Goal: Information Seeking & Learning: Learn about a topic

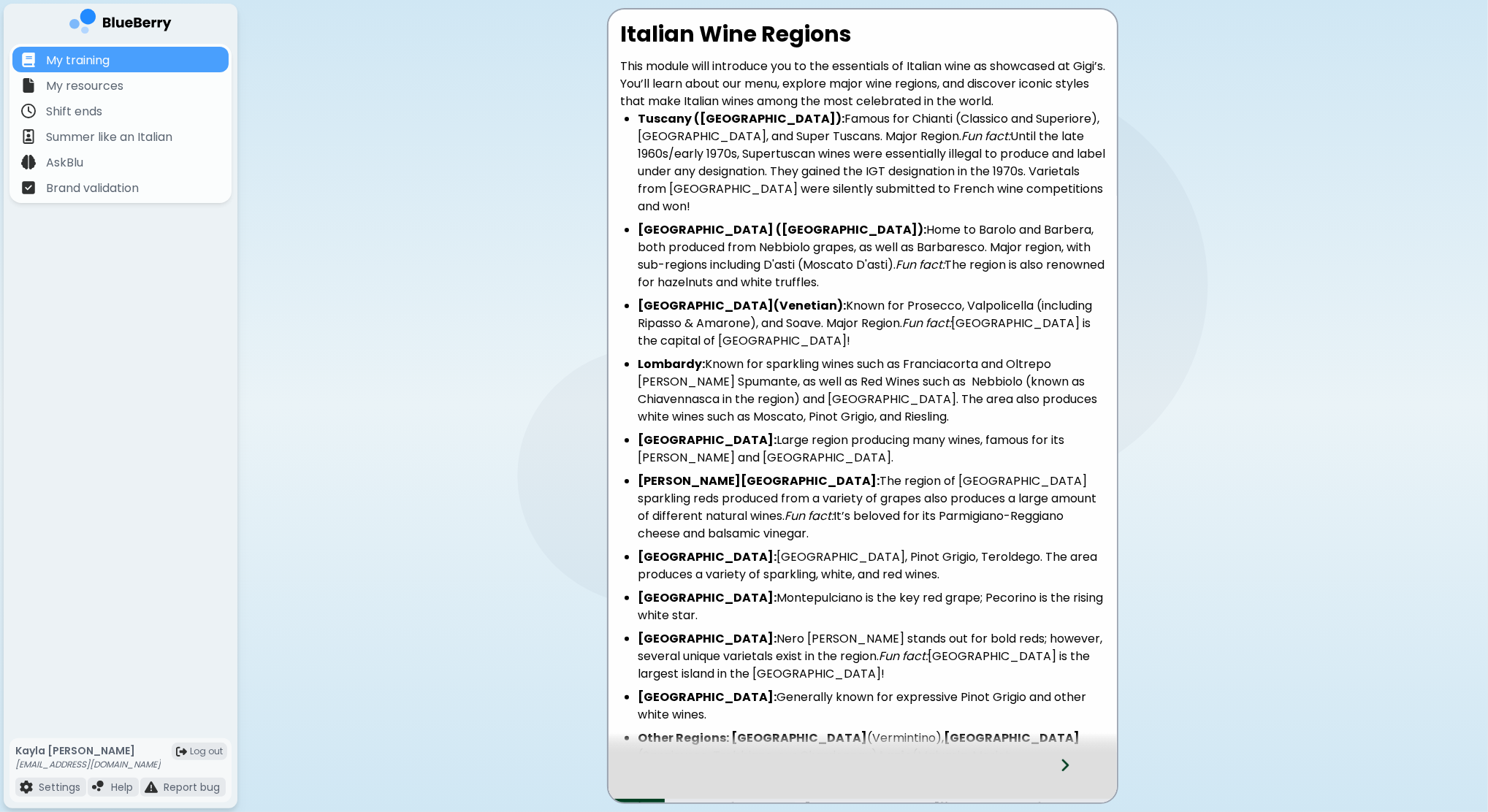
scroll to position [160, 0]
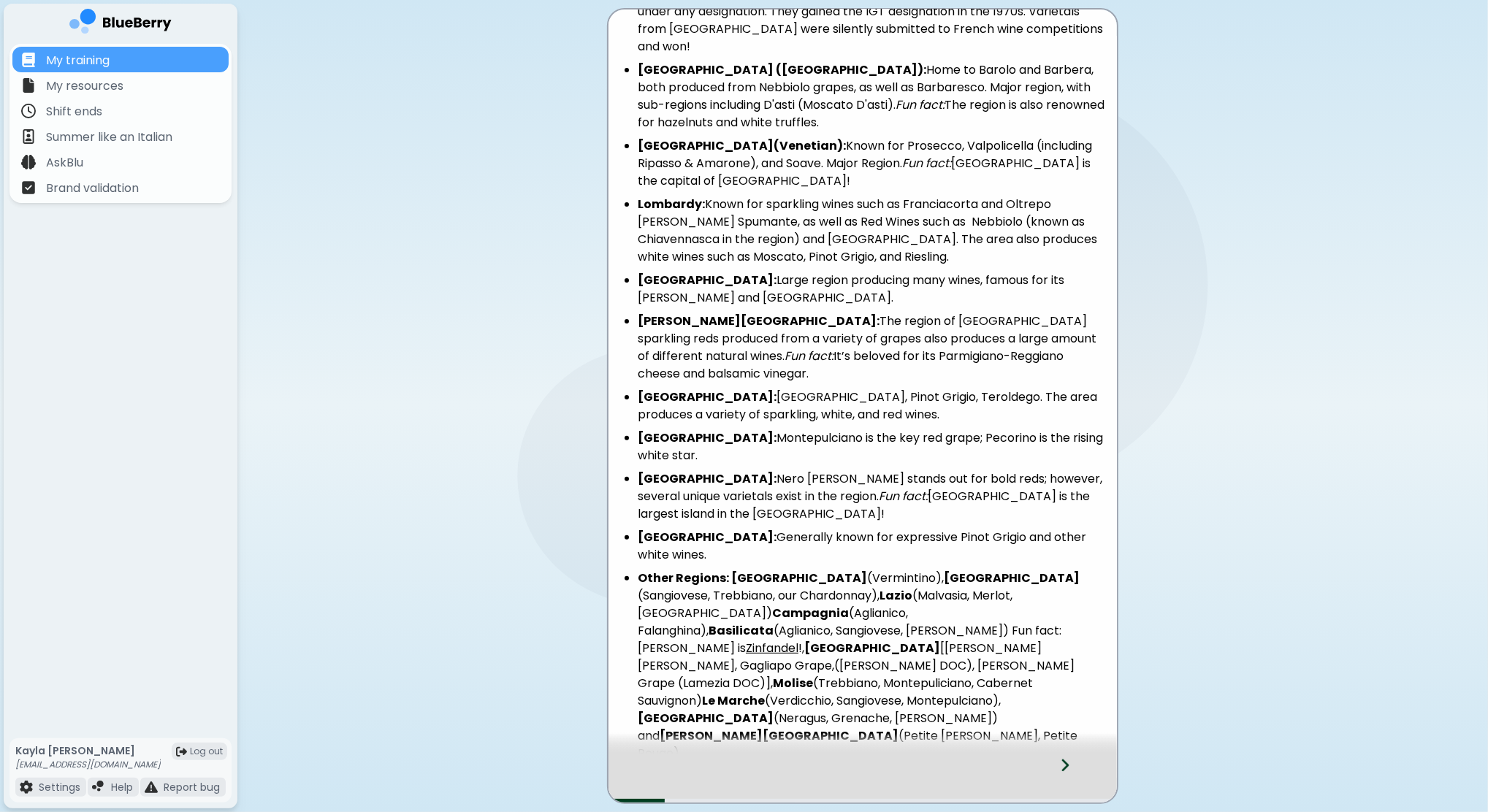
drag, startPoint x: 1404, startPoint y: 466, endPoint x: 1345, endPoint y: 464, distance: 59.0
click at [1404, 465] on main "Italian Wine Regions This module will introduce you to the essentials of Italia…" at bounding box center [744, 406] width 1488 height 812
click at [95, 89] on p "My resources" at bounding box center [85, 86] width 77 height 17
click at [76, 90] on p "My resources" at bounding box center [85, 86] width 77 height 17
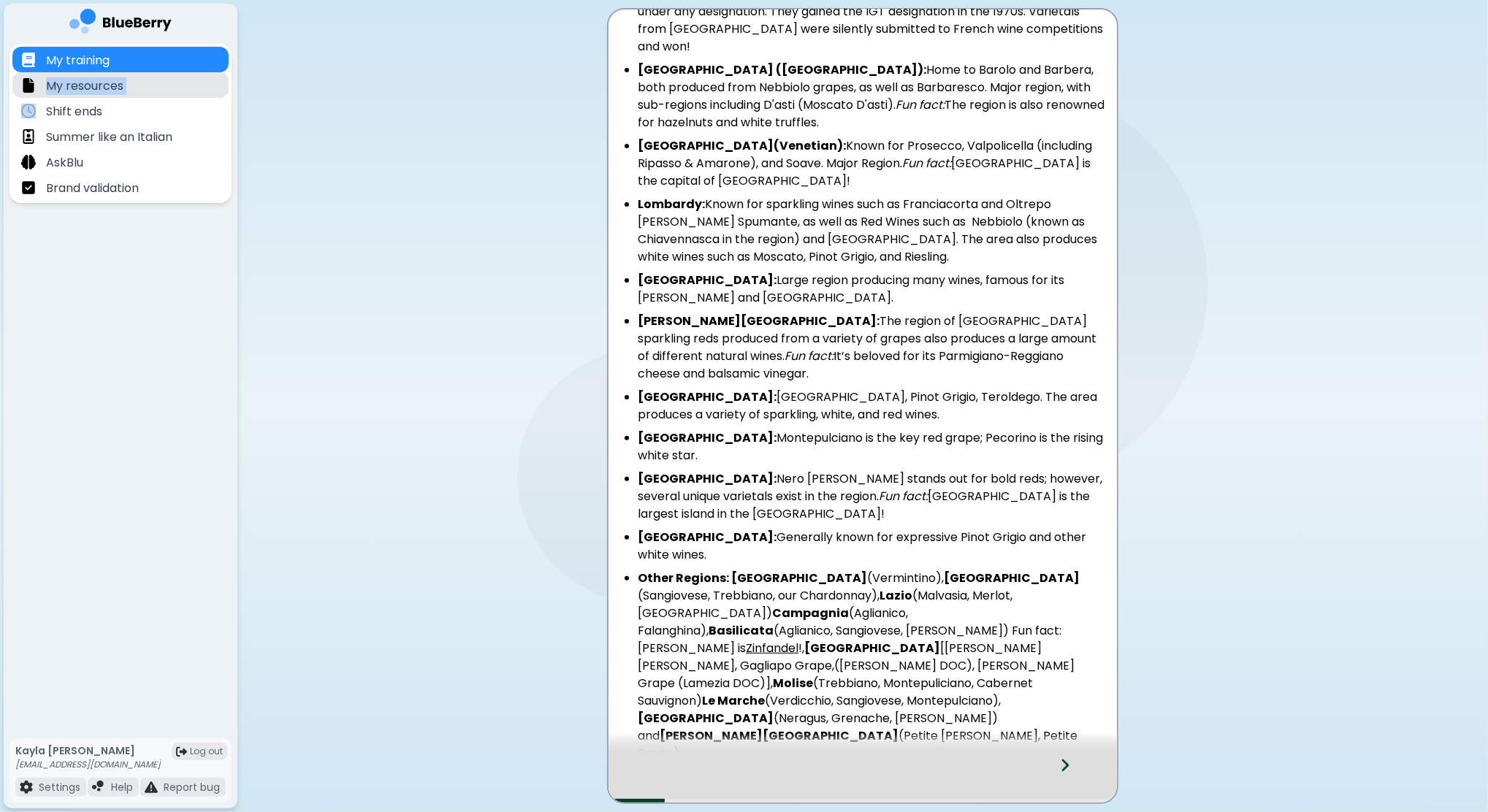
click at [76, 90] on p "My resources" at bounding box center [85, 86] width 77 height 17
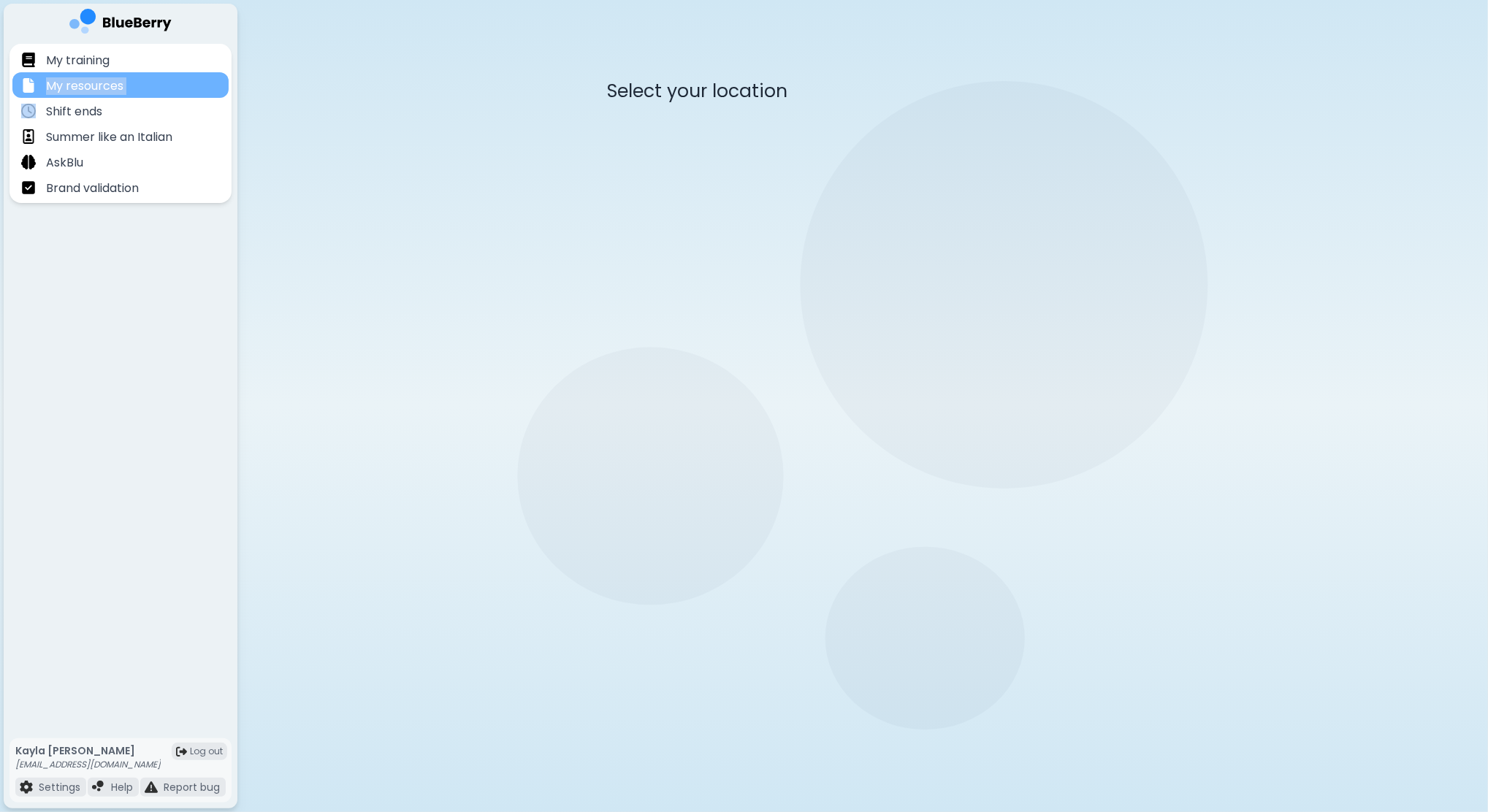
click at [101, 94] on p "My resources" at bounding box center [85, 86] width 77 height 17
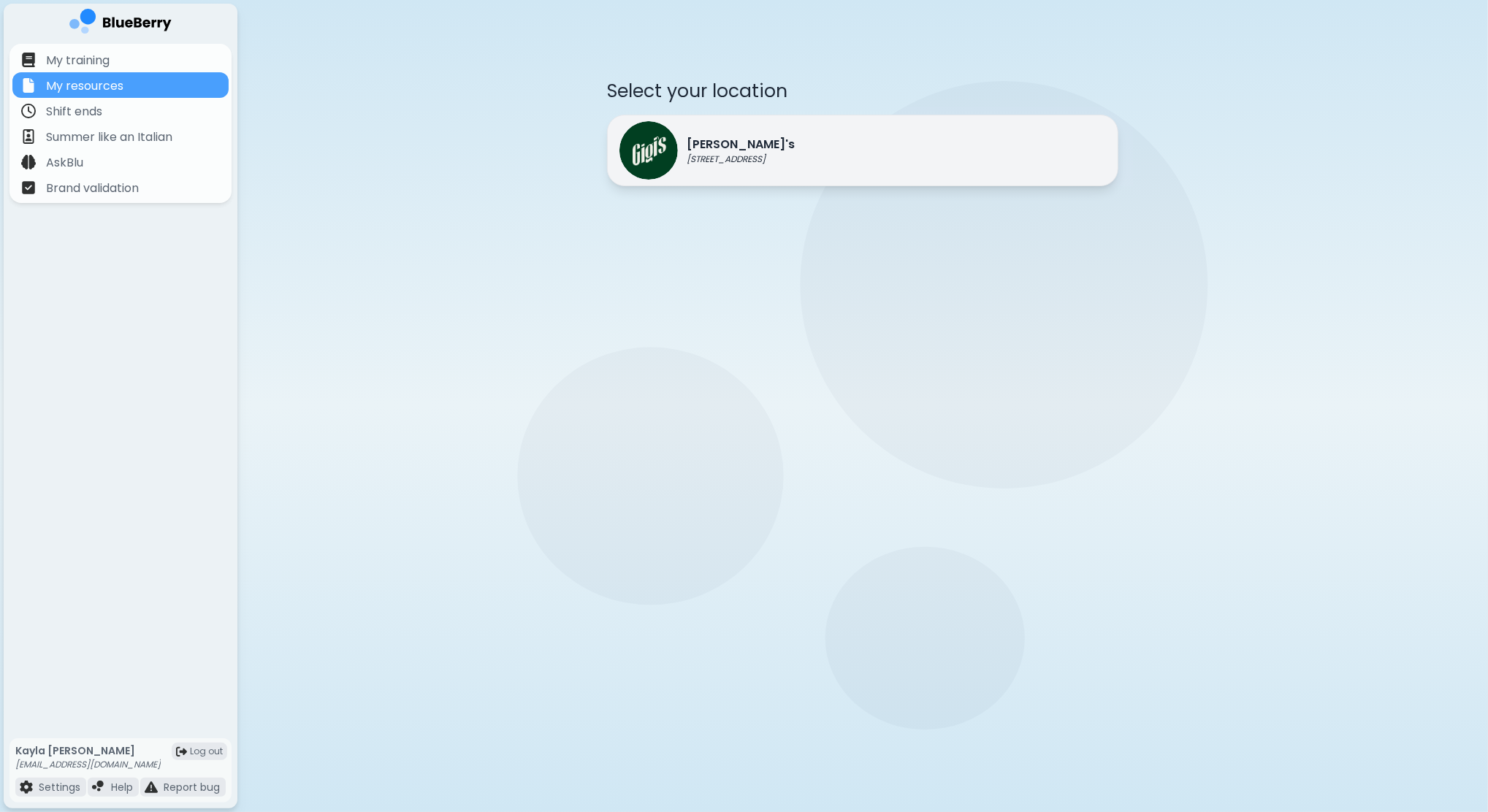
click at [644, 150] on img at bounding box center [648, 150] width 59 height 59
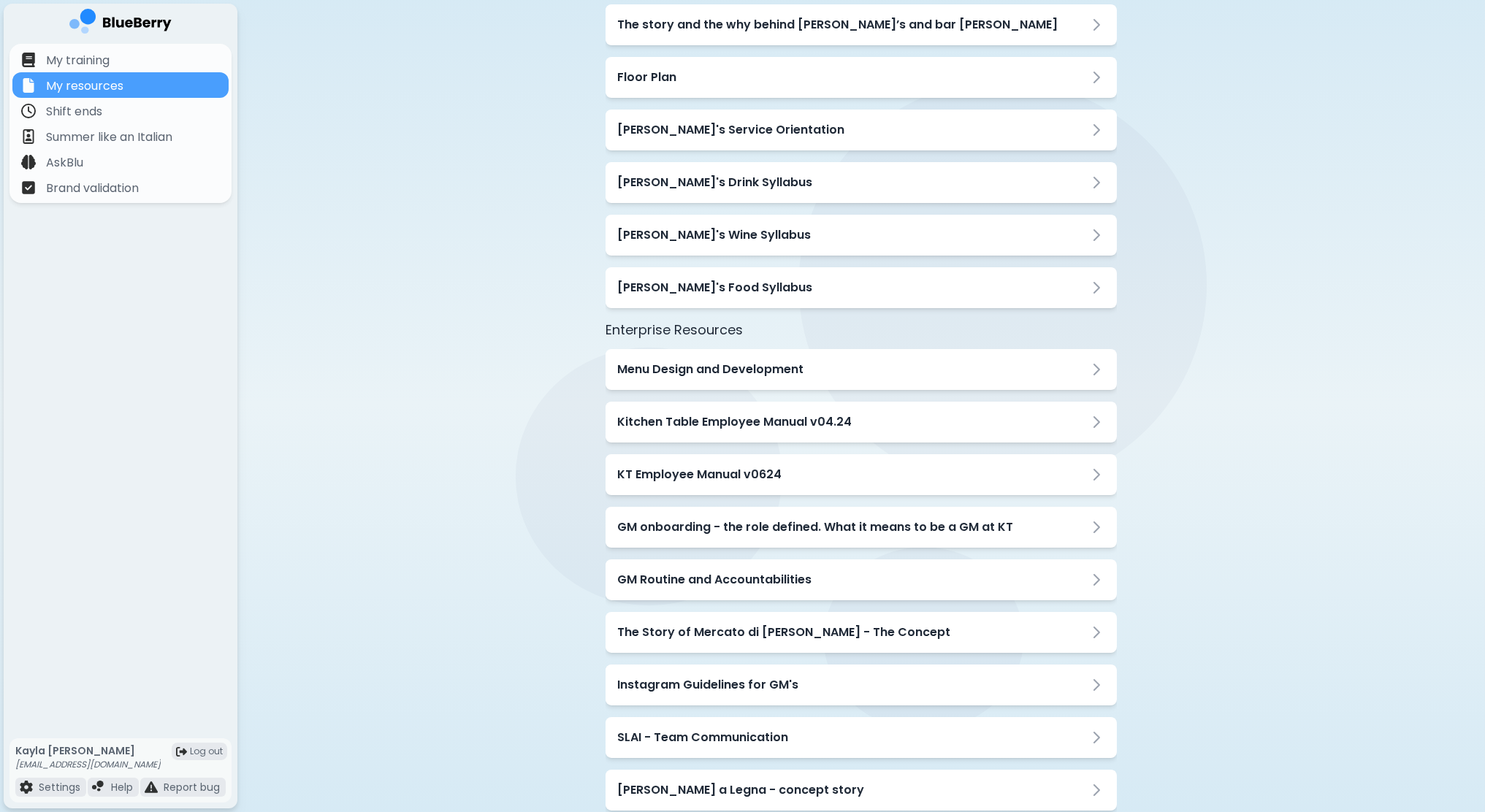
scroll to position [86, 0]
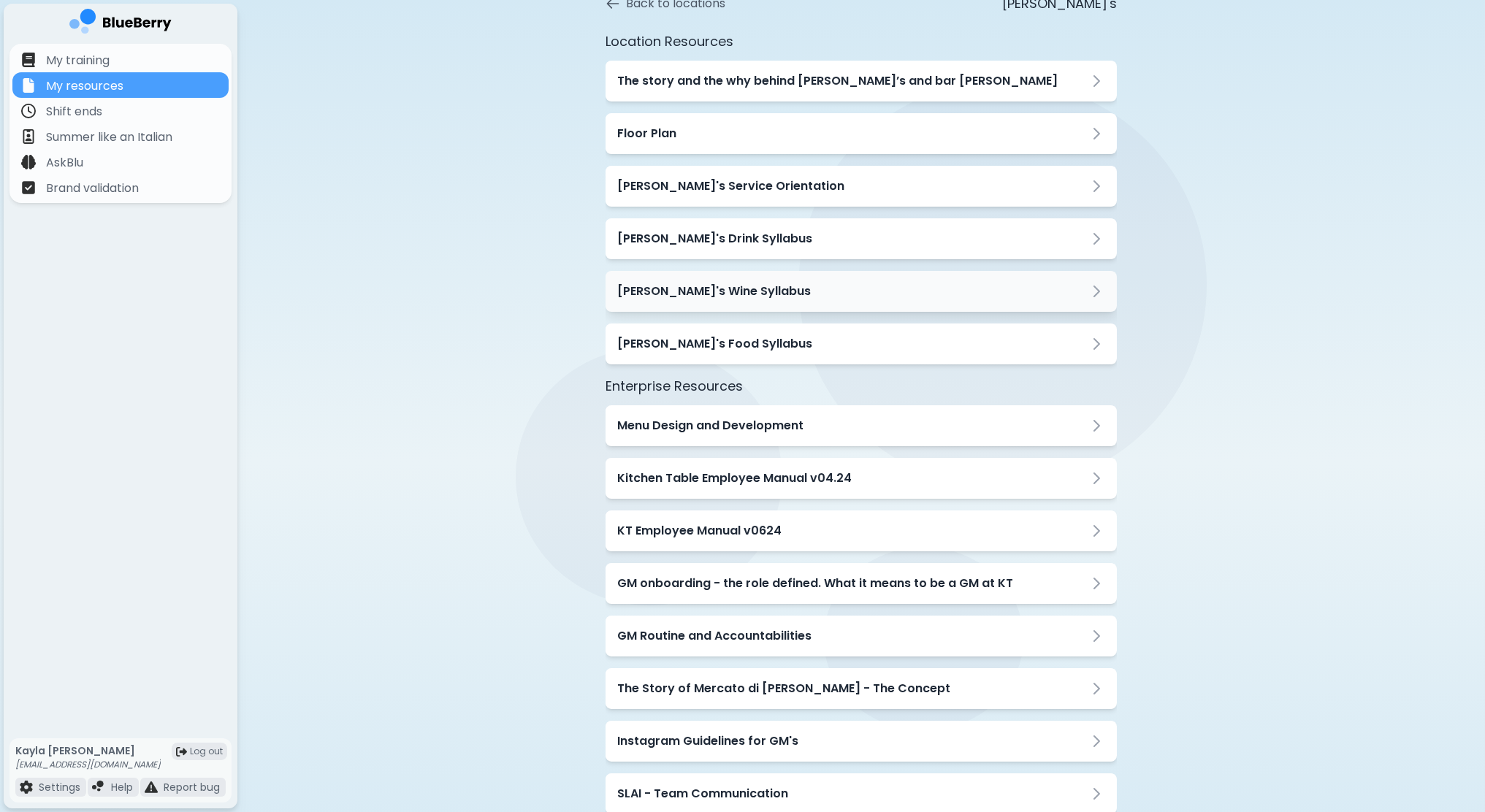
click at [740, 288] on div "[PERSON_NAME]'s Wine Syllabus" at bounding box center [862, 291] width 488 height 17
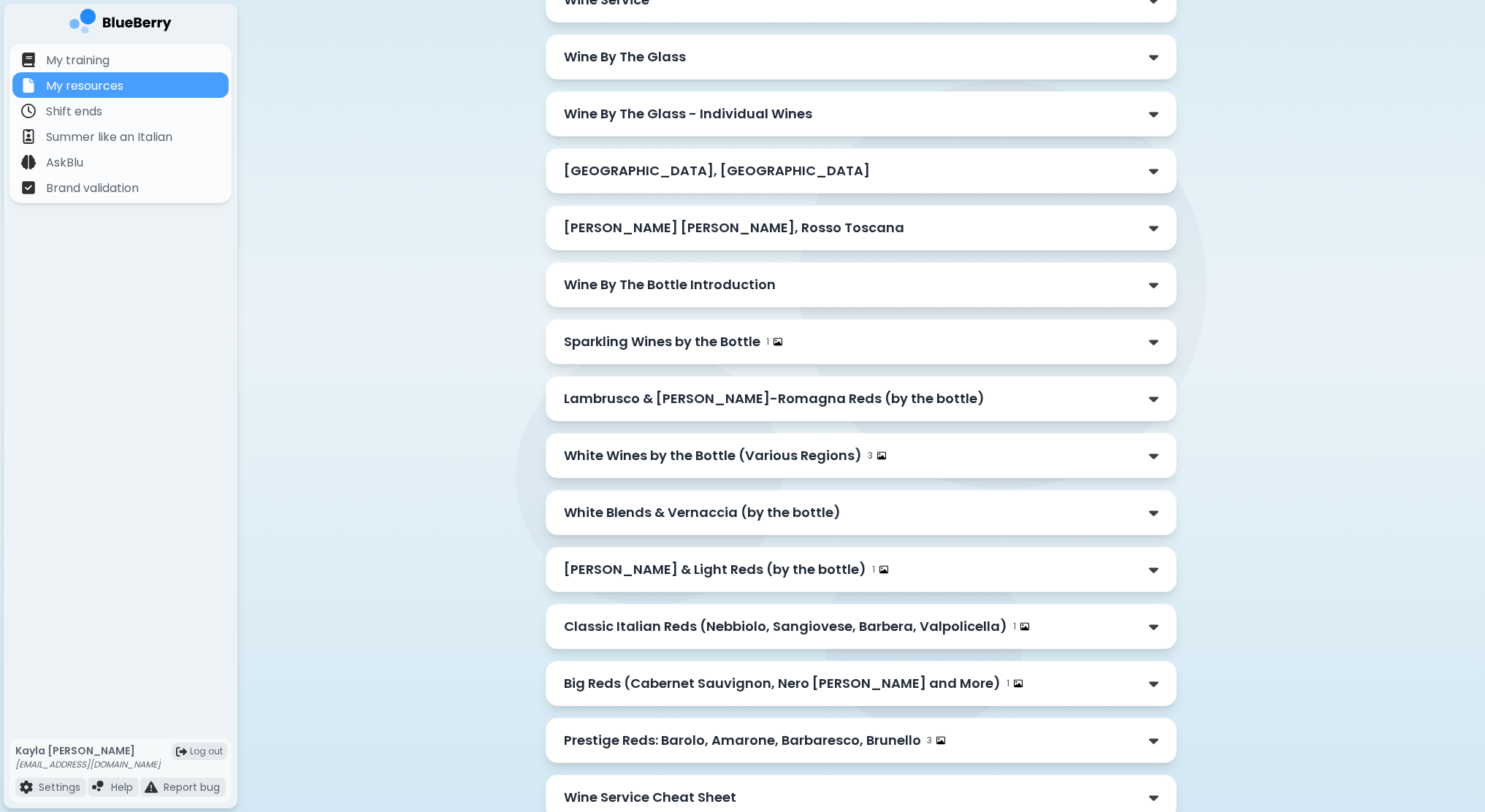
scroll to position [294, 0]
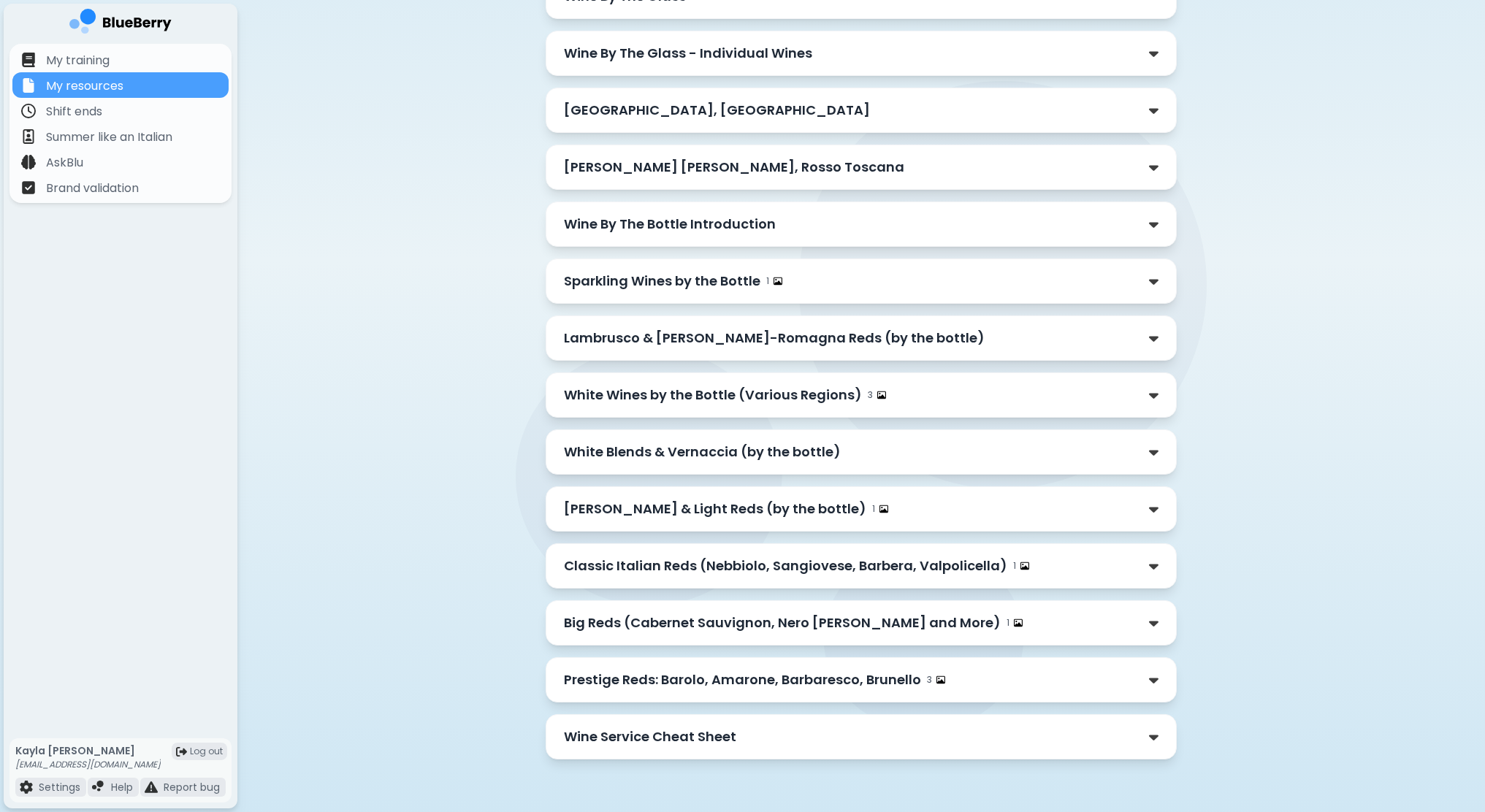
click at [933, 684] on div "3" at bounding box center [937, 680] width 18 height 12
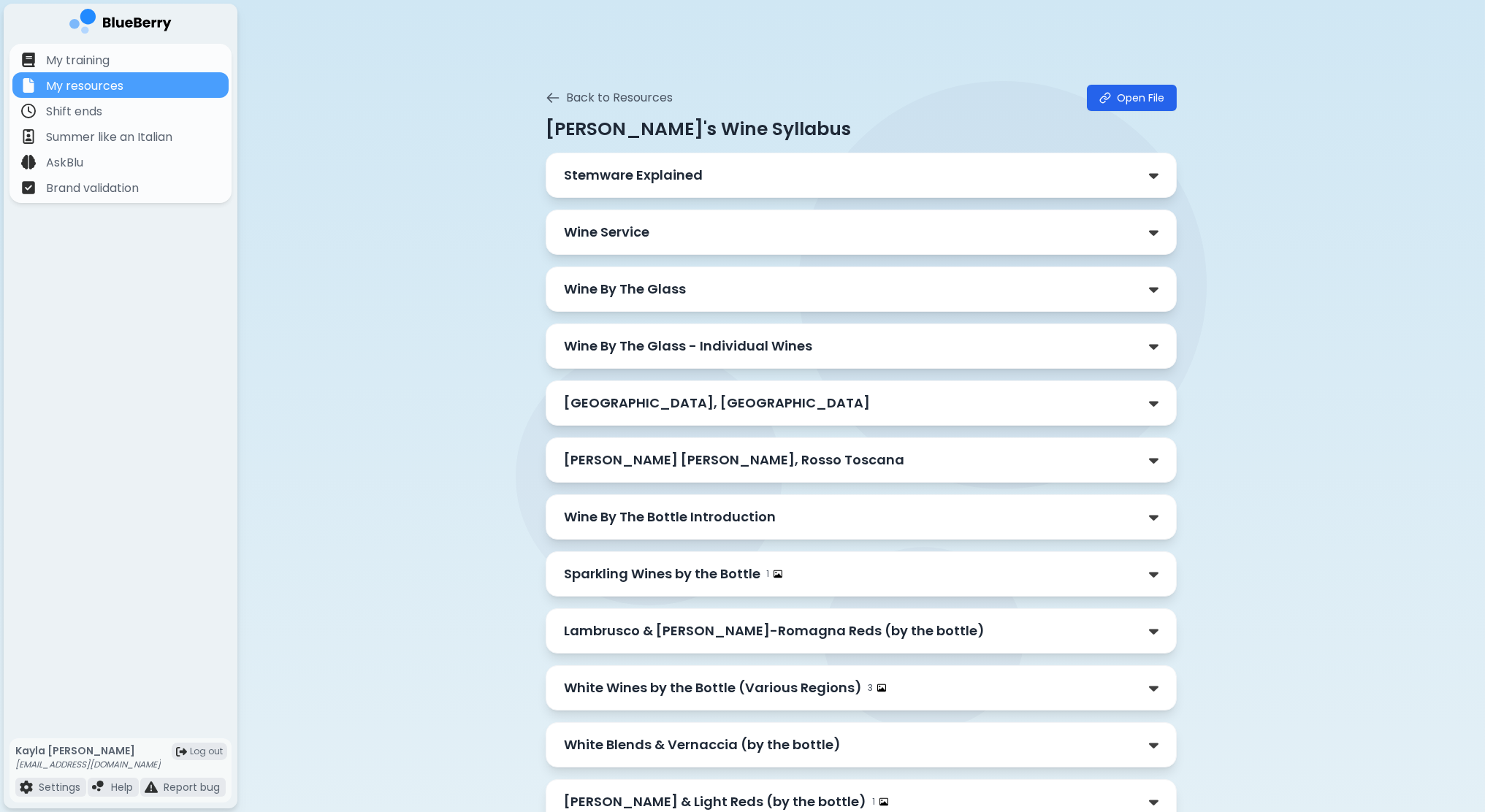
scroll to position [1385, 0]
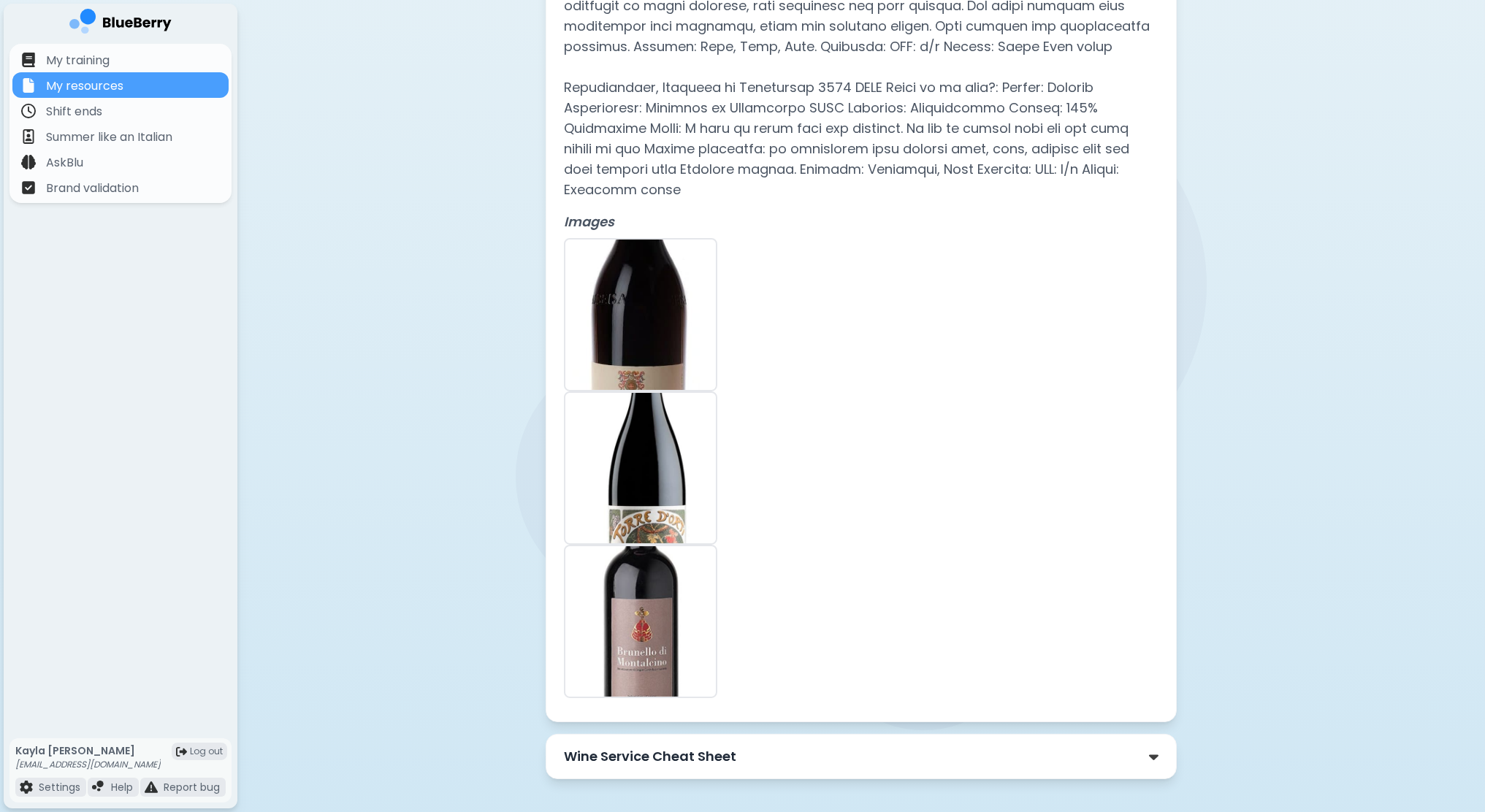
click at [706, 746] on p "Wine Service Cheat Sheet" at bounding box center [649, 756] width 172 height 21
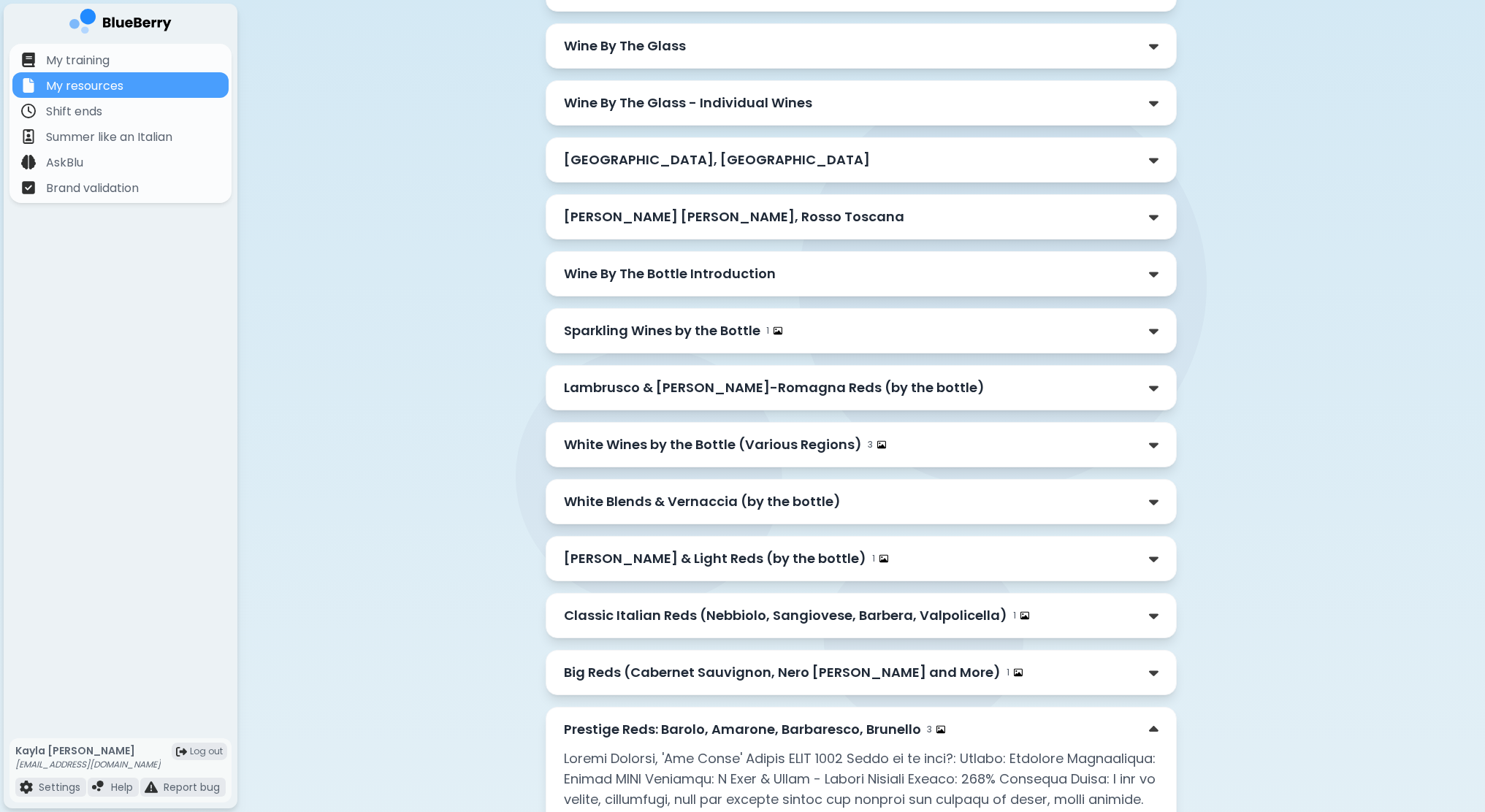
scroll to position [49, 0]
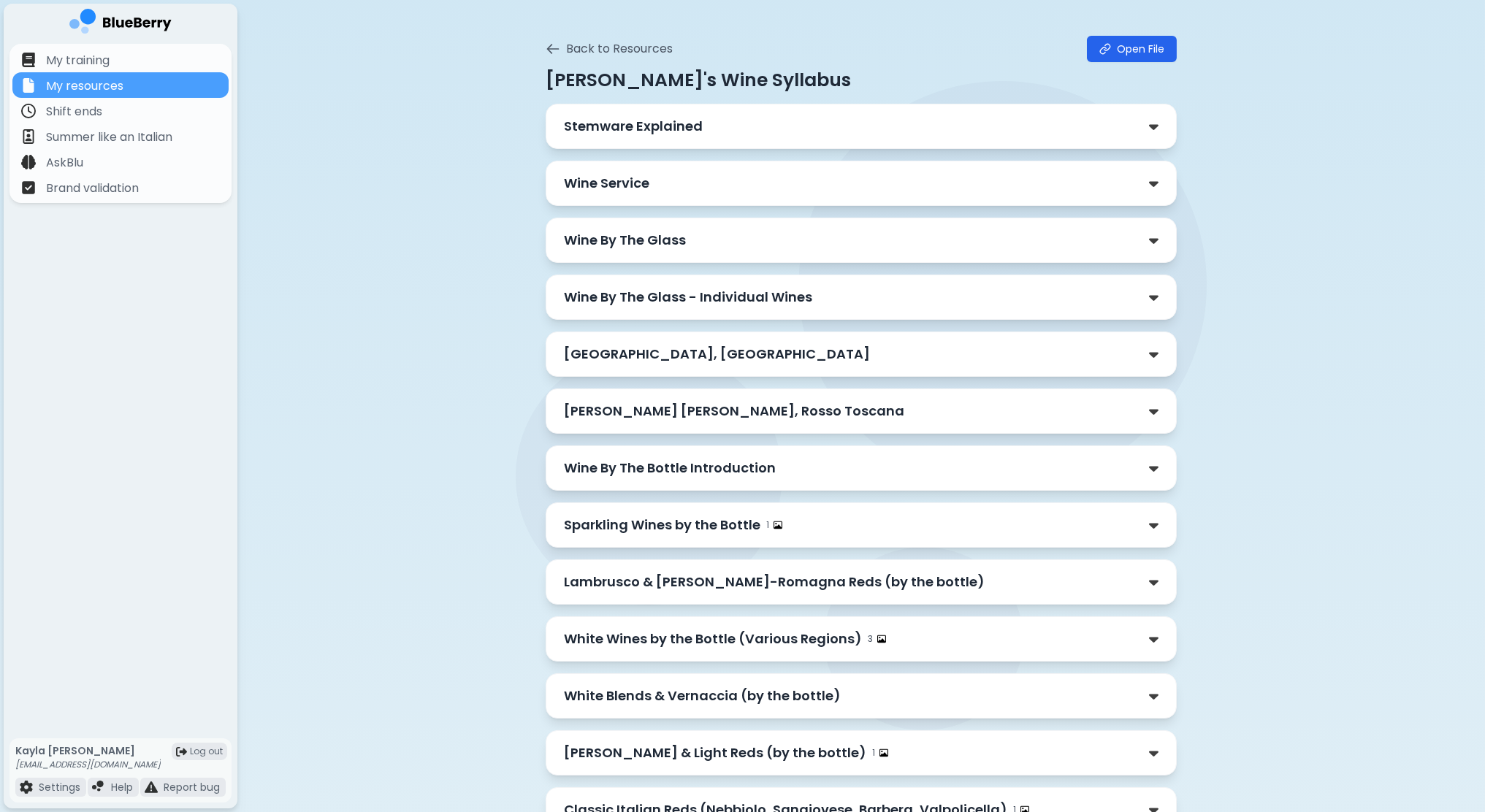
click at [822, 186] on div "Wine Service" at bounding box center [861, 183] width 594 height 21
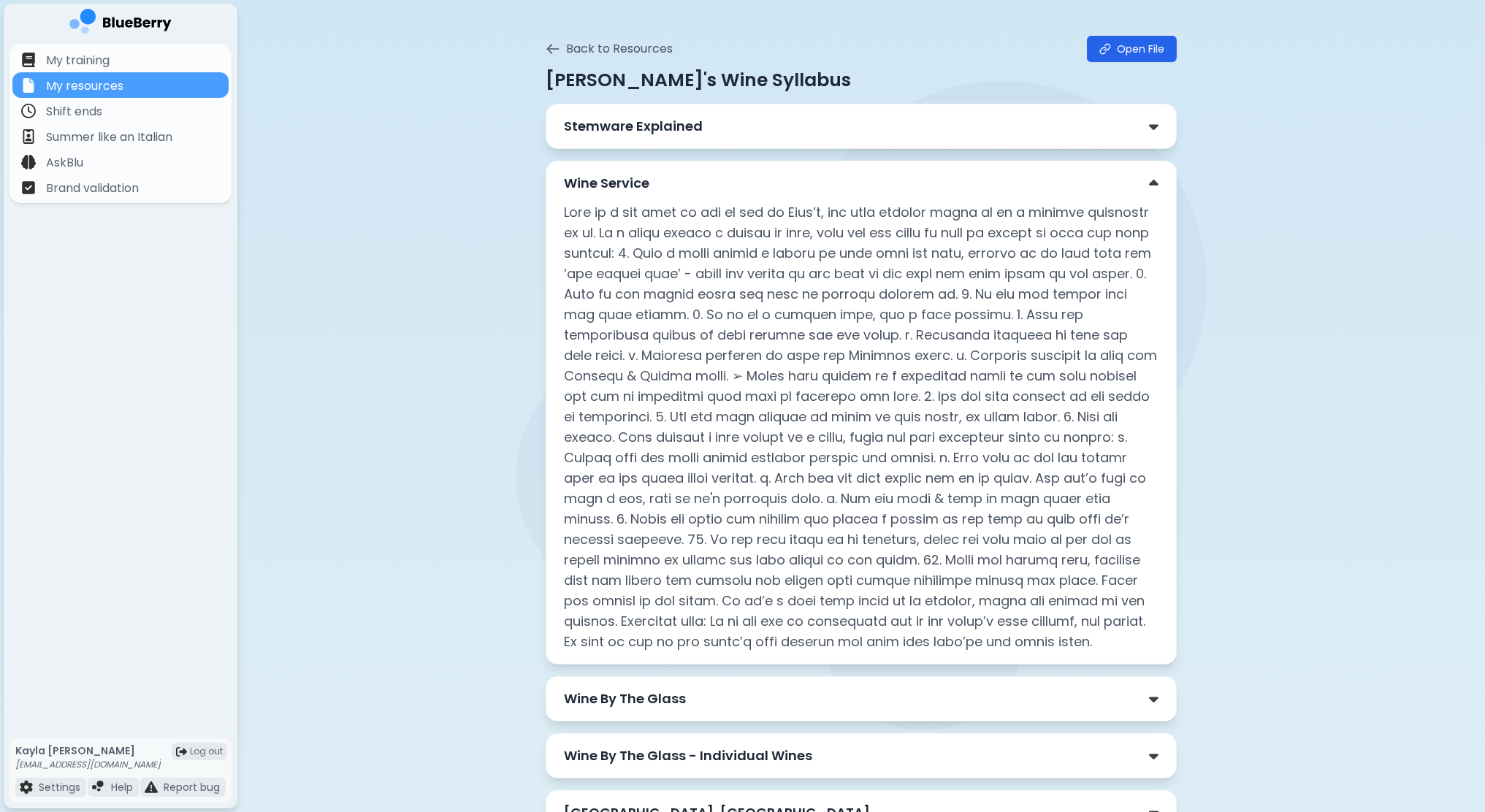
click at [679, 275] on p at bounding box center [861, 428] width 594 height 450
click at [819, 411] on p at bounding box center [861, 428] width 594 height 450
click at [801, 423] on p at bounding box center [861, 428] width 594 height 450
click at [800, 392] on p at bounding box center [861, 428] width 594 height 450
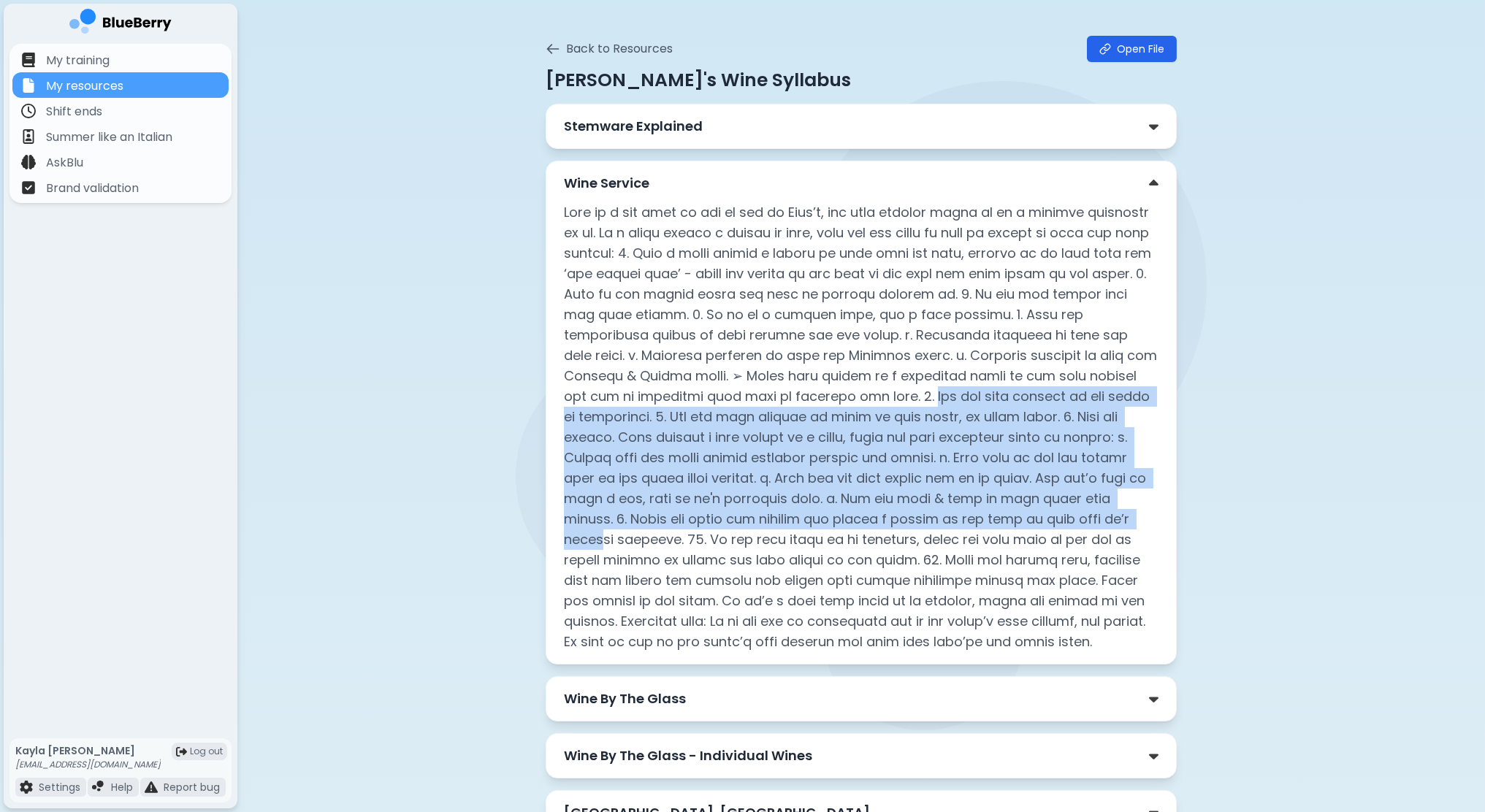
drag, startPoint x: 714, startPoint y: 396, endPoint x: 894, endPoint y: 526, distance: 222.0
click at [894, 526] on p at bounding box center [861, 428] width 594 height 450
click at [1100, 483] on p at bounding box center [861, 428] width 594 height 450
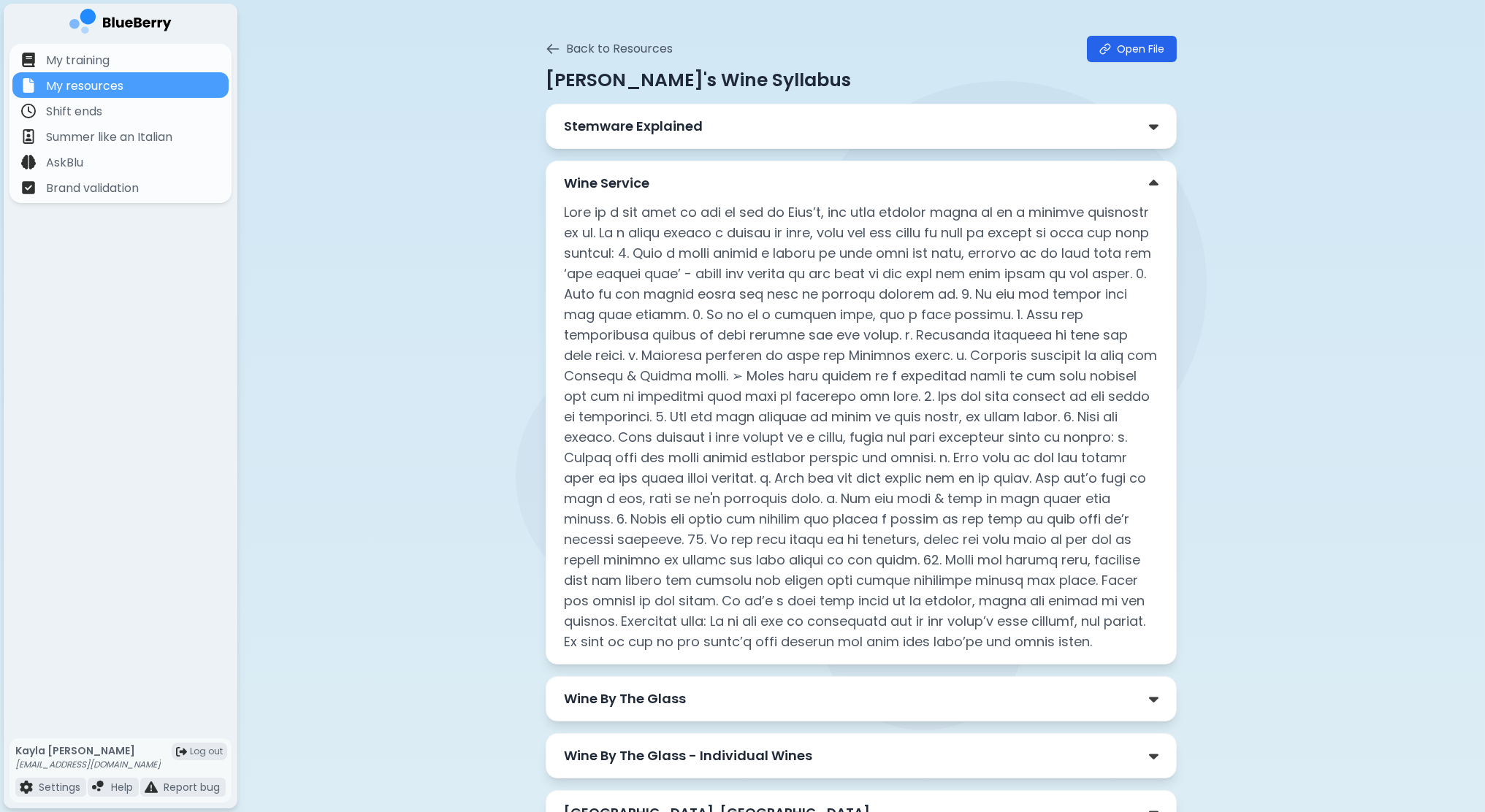
click at [1104, 456] on p at bounding box center [861, 428] width 594 height 450
click at [725, 126] on div "Stemware Explained" at bounding box center [861, 126] width 594 height 21
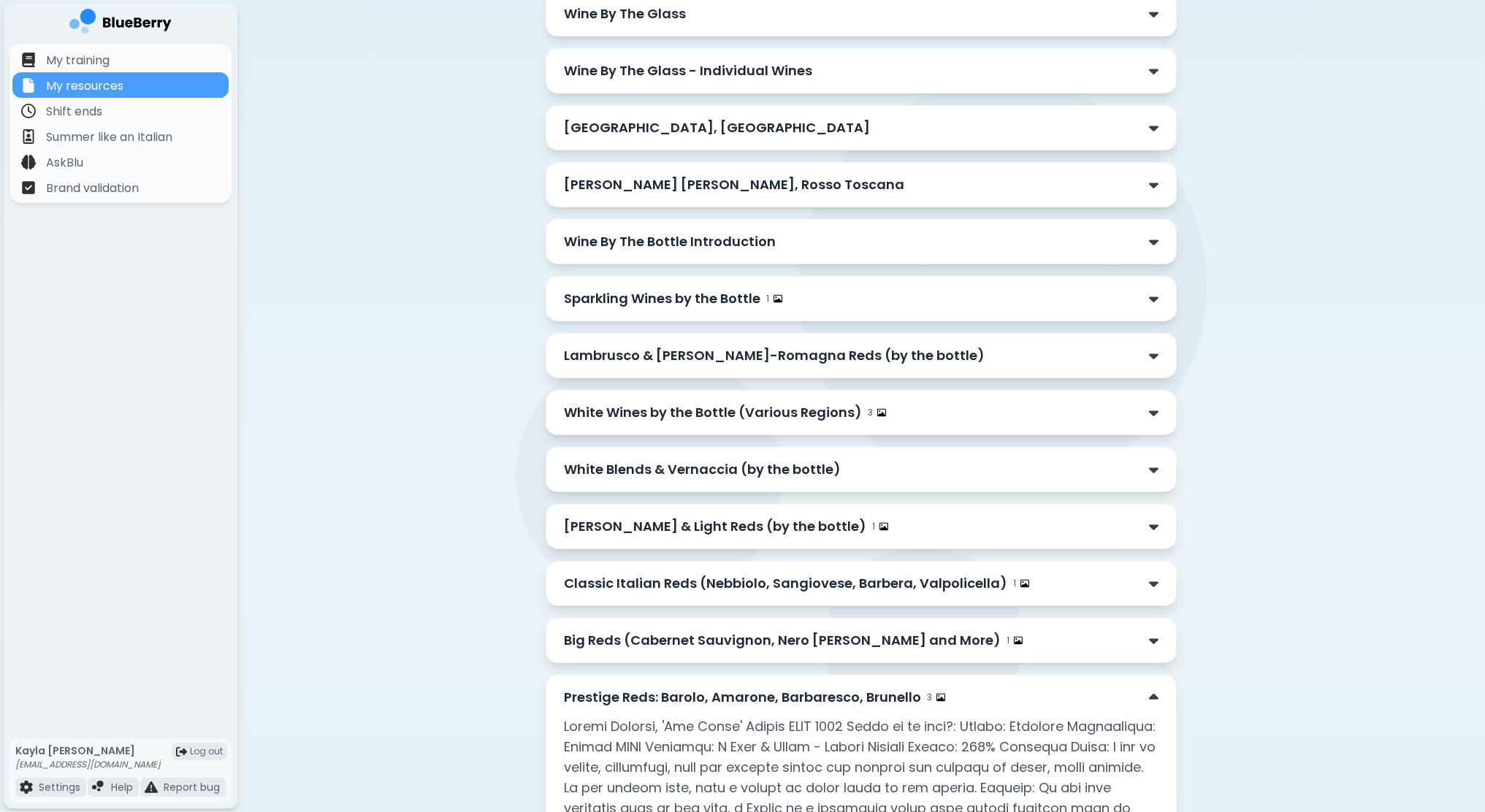
scroll to position [1607, 0]
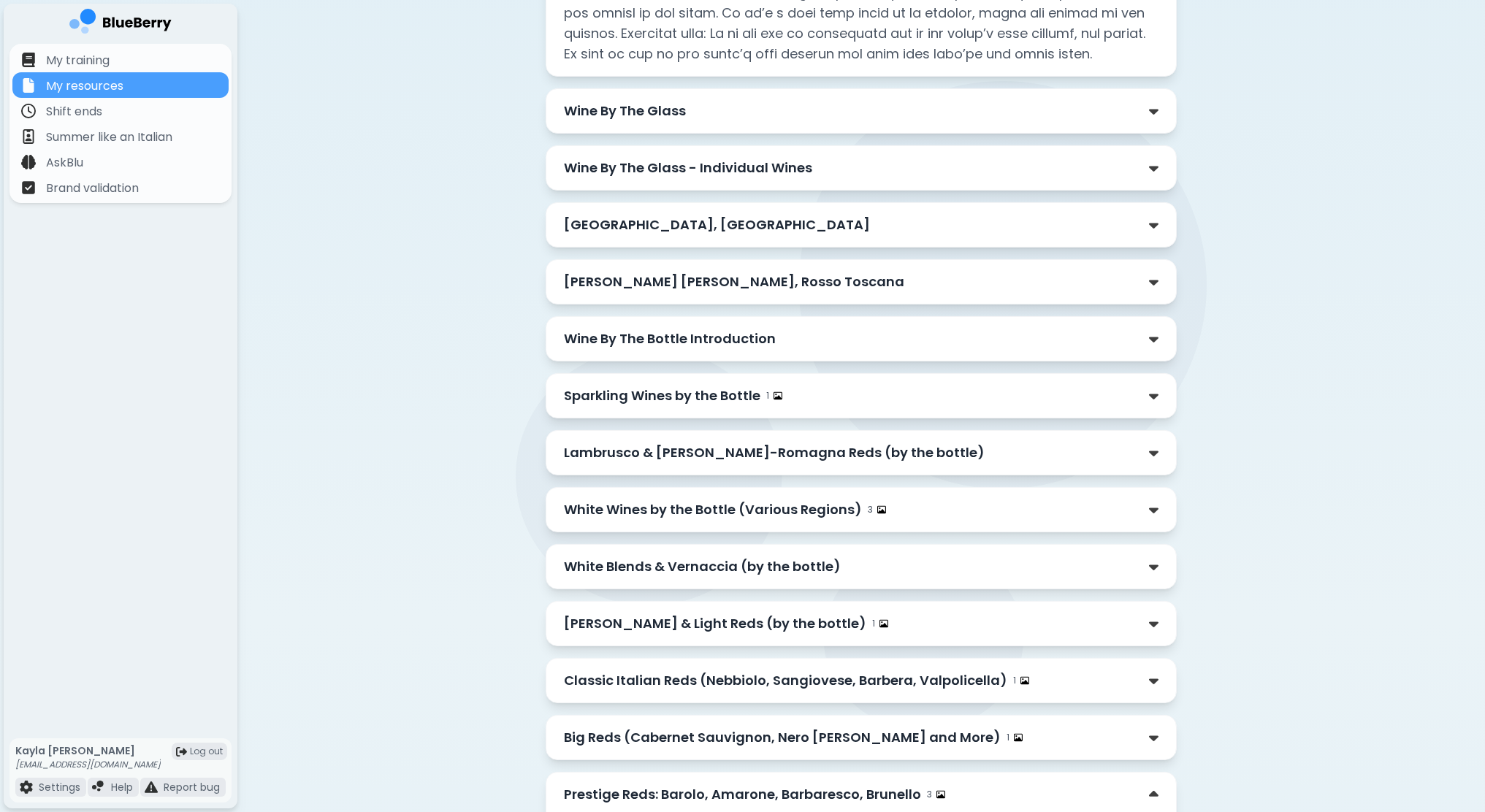
click at [730, 111] on div "Wine By The Glass" at bounding box center [861, 111] width 594 height 21
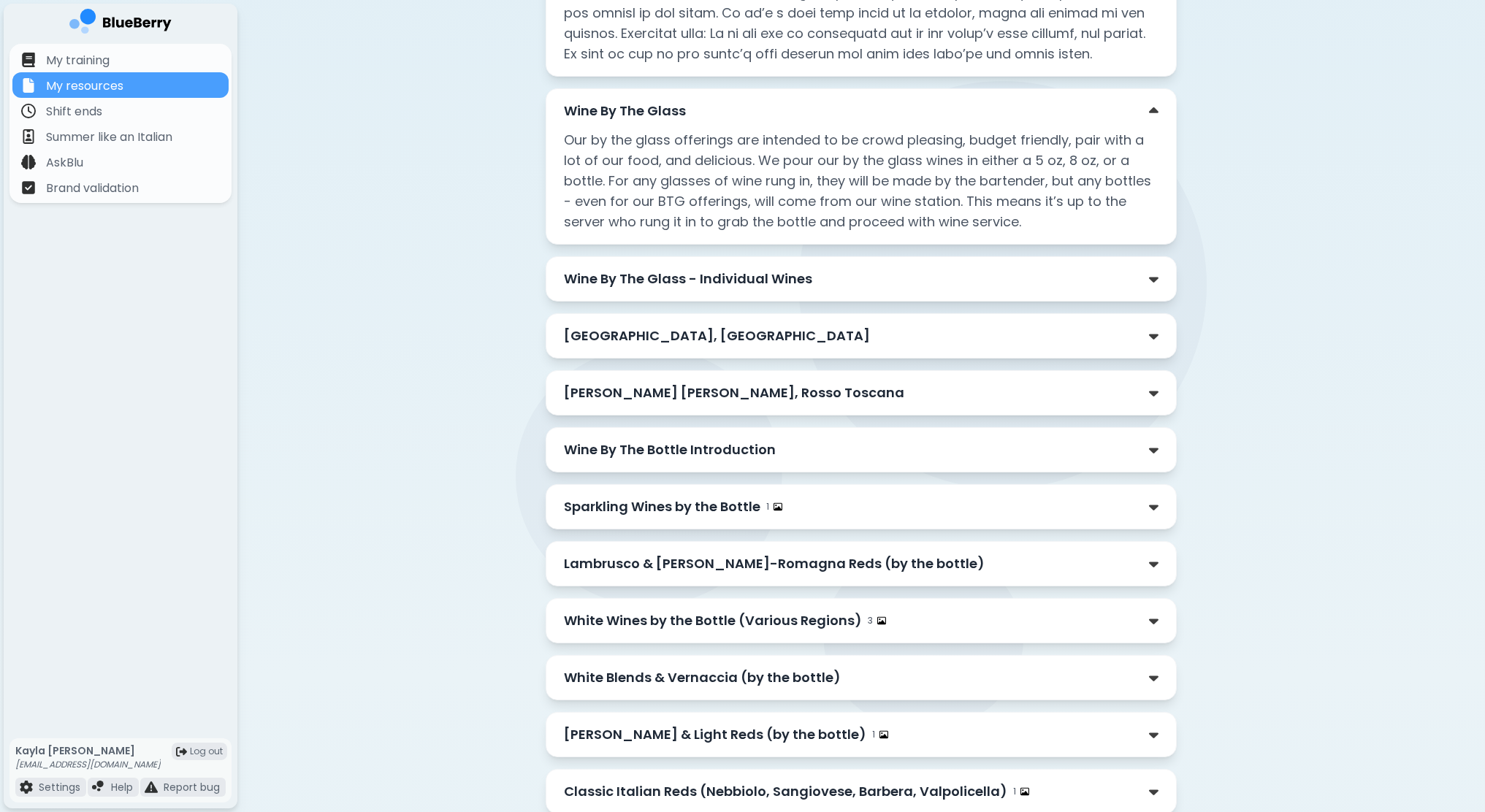
click at [728, 276] on p "Wine By The Glass - Individual Wines" at bounding box center [688, 279] width 249 height 21
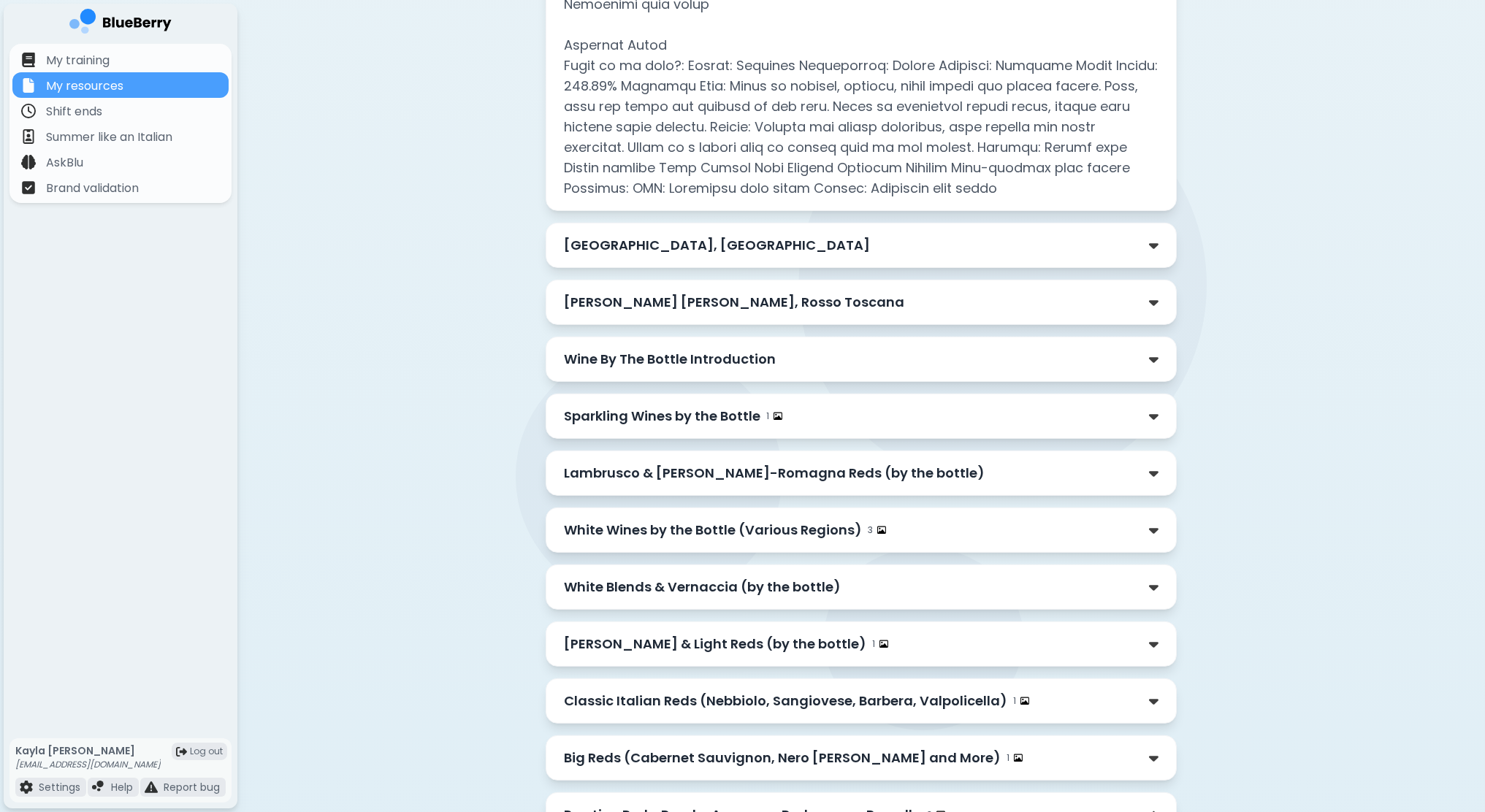
scroll to position [3592, 0]
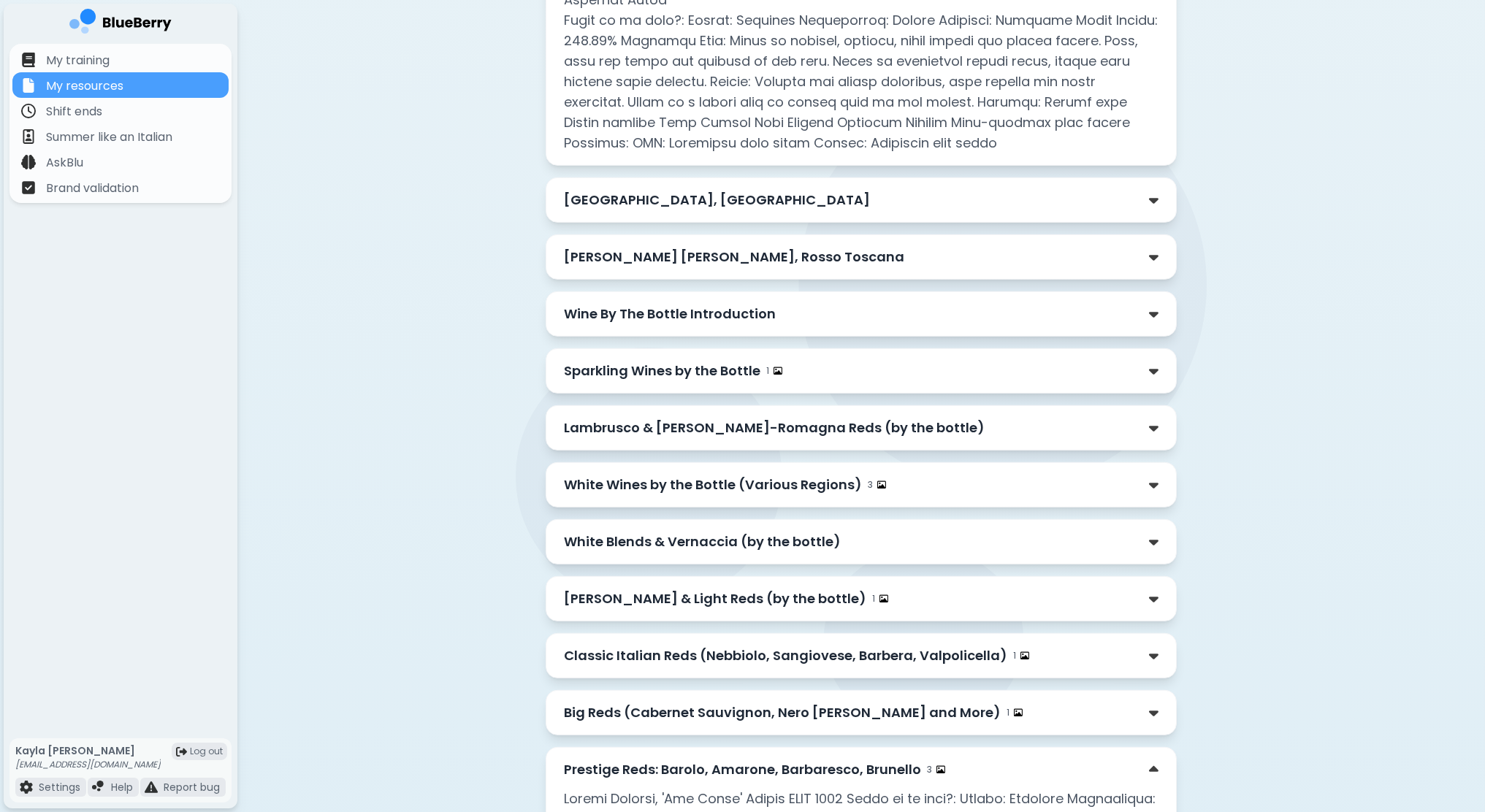
click at [634, 474] on p "White Wines by the Bottle (Various Regions)" at bounding box center [712, 484] width 298 height 21
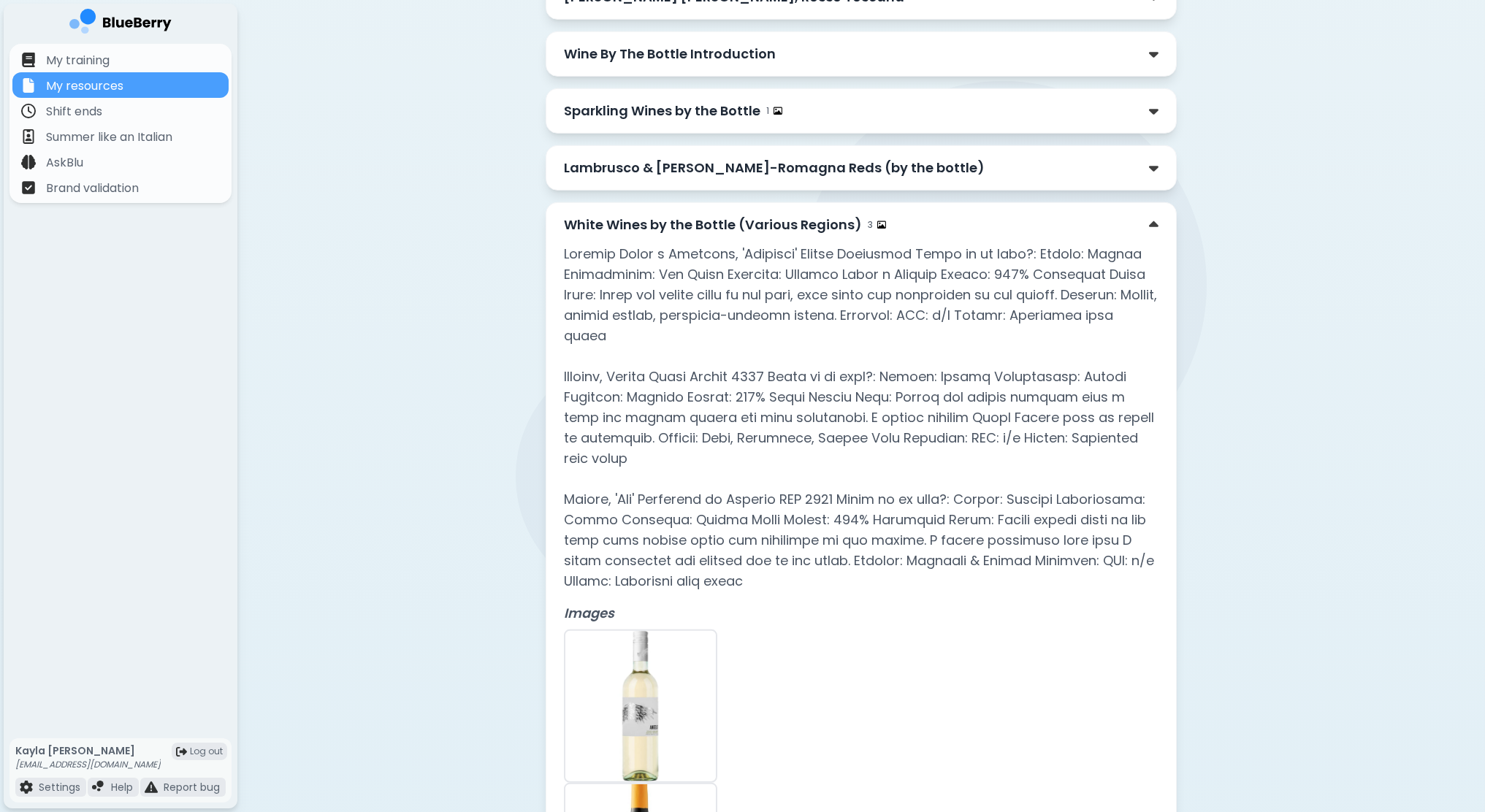
scroll to position [3776, 0]
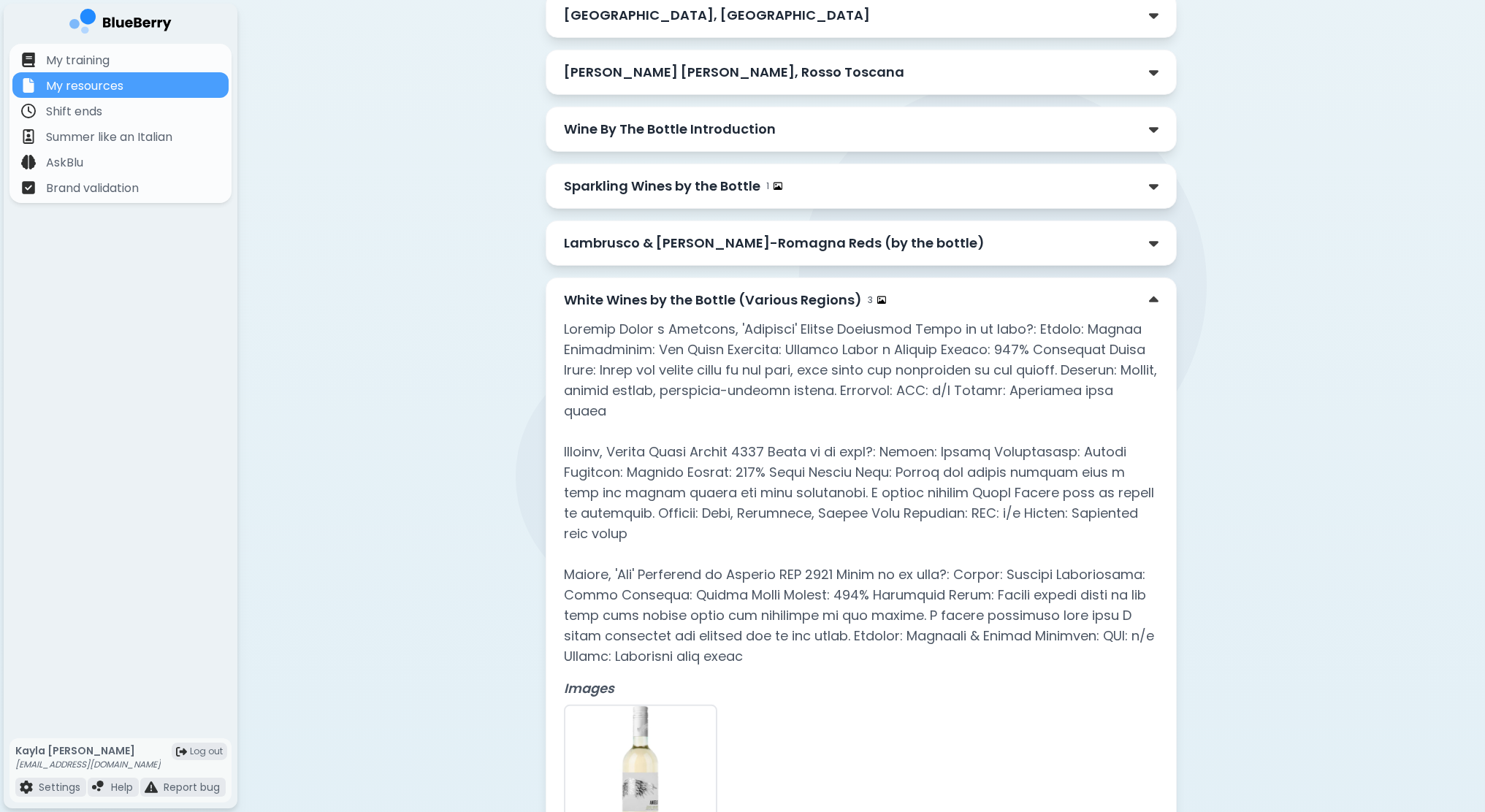
click at [782, 233] on p "Lambrusco & [PERSON_NAME]-Romagna Reds (by the bottle)" at bounding box center [774, 243] width 421 height 21
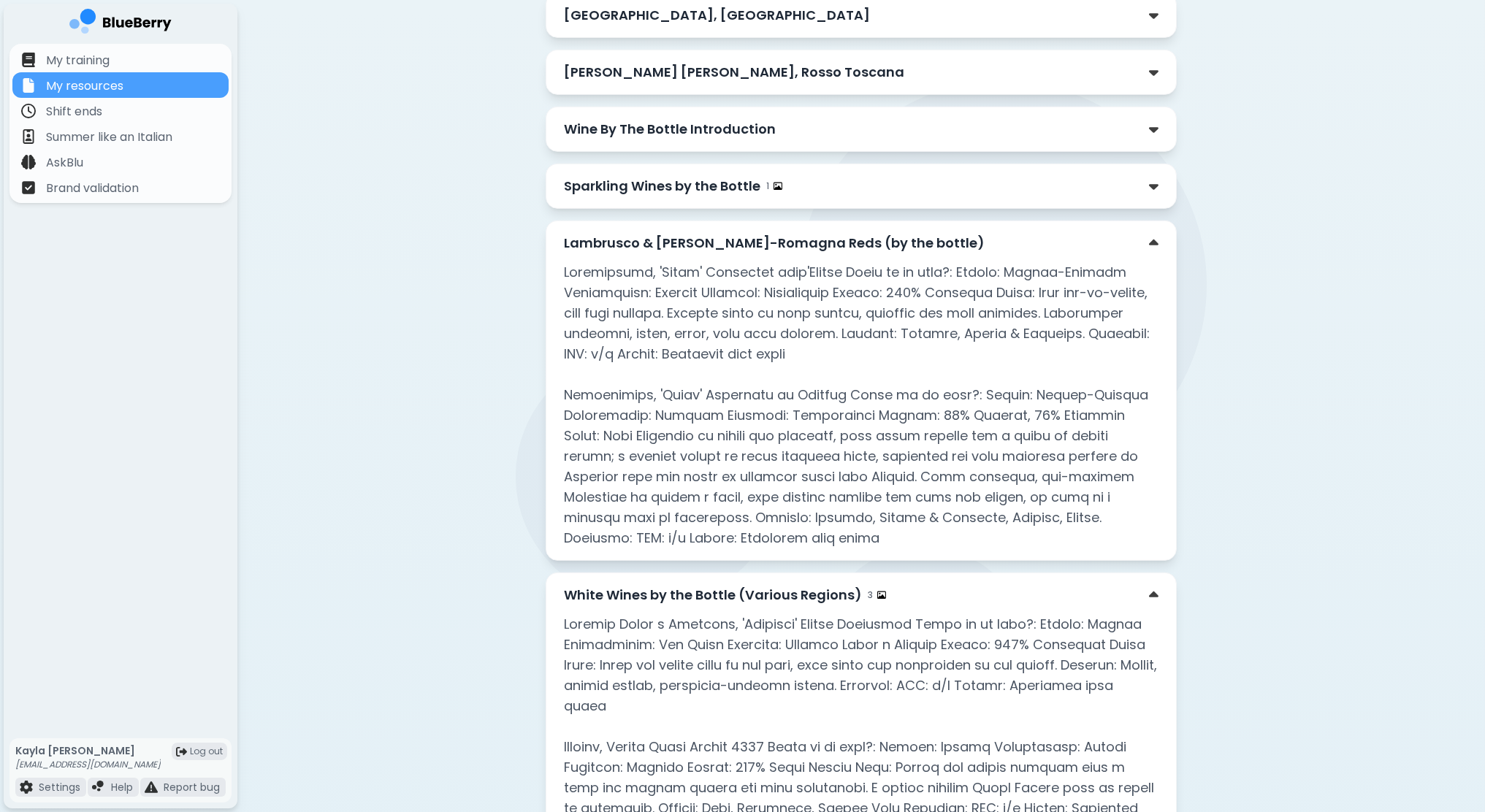
click at [808, 176] on div "Sparkling Wines by the Bottle 1" at bounding box center [861, 186] width 594 height 21
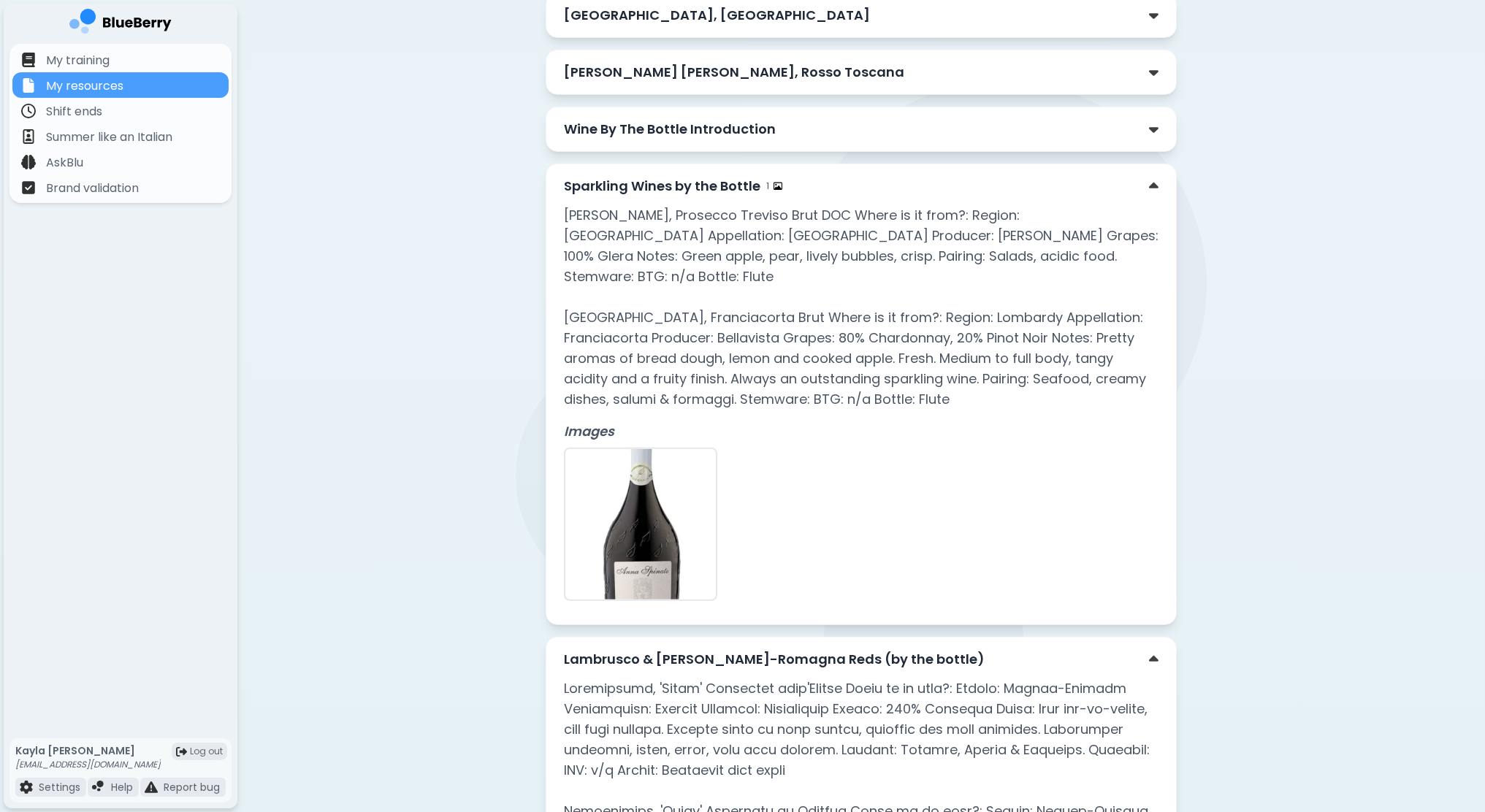
click at [796, 119] on div "Wine By The Bottle Introduction" at bounding box center [861, 129] width 594 height 21
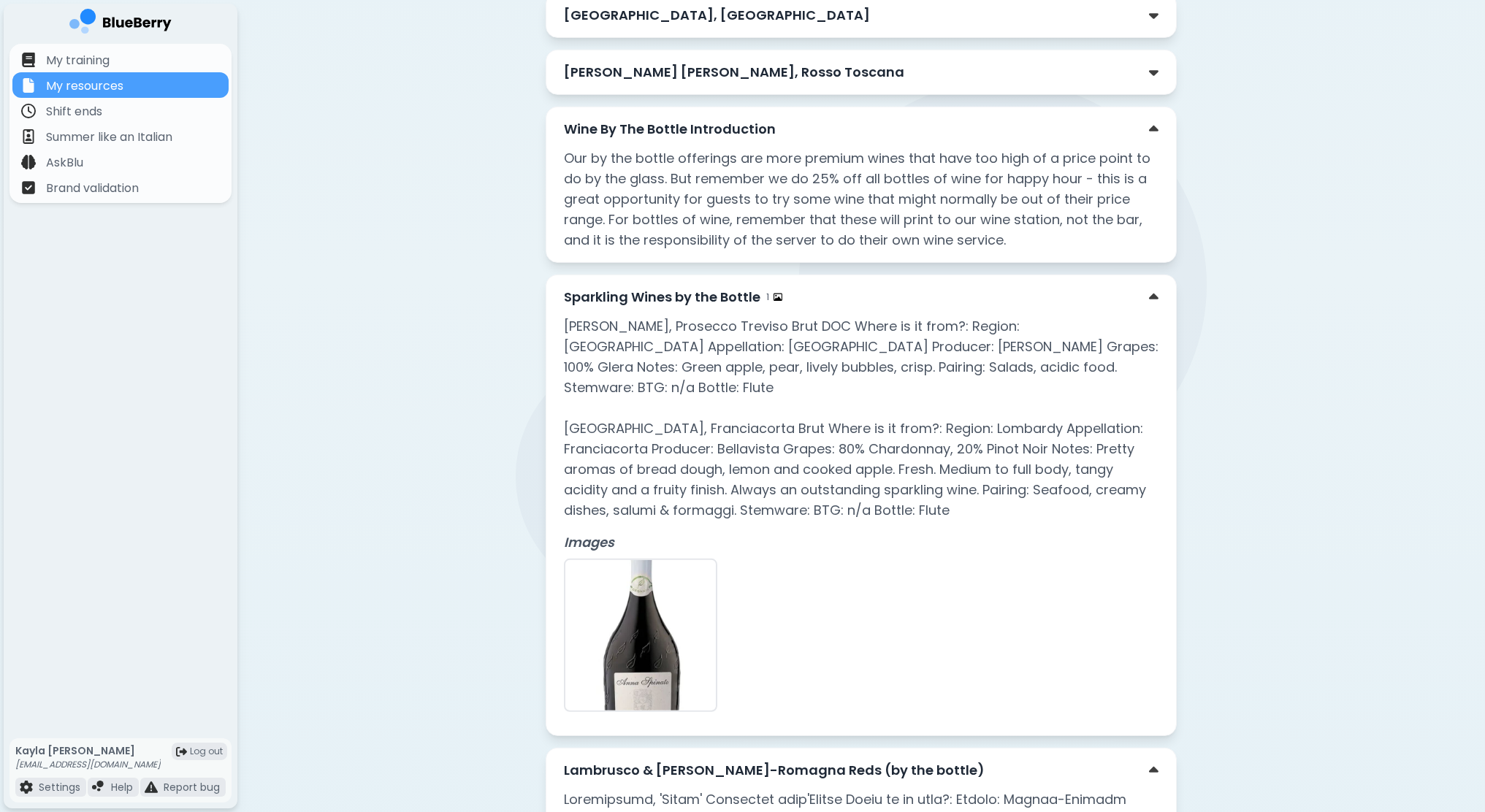
click at [773, 62] on p "[PERSON_NAME] [PERSON_NAME], Rosso Toscana" at bounding box center [734, 72] width 340 height 21
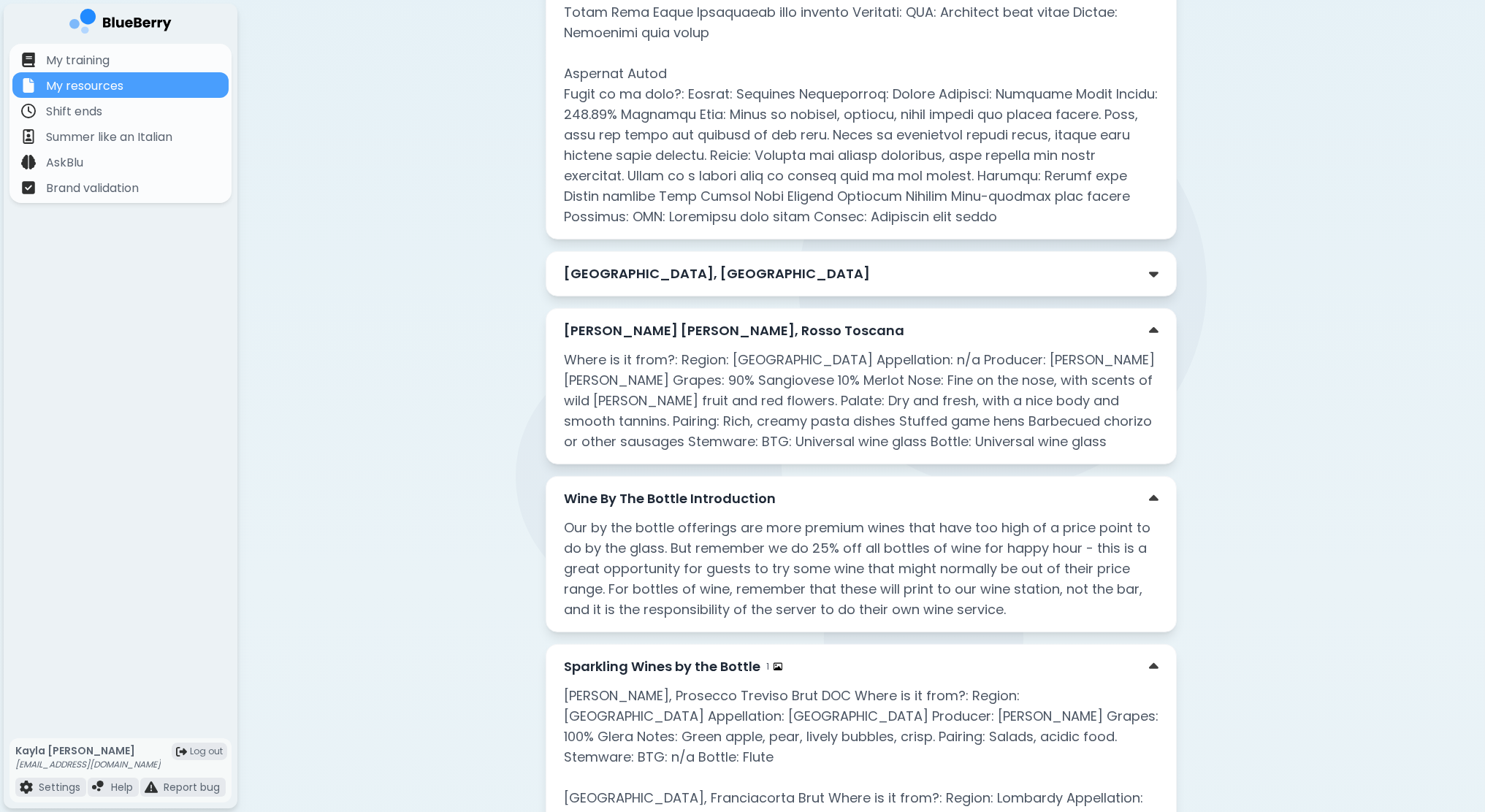
scroll to position [3485, 0]
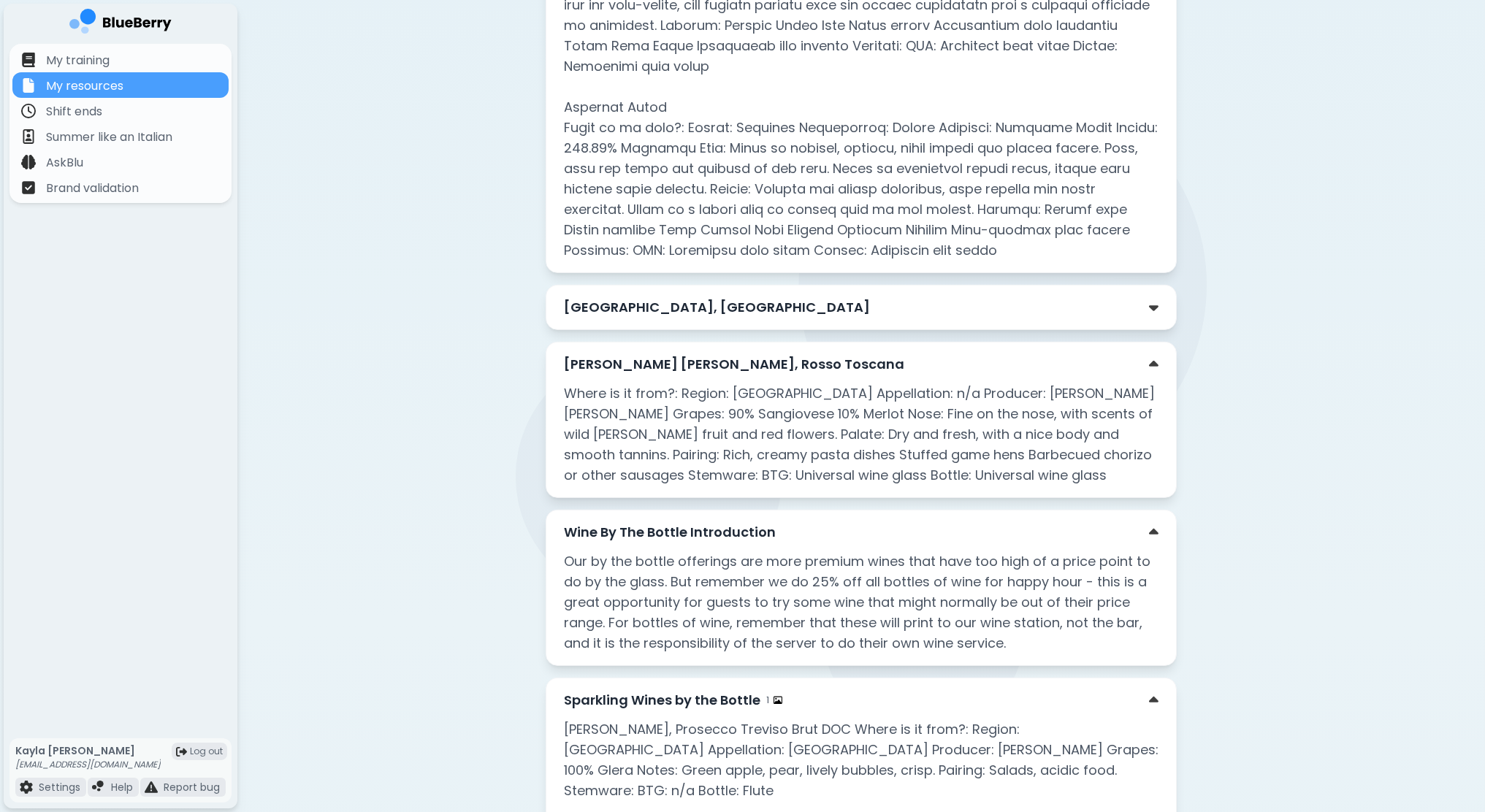
click at [742, 284] on div "[GEOGRAPHIC_DATA], [GEOGRAPHIC_DATA]" at bounding box center [861, 307] width 631 height 45
click at [742, 297] on p "[GEOGRAPHIC_DATA], [GEOGRAPHIC_DATA]" at bounding box center [717, 307] width 306 height 21
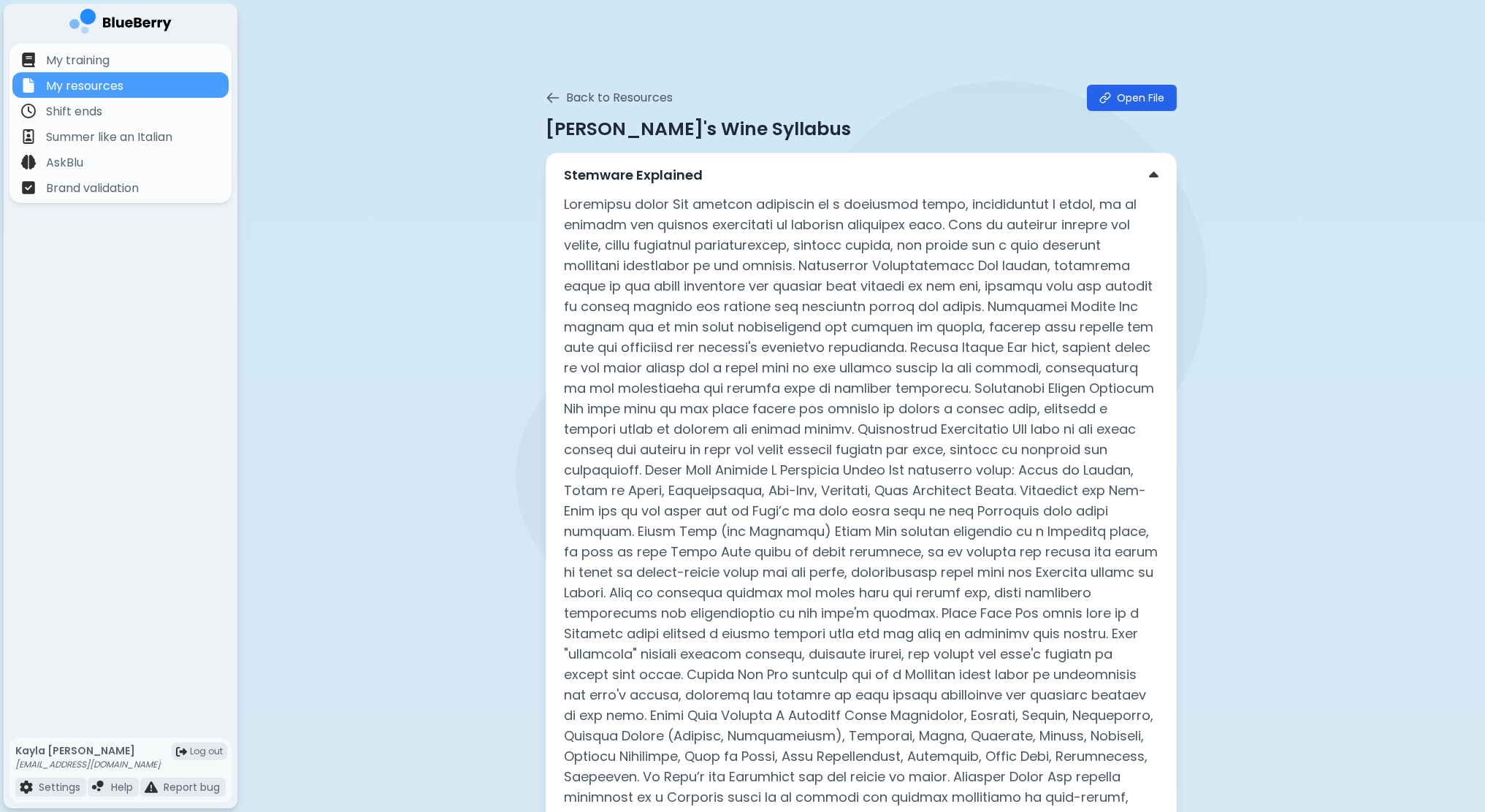
scroll to position [4704, 0]
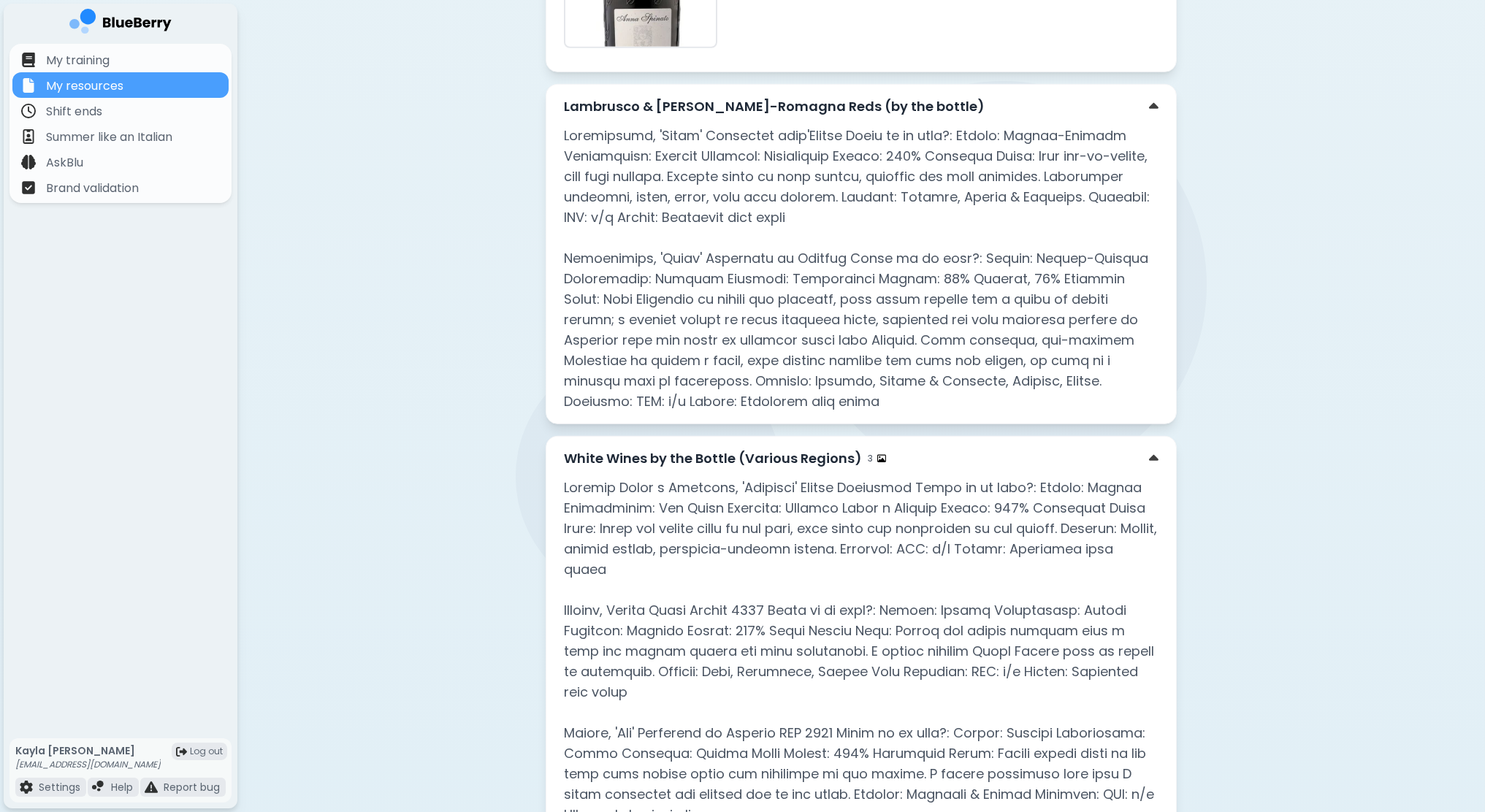
click at [745, 478] on p at bounding box center [861, 652] width 594 height 347
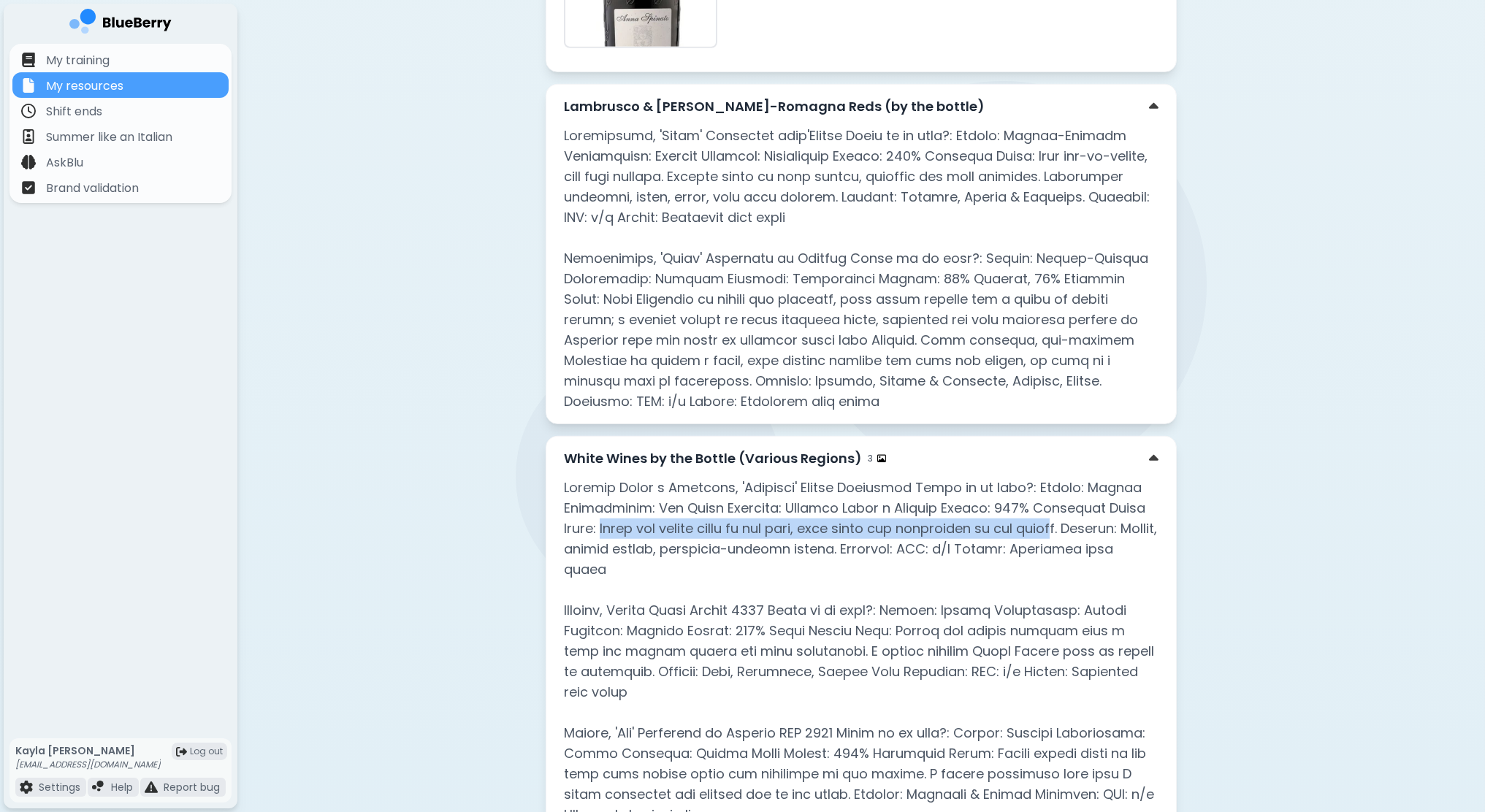
drag, startPoint x: 1095, startPoint y: 447, endPoint x: 610, endPoint y: 439, distance: 485.1
click at [610, 478] on p at bounding box center [861, 652] width 594 height 347
drag, startPoint x: 610, startPoint y: 439, endPoint x: 628, endPoint y: 454, distance: 23.4
copy p "Basil and [PERSON_NAME] notes on the nose, with apple and grapefruit on the pal…"
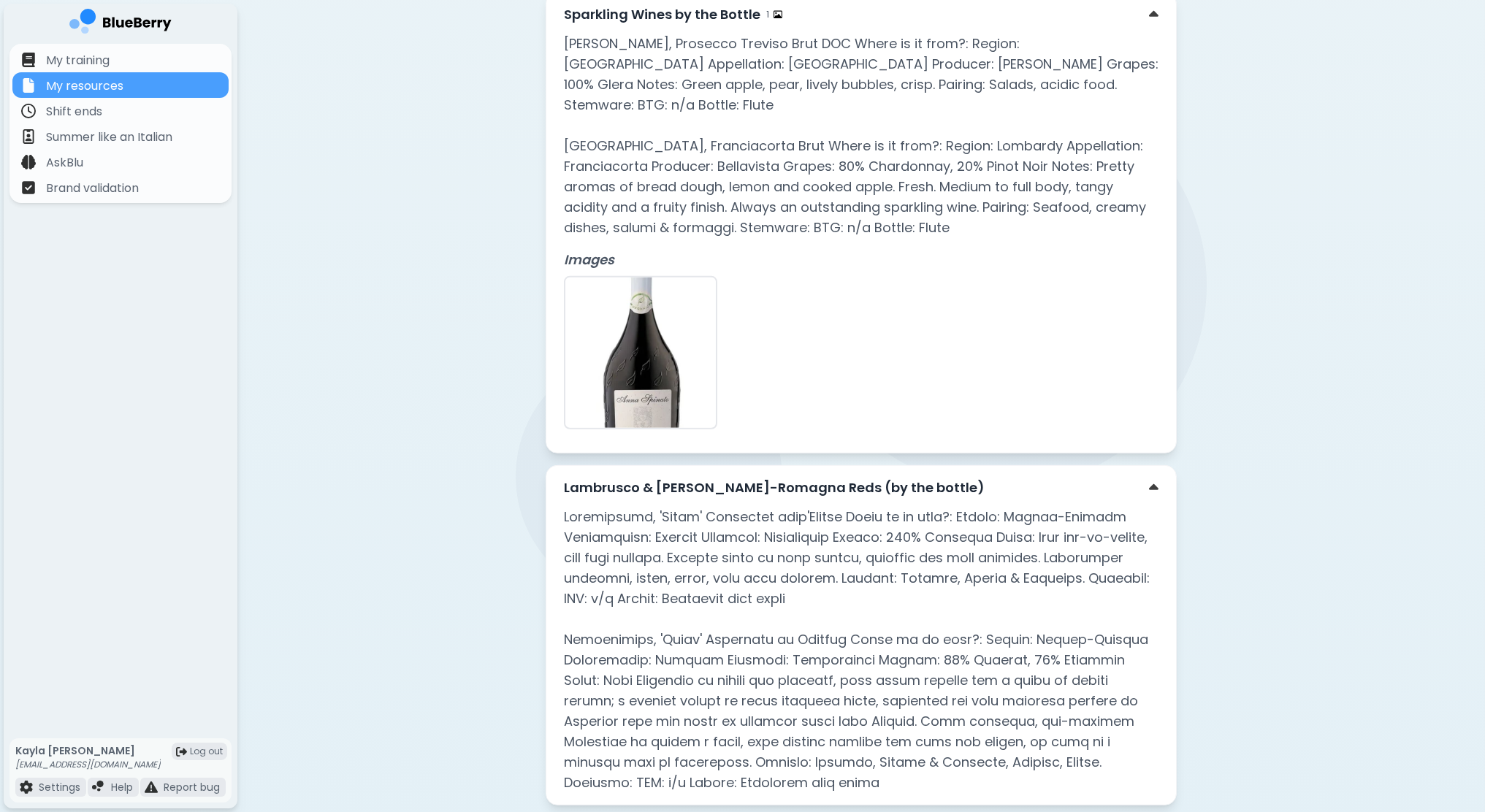
scroll to position [7449, 0]
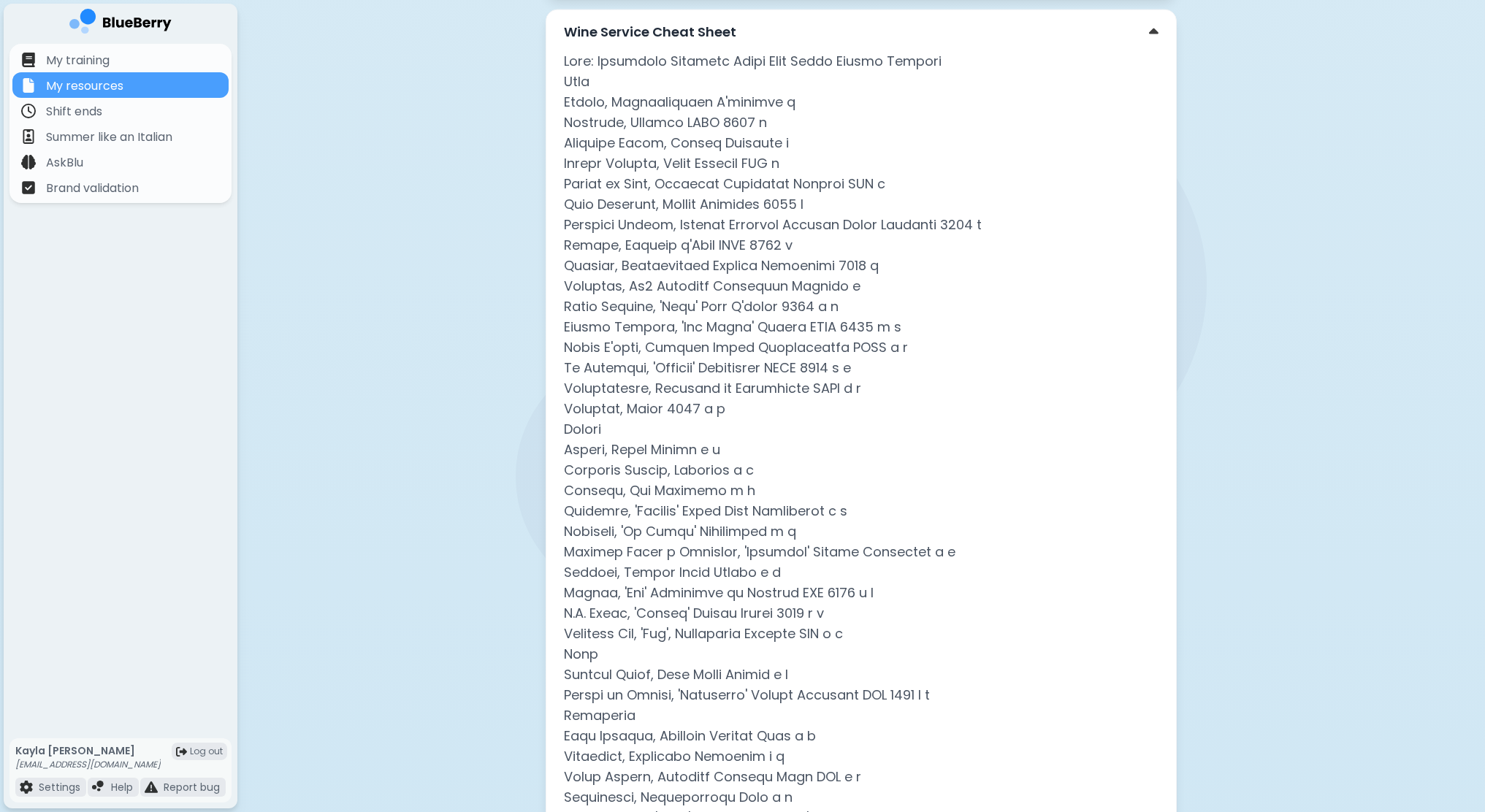
click at [911, 365] on p at bounding box center [861, 450] width 594 height 798
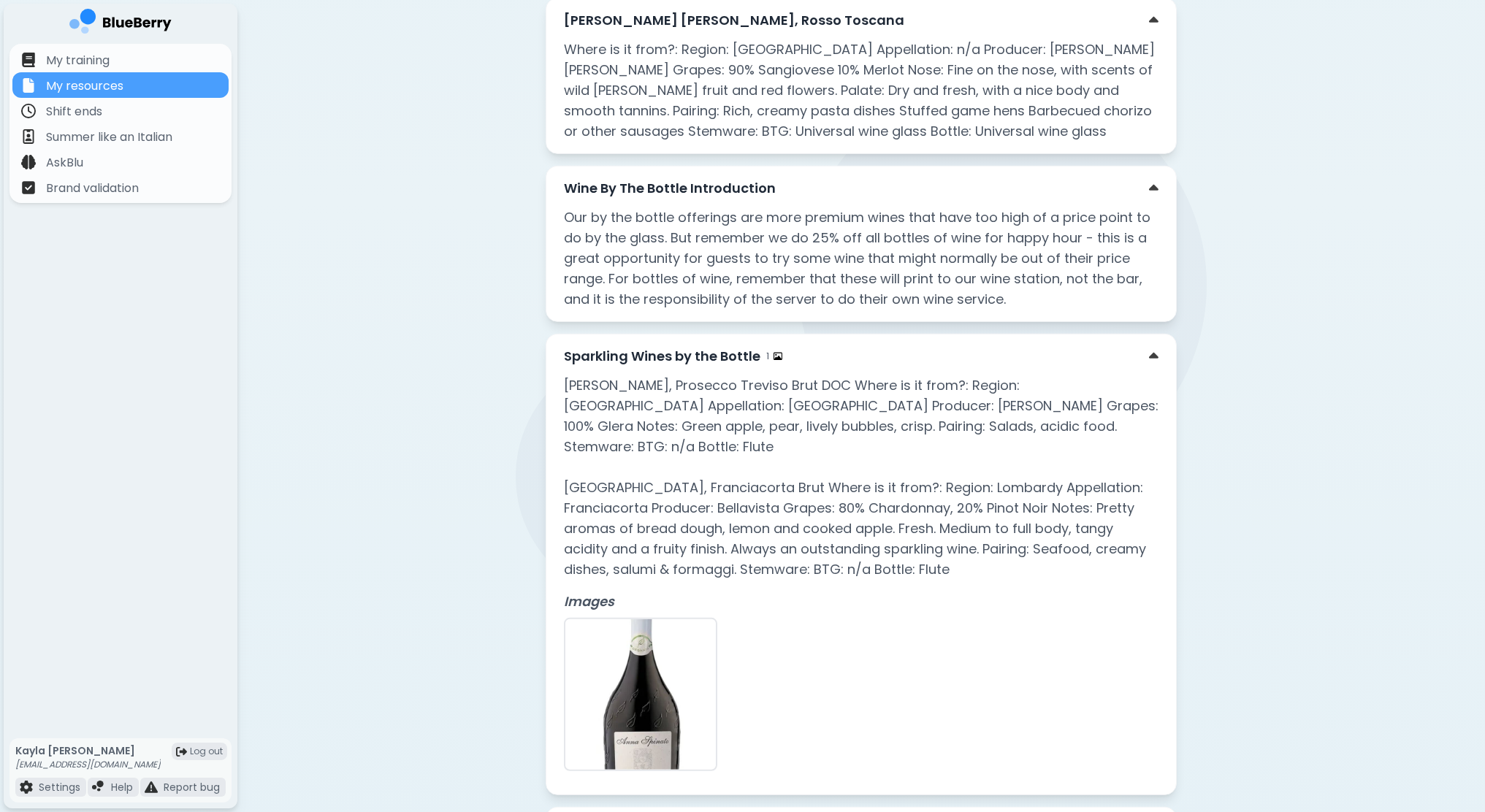
scroll to position [4949, 0]
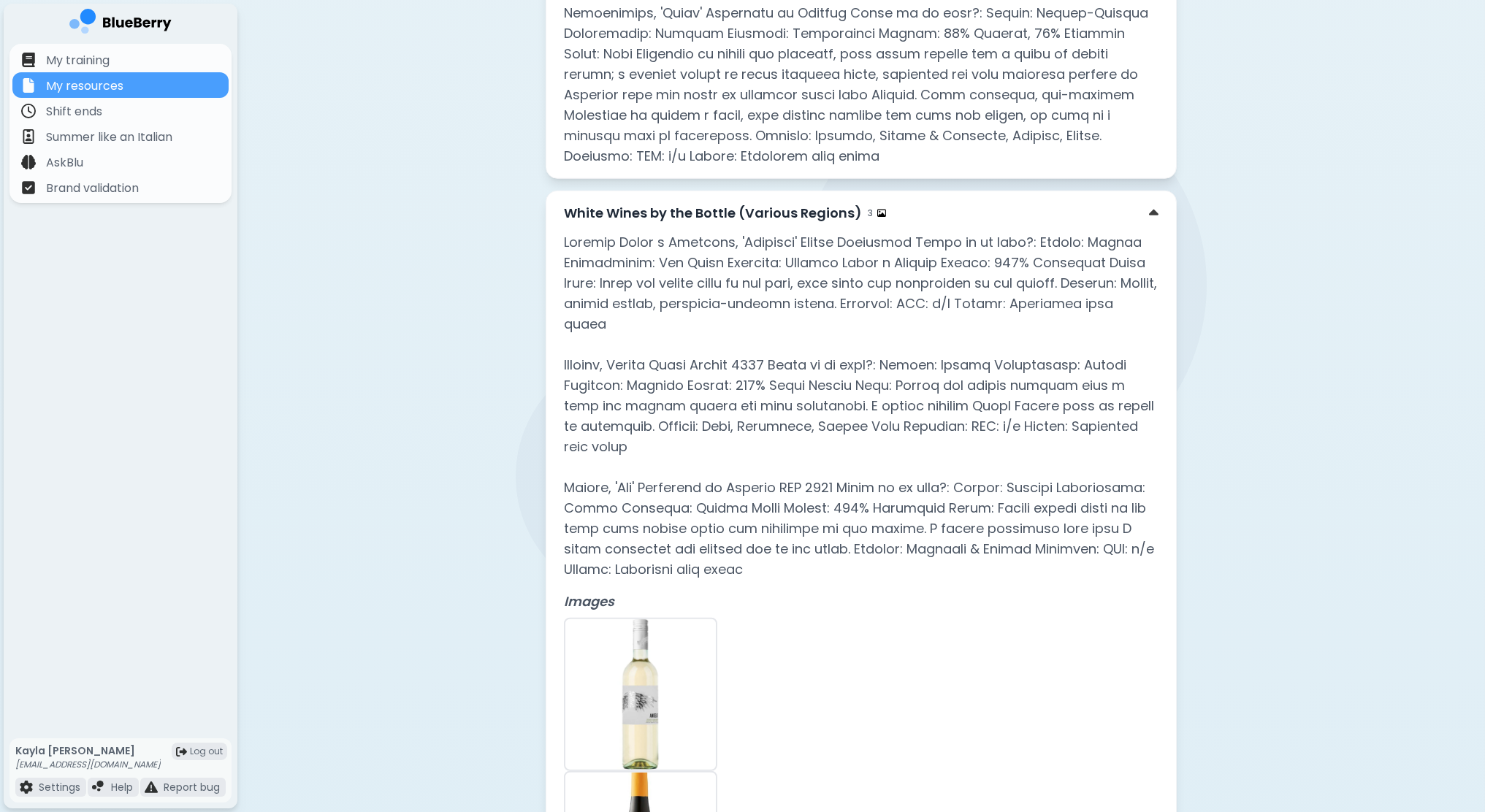
click at [796, 308] on p at bounding box center [861, 406] width 594 height 347
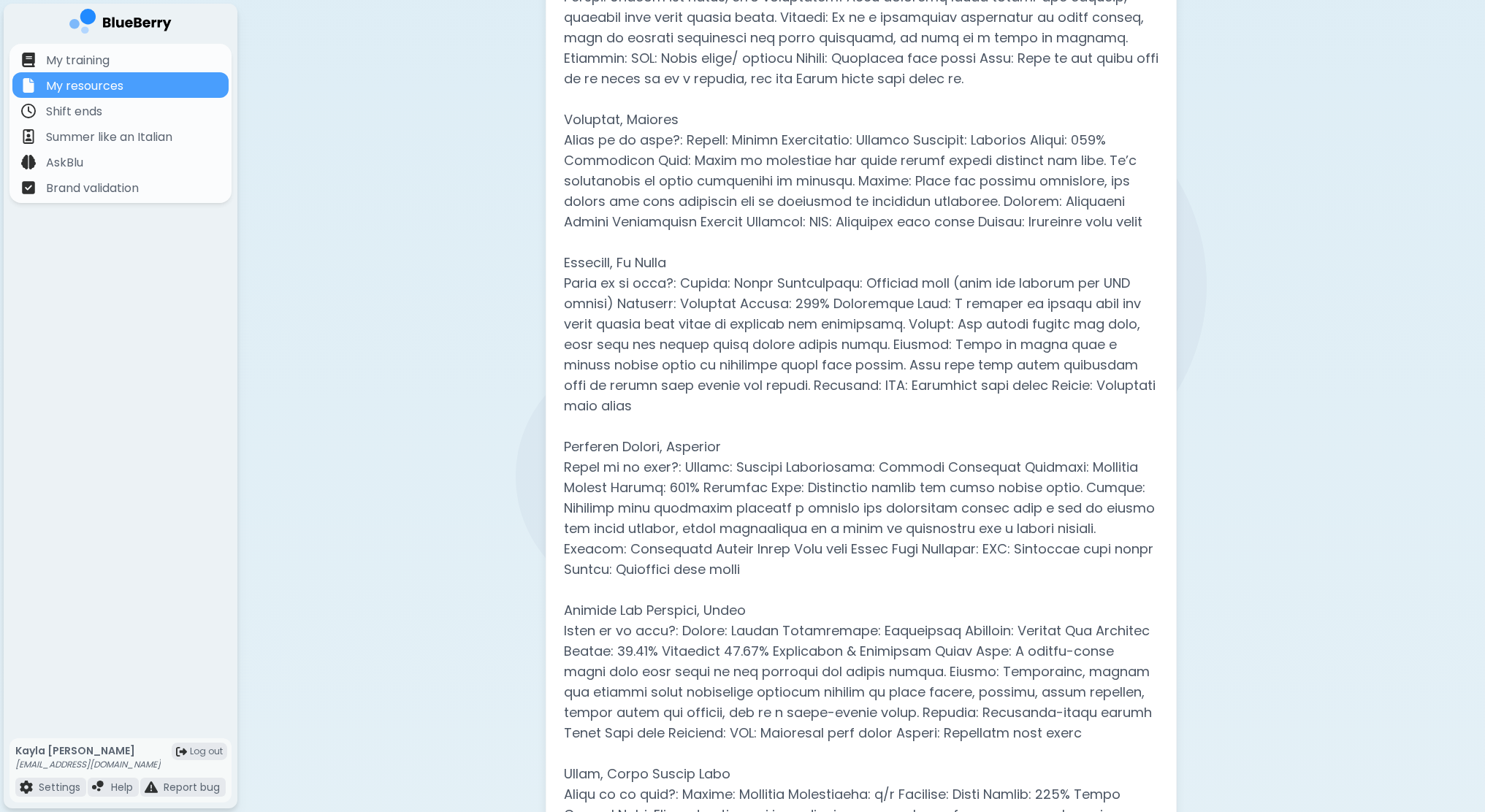
scroll to position [4352, 0]
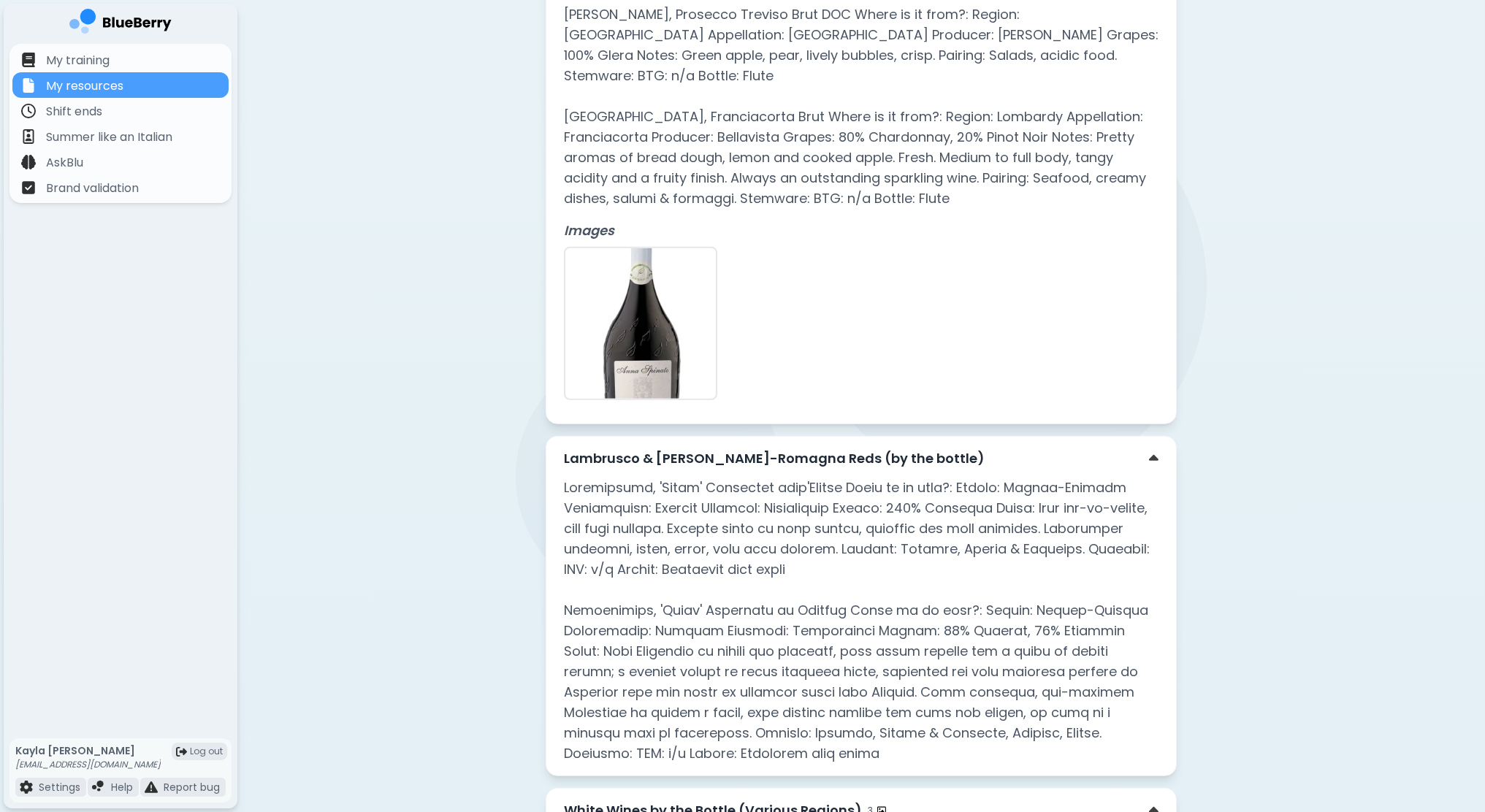
click at [857, 478] on p at bounding box center [861, 621] width 594 height 286
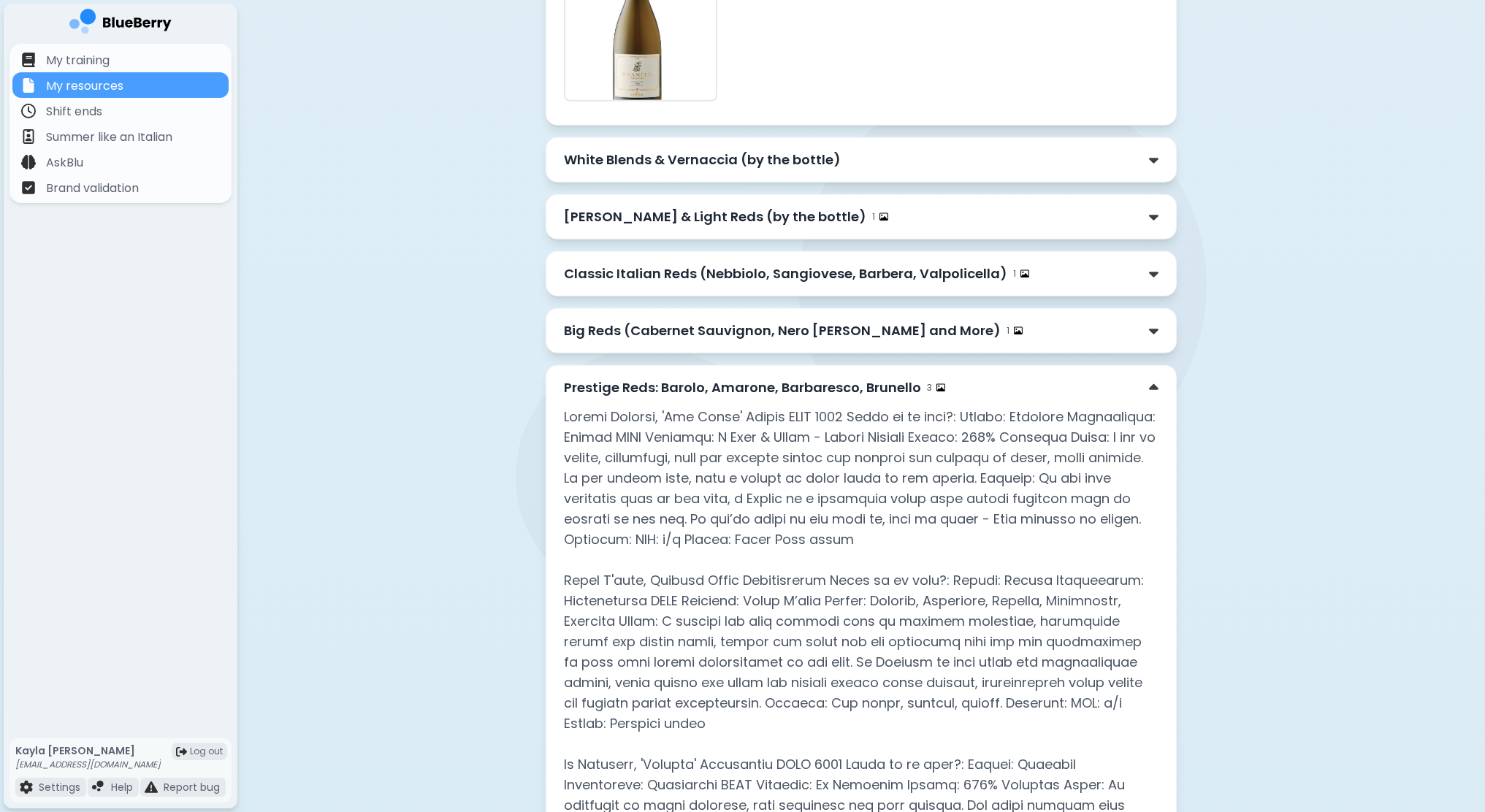
scroll to position [5892, 0]
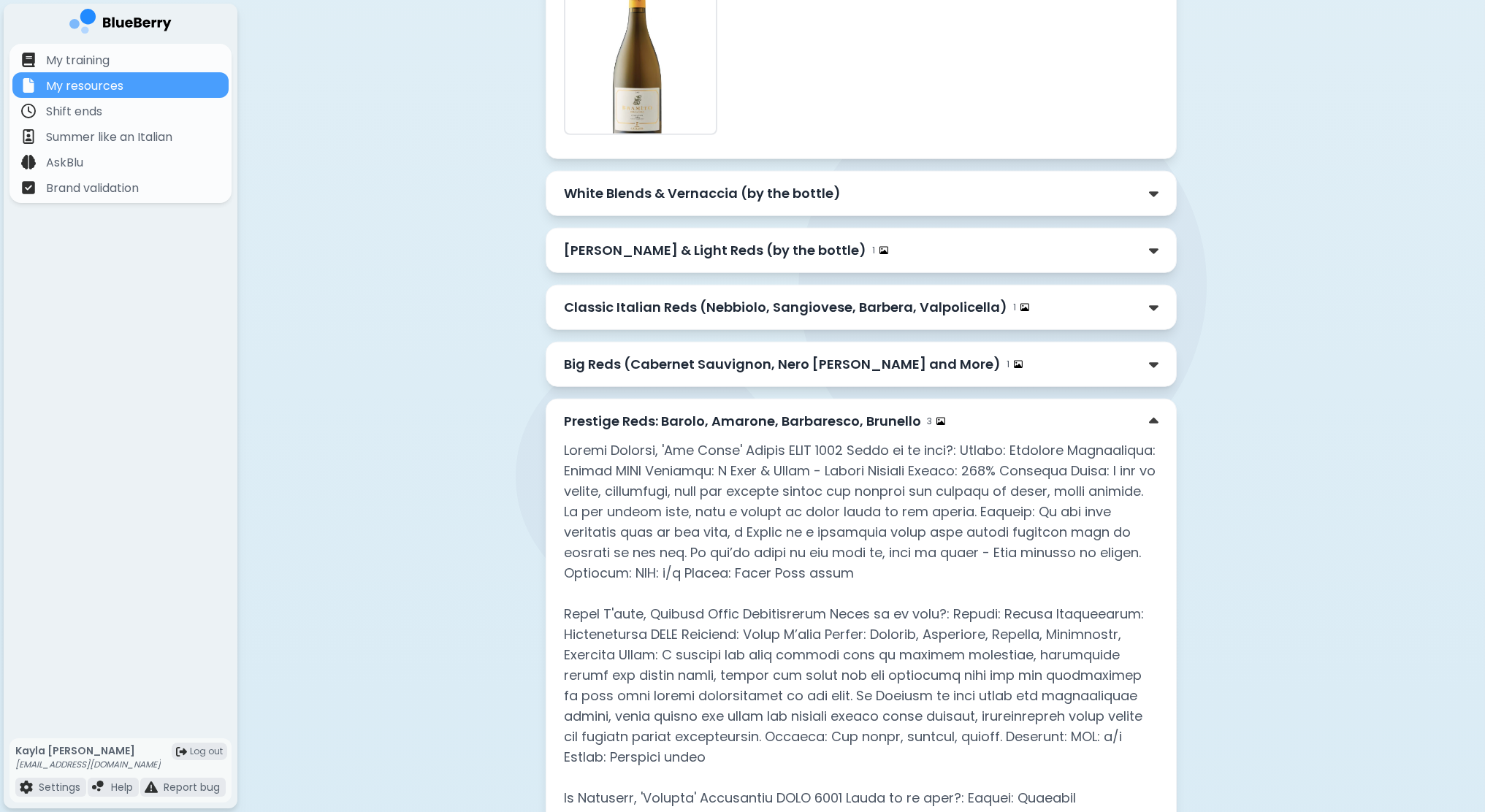
click at [776, 354] on p "Big Reds (Cabernet Sauvignon, Nero [PERSON_NAME] and More)" at bounding box center [782, 364] width 437 height 21
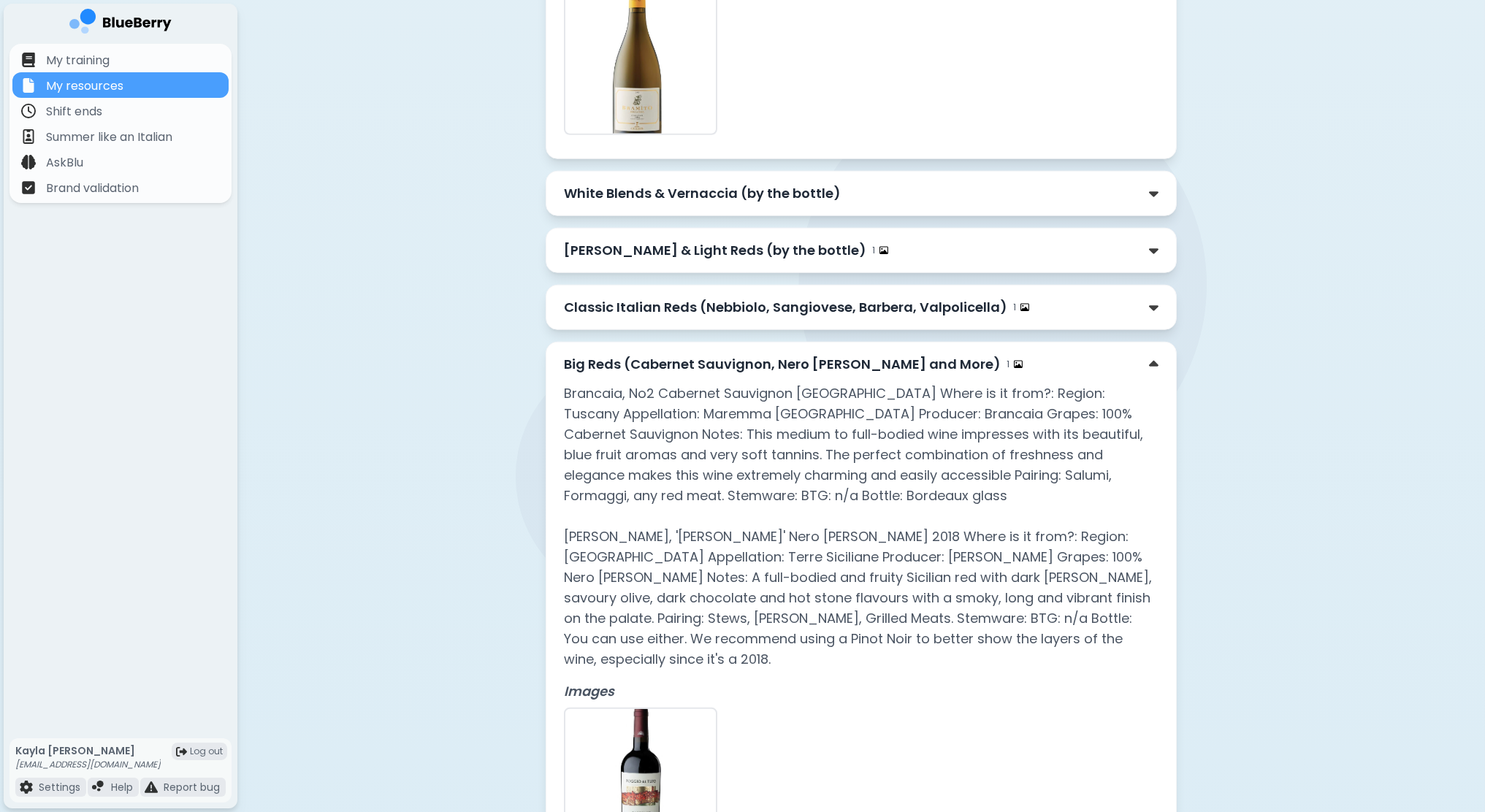
click at [814, 297] on p "Classic Italian Reds (Nebbiolo, Sangiovese, Barbera, Valpolicella)" at bounding box center [785, 307] width 443 height 21
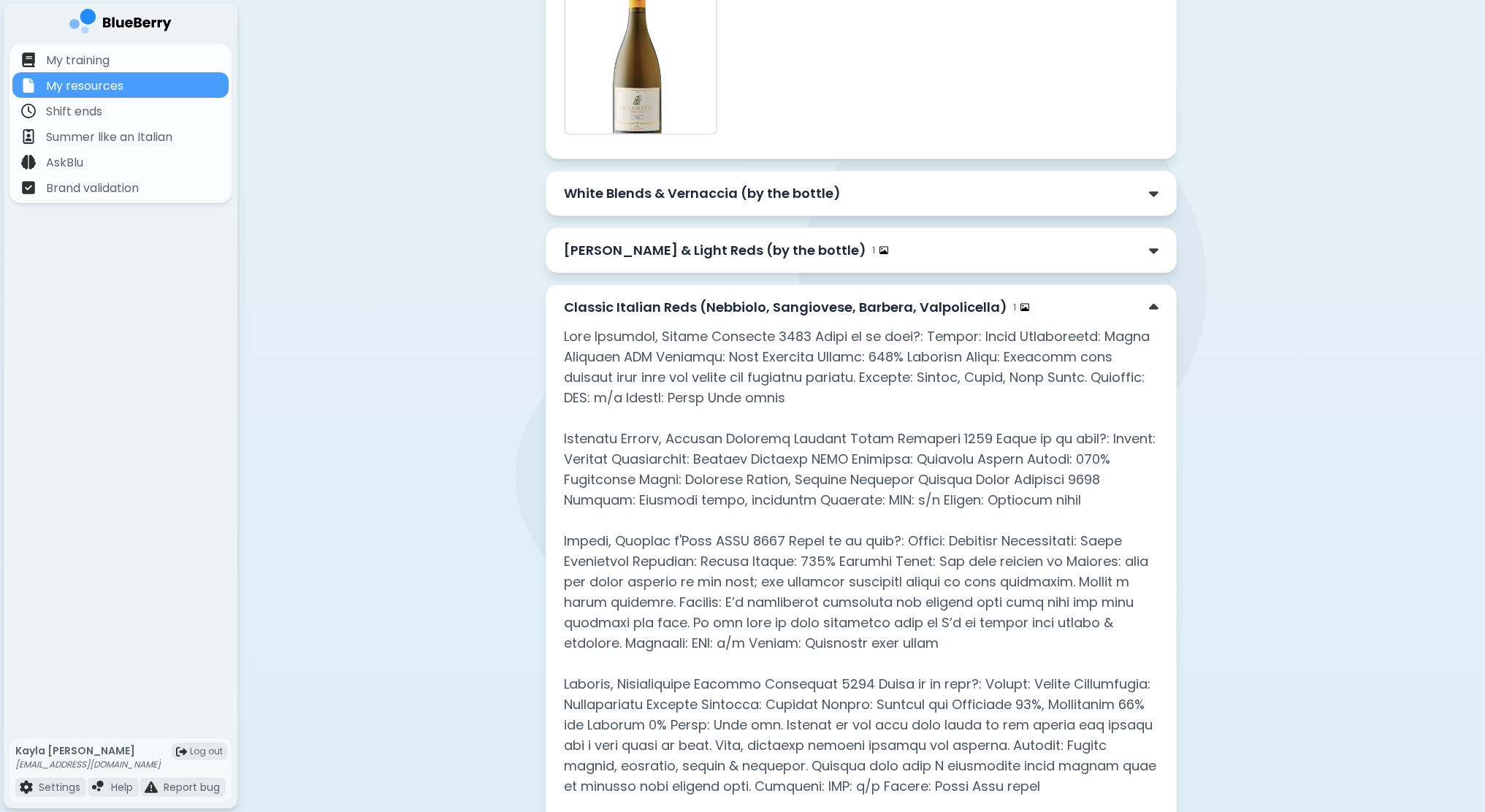
click at [808, 228] on div "[PERSON_NAME] & Light Reds (by the bottle) 1" at bounding box center [861, 250] width 631 height 45
click at [823, 228] on div "[PERSON_NAME] & Light Reds (by the bottle) 1" at bounding box center [861, 250] width 631 height 45
click at [839, 240] on div "[PERSON_NAME] & Light Reds (by the bottle) 1" at bounding box center [861, 250] width 594 height 21
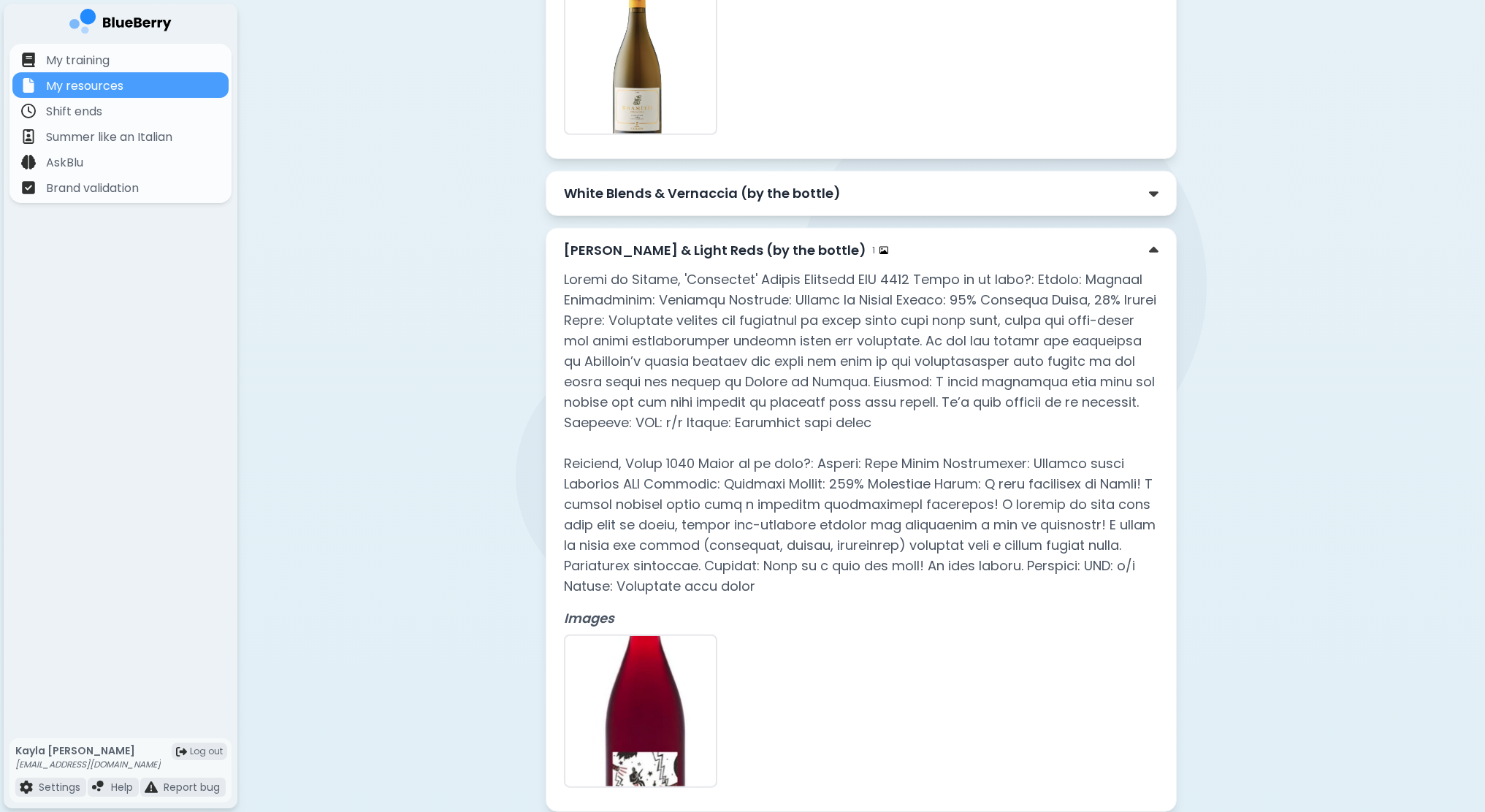
click at [854, 184] on div "White Blends & Vernaccia (by the bottle)" at bounding box center [861, 194] width 594 height 21
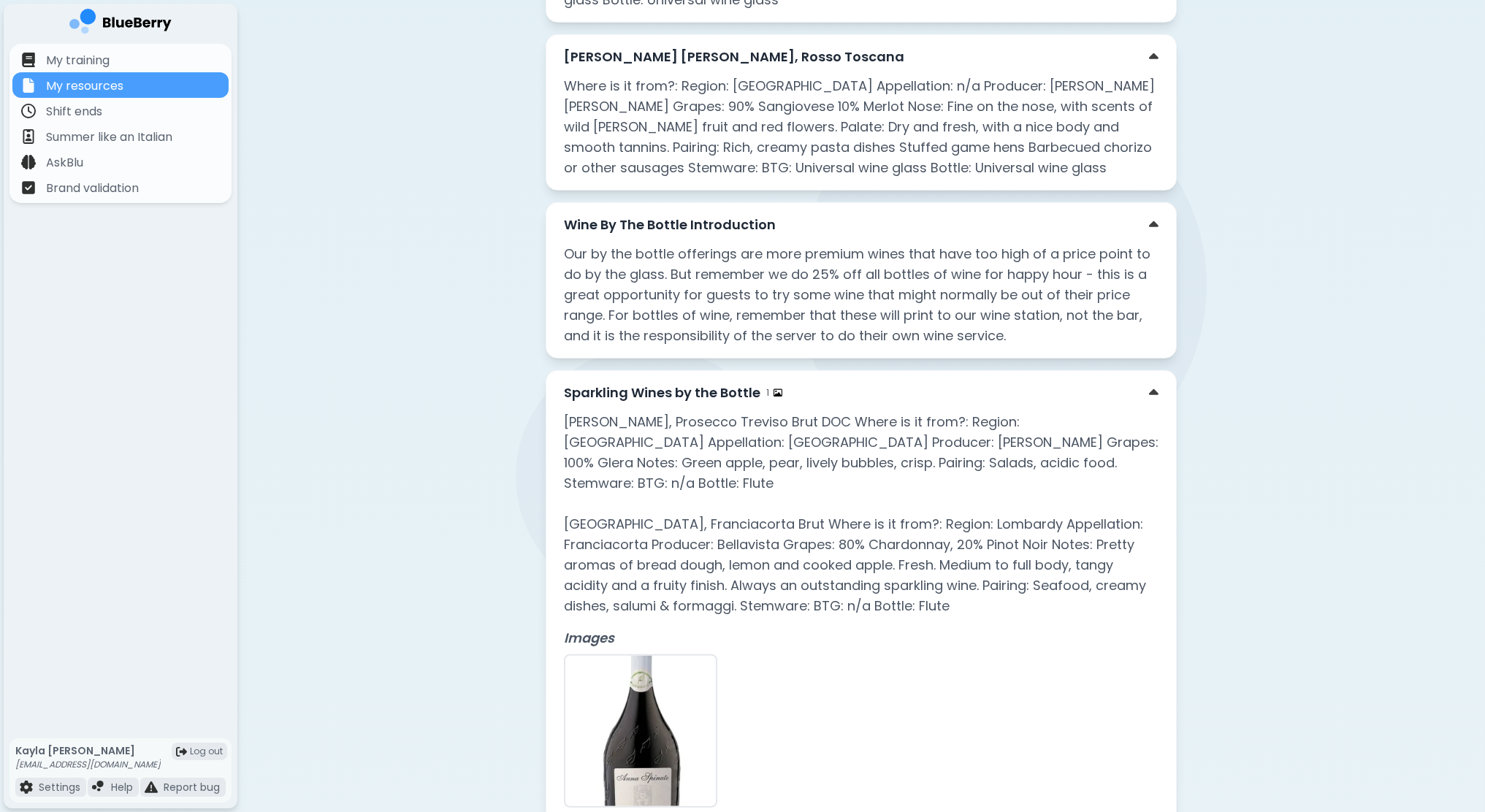
scroll to position [6780, 0]
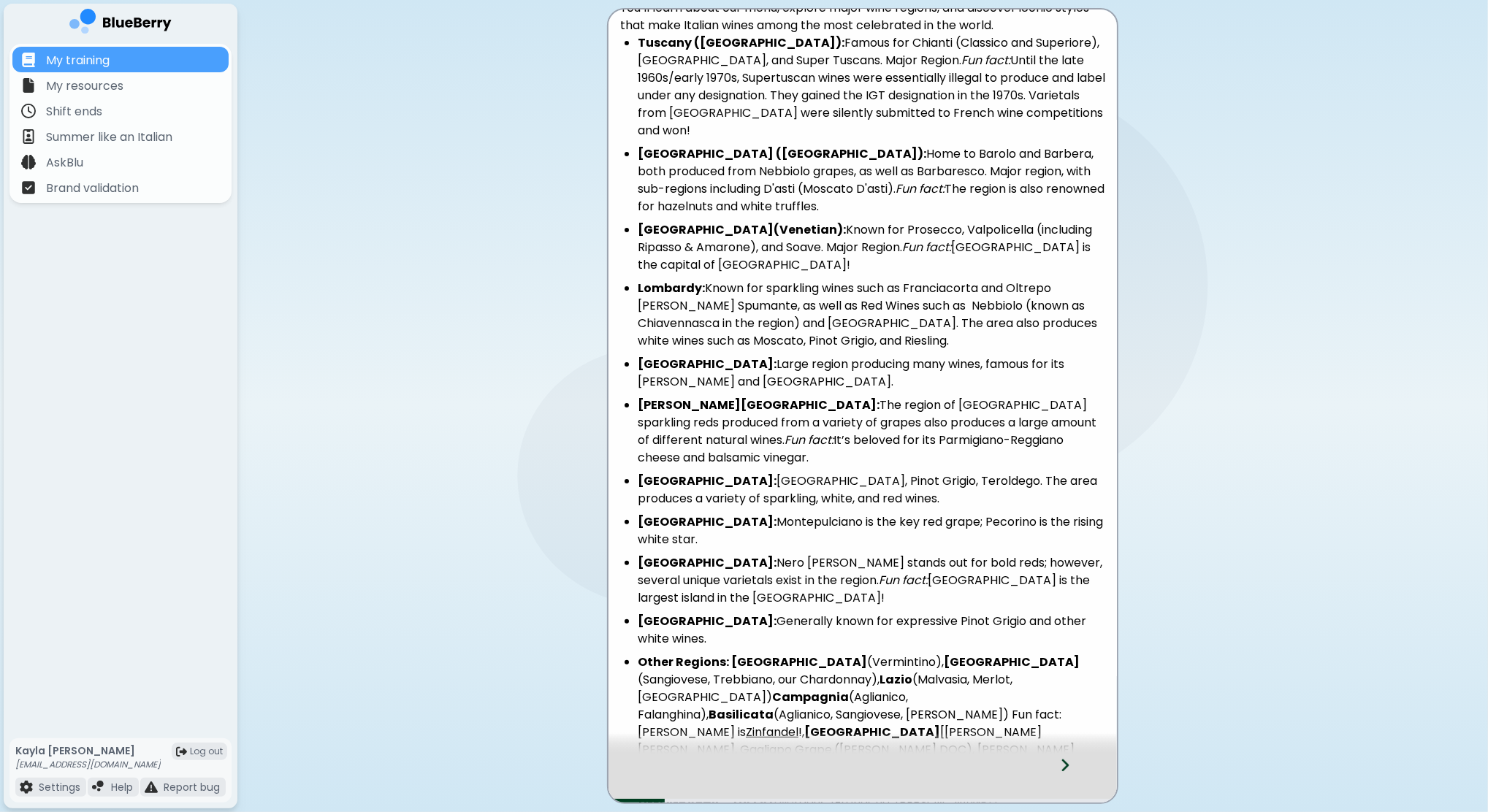
scroll to position [160, 0]
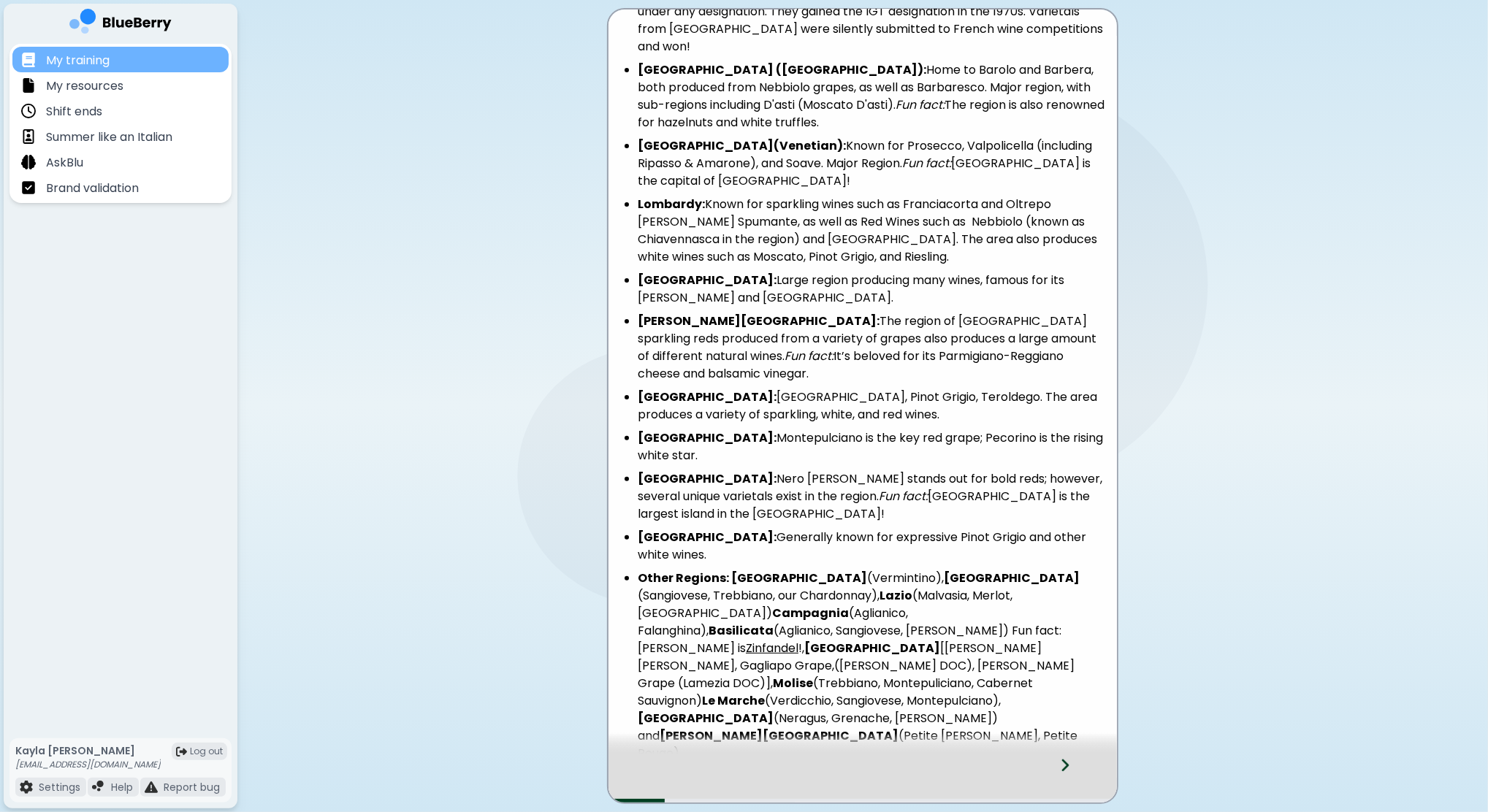
click at [50, 61] on p "My training" at bounding box center [77, 60] width 64 height 17
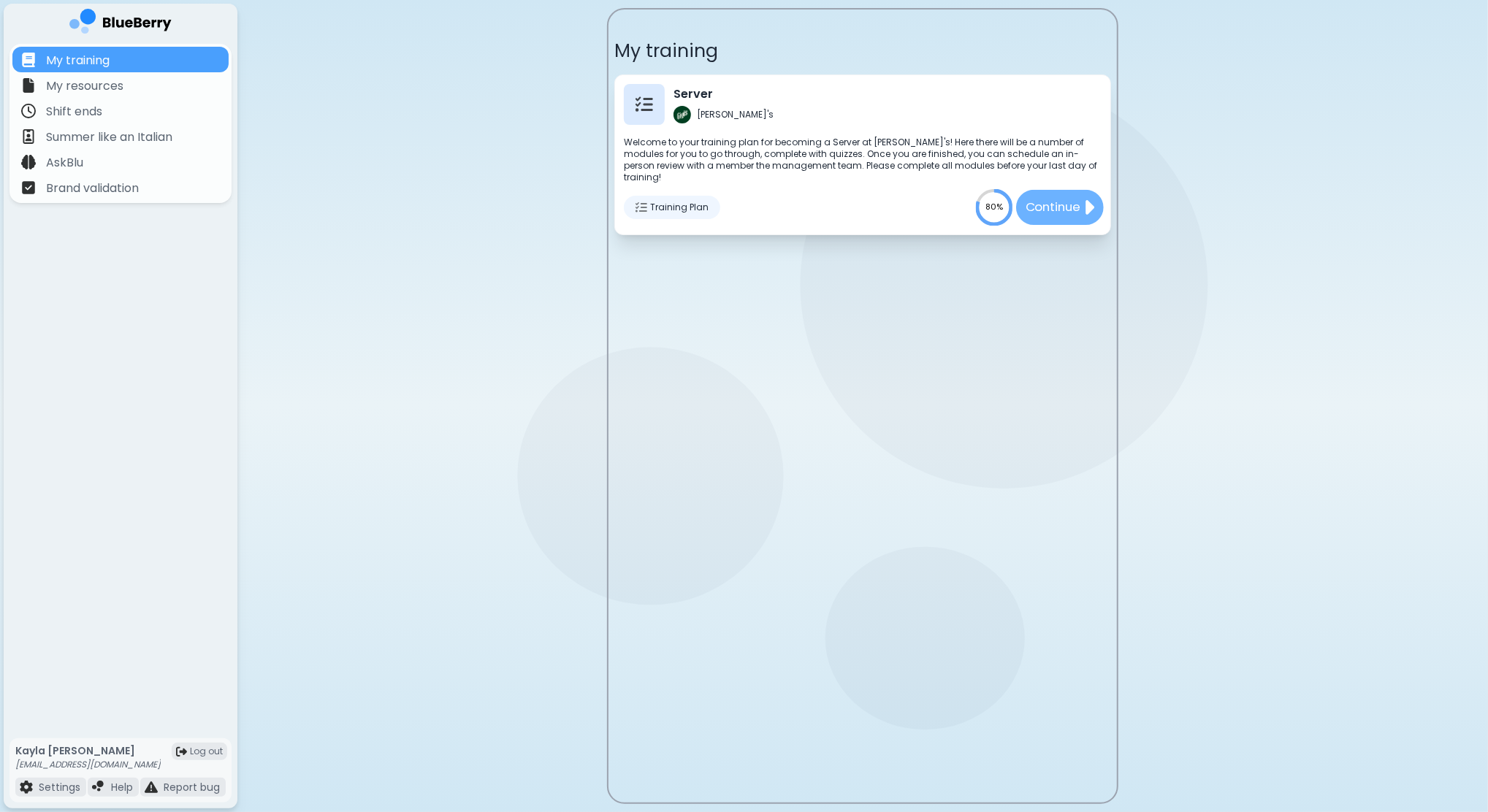
click at [1059, 199] on p "Continue" at bounding box center [1052, 208] width 55 height 18
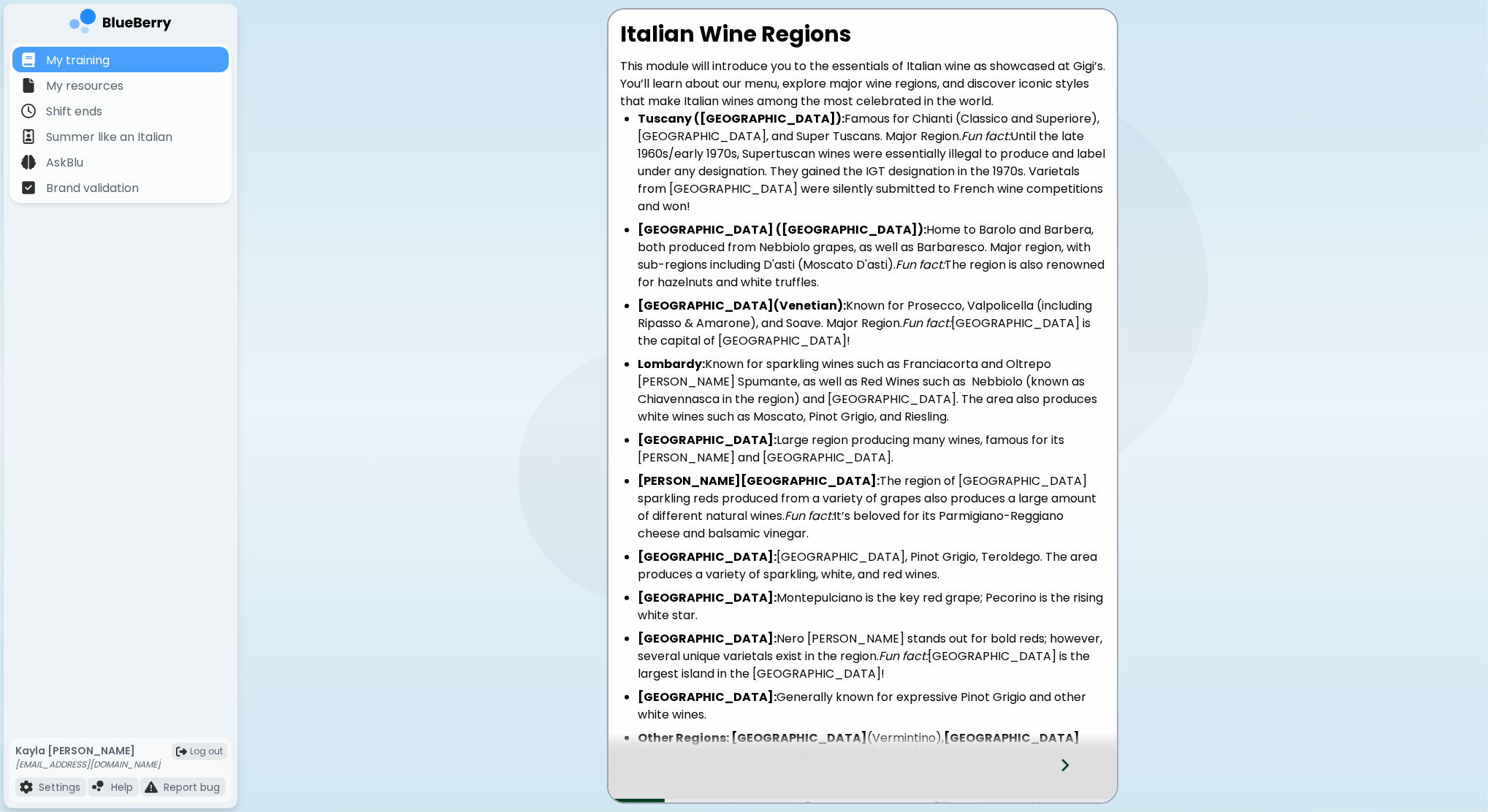
scroll to position [160, 0]
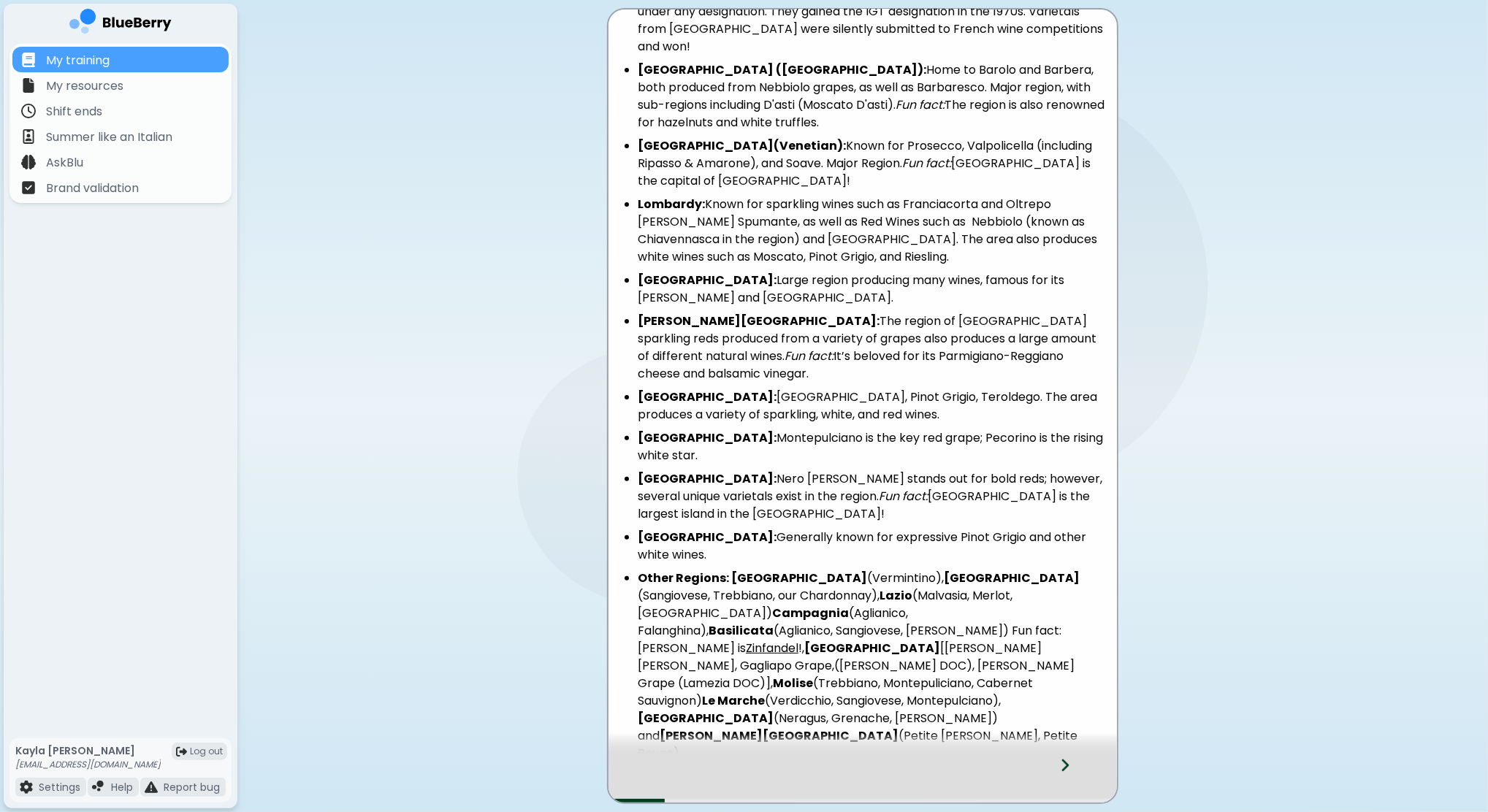
click at [1069, 772] on icon at bounding box center [1064, 765] width 10 height 16
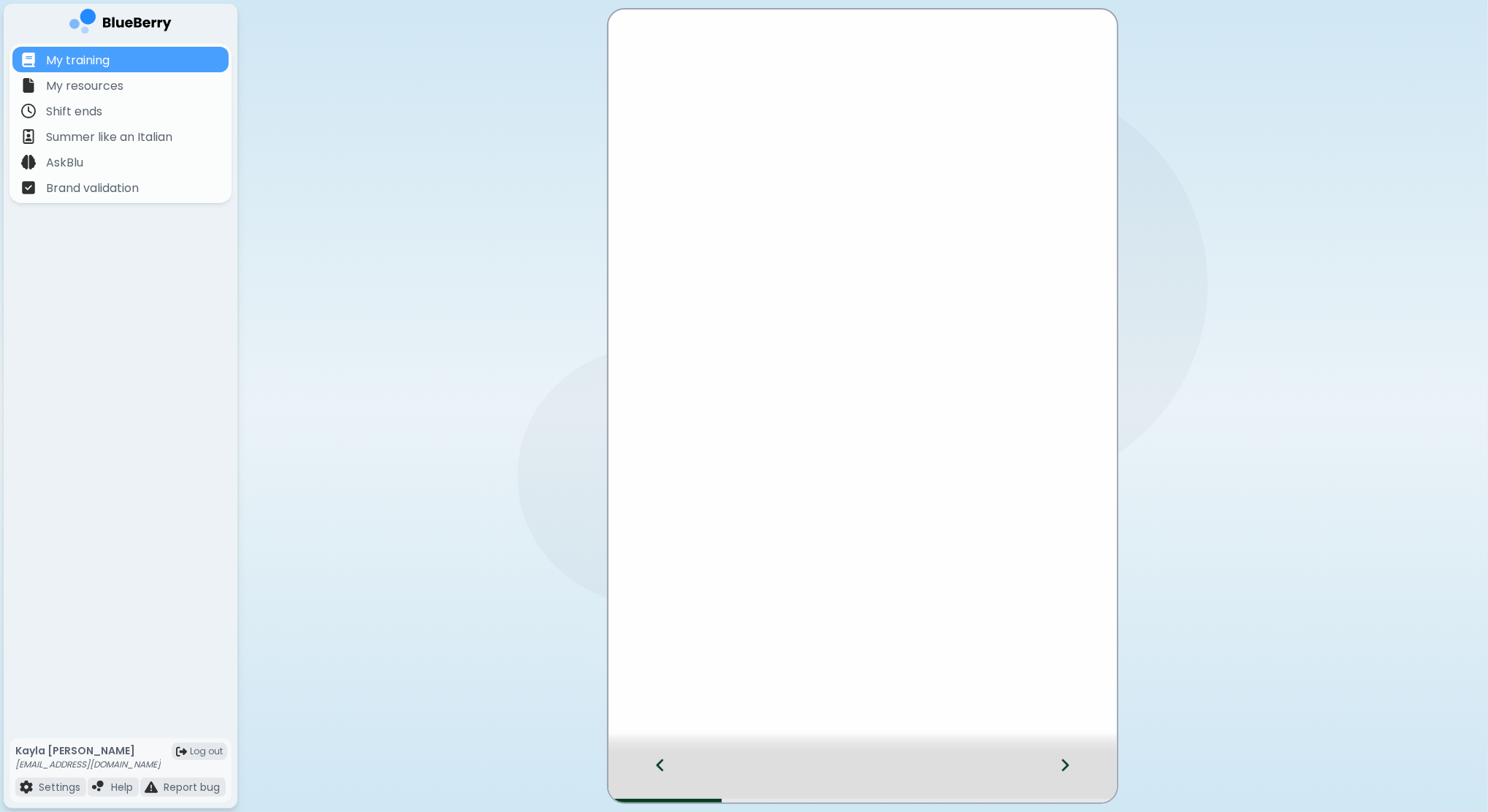
scroll to position [0, 0]
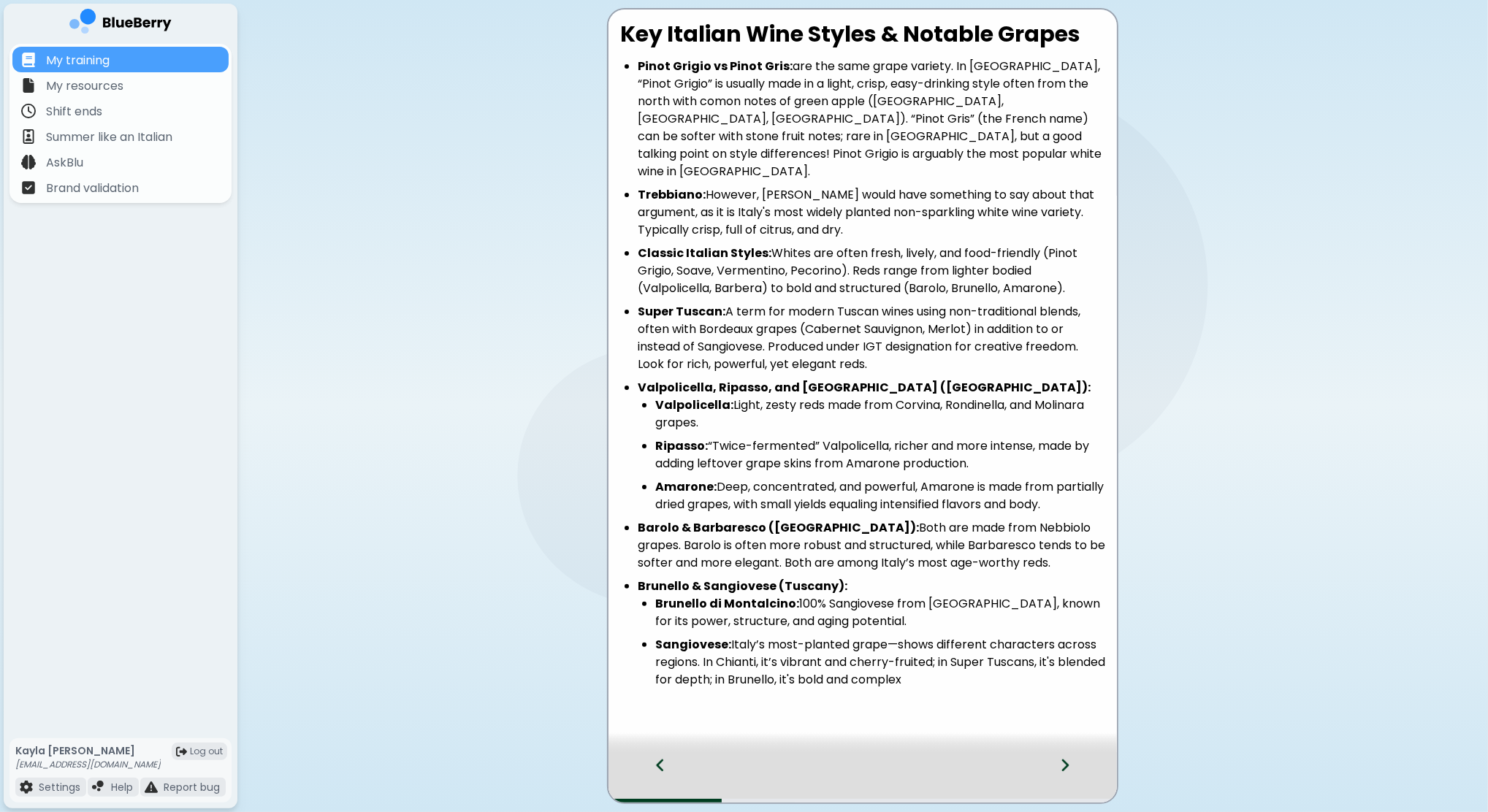
click at [1069, 772] on icon at bounding box center [1064, 765] width 10 height 16
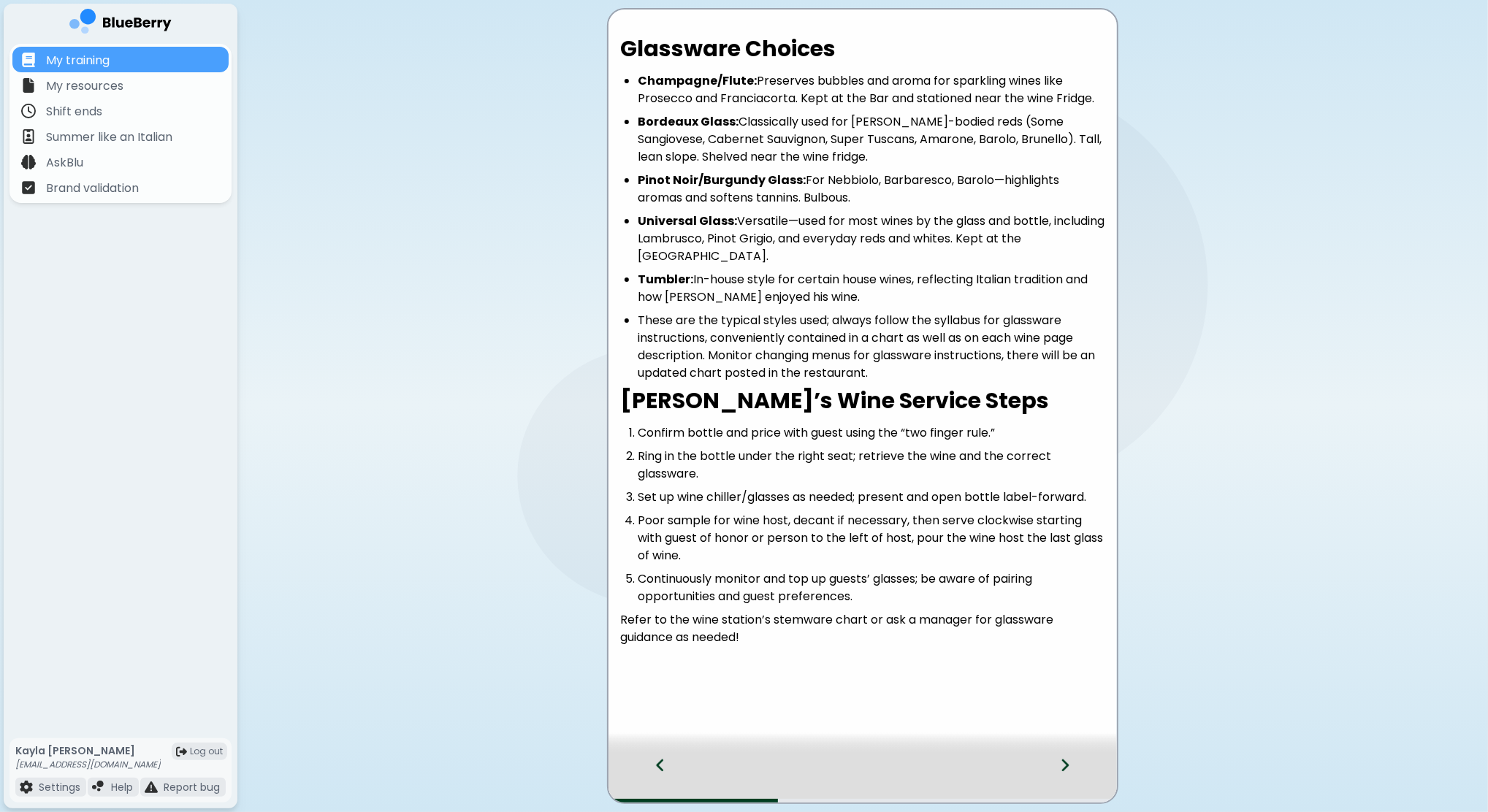
click at [1069, 772] on icon at bounding box center [1064, 765] width 10 height 16
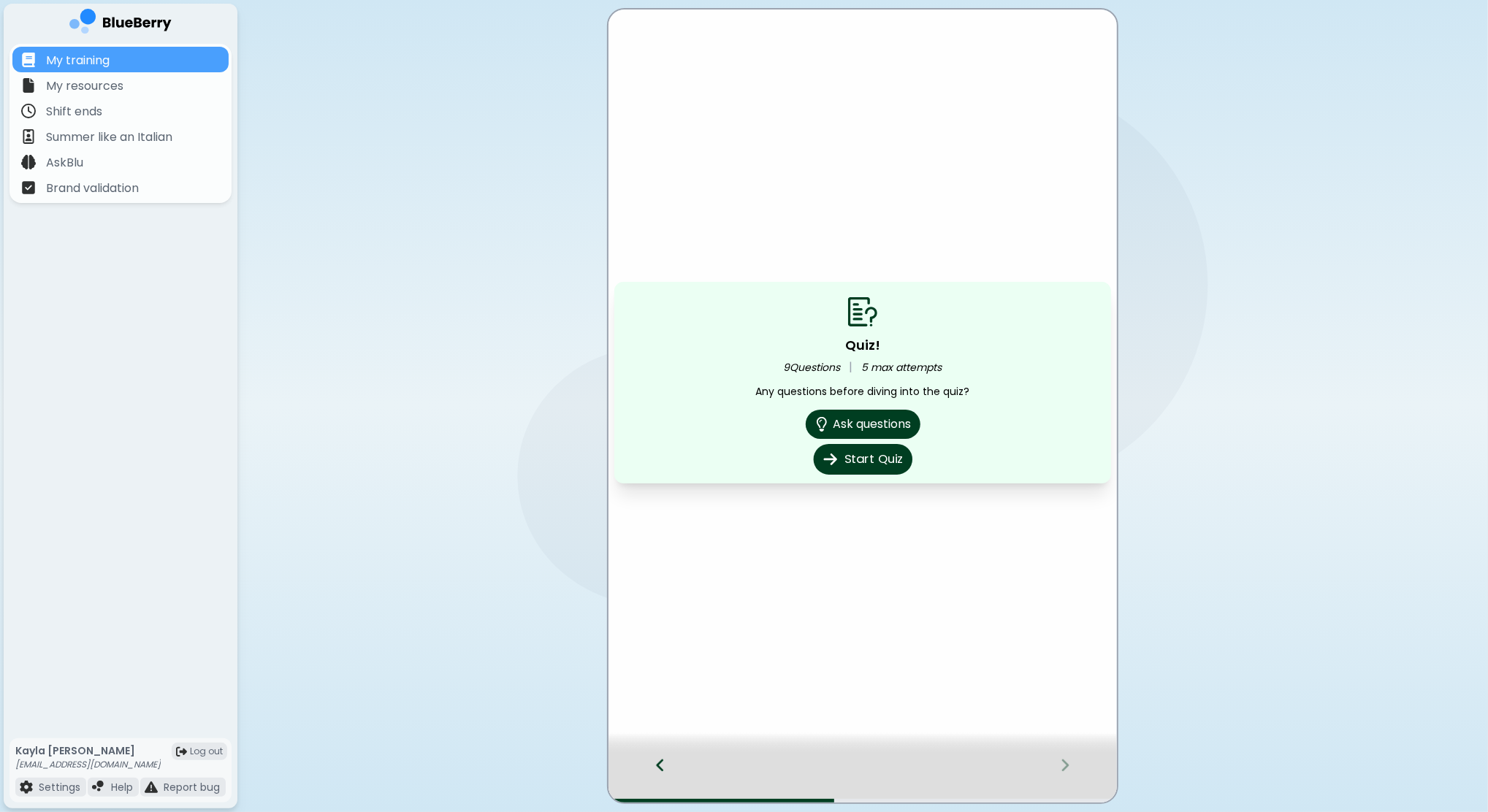
click at [865, 469] on button "Start Quiz" at bounding box center [862, 459] width 99 height 31
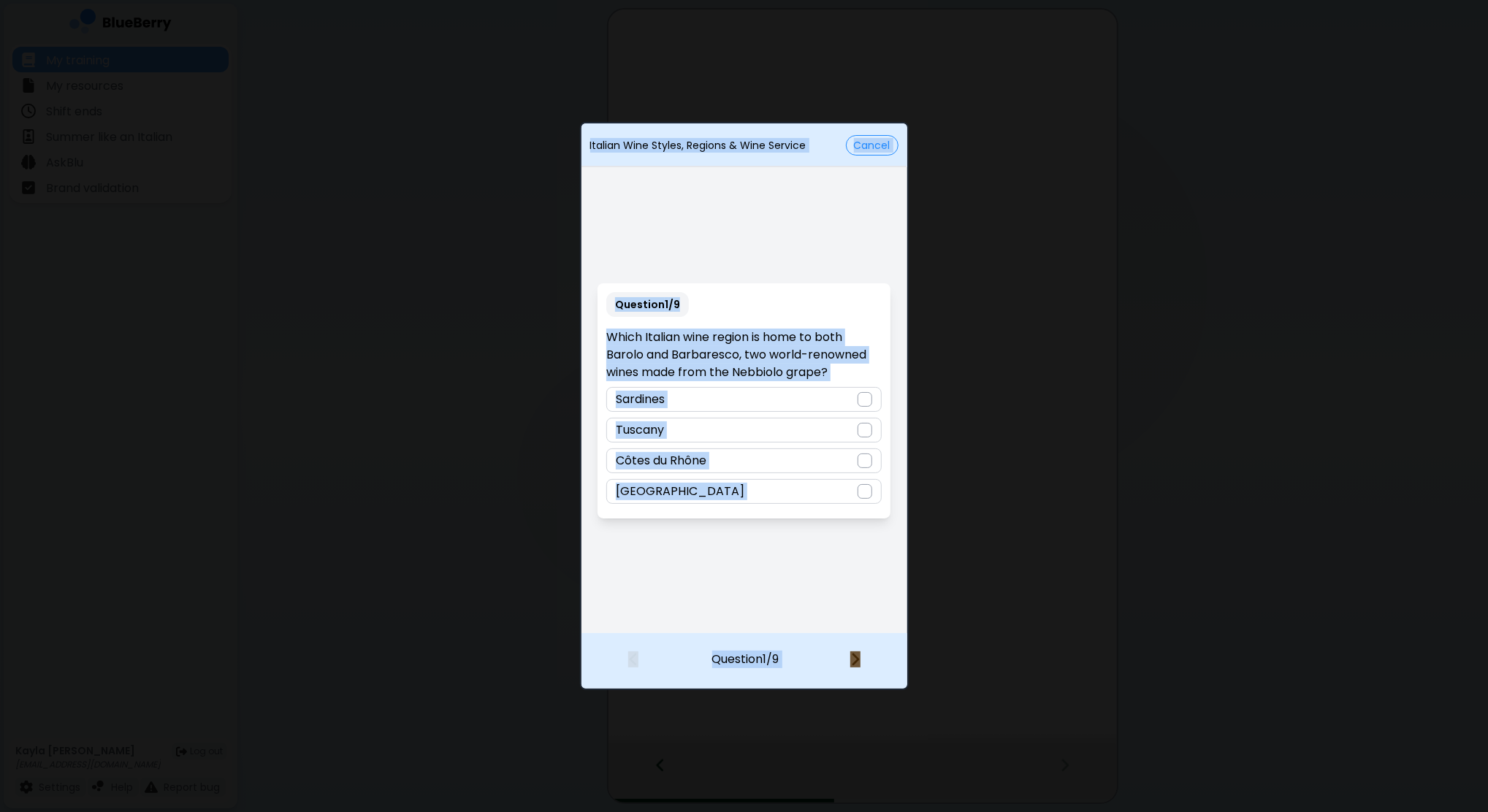
click at [1021, 373] on div "Italian Wine Styles, Regions & Wine Service Cancel Question 1 / 9 Which Italian…" at bounding box center [744, 406] width 1488 height 812
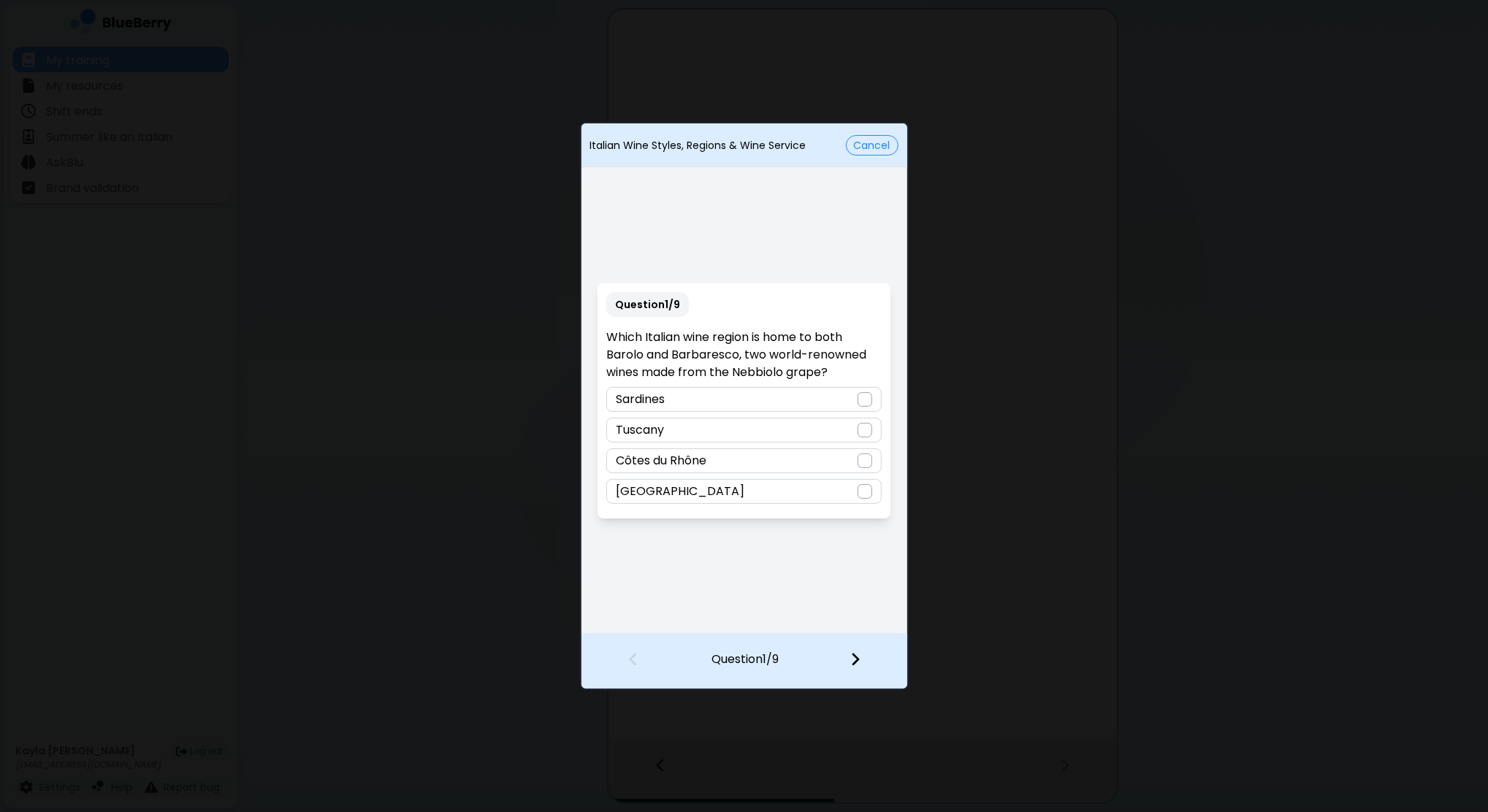
click at [772, 485] on div "Piedmont" at bounding box center [744, 492] width 275 height 25
click at [872, 654] on div at bounding box center [864, 661] width 86 height 54
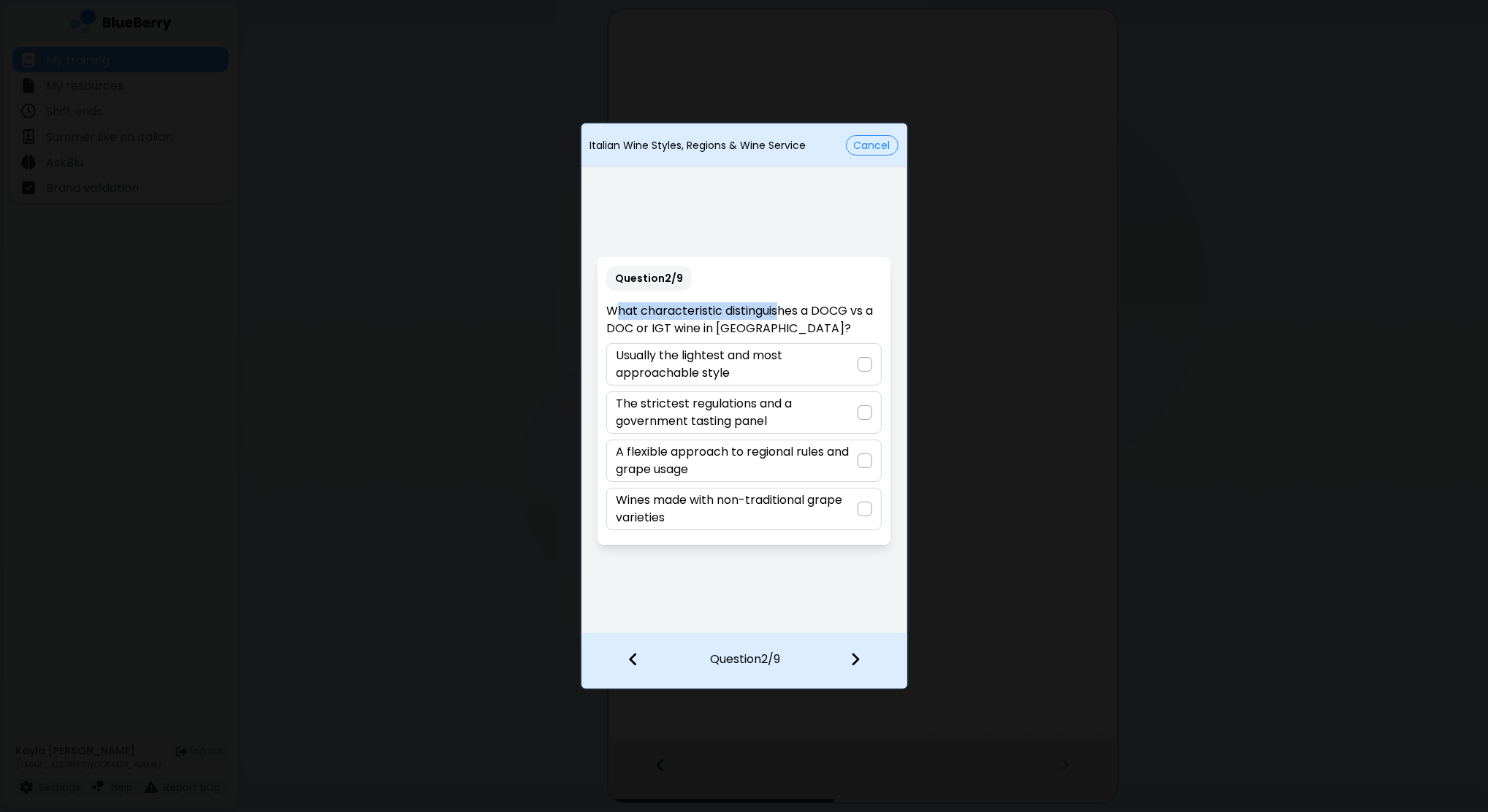
drag, startPoint x: 734, startPoint y: 318, endPoint x: 614, endPoint y: 305, distance: 120.7
click at [614, 305] on p "What characteristic distinguishes a DOCG vs a DOC or IGT wine in Italy?" at bounding box center [744, 320] width 275 height 35
drag, startPoint x: 614, startPoint y: 305, endPoint x: 586, endPoint y: 303, distance: 28.1
click at [586, 303] on div "Question 2 / 9 What characteristic distinguishes a DOCG vs a DOC or IGT wine in…" at bounding box center [744, 401] width 326 height 463
copy p "What characteristic distinguishes a DOCG vs a DOC or IGT wine in Italy?"
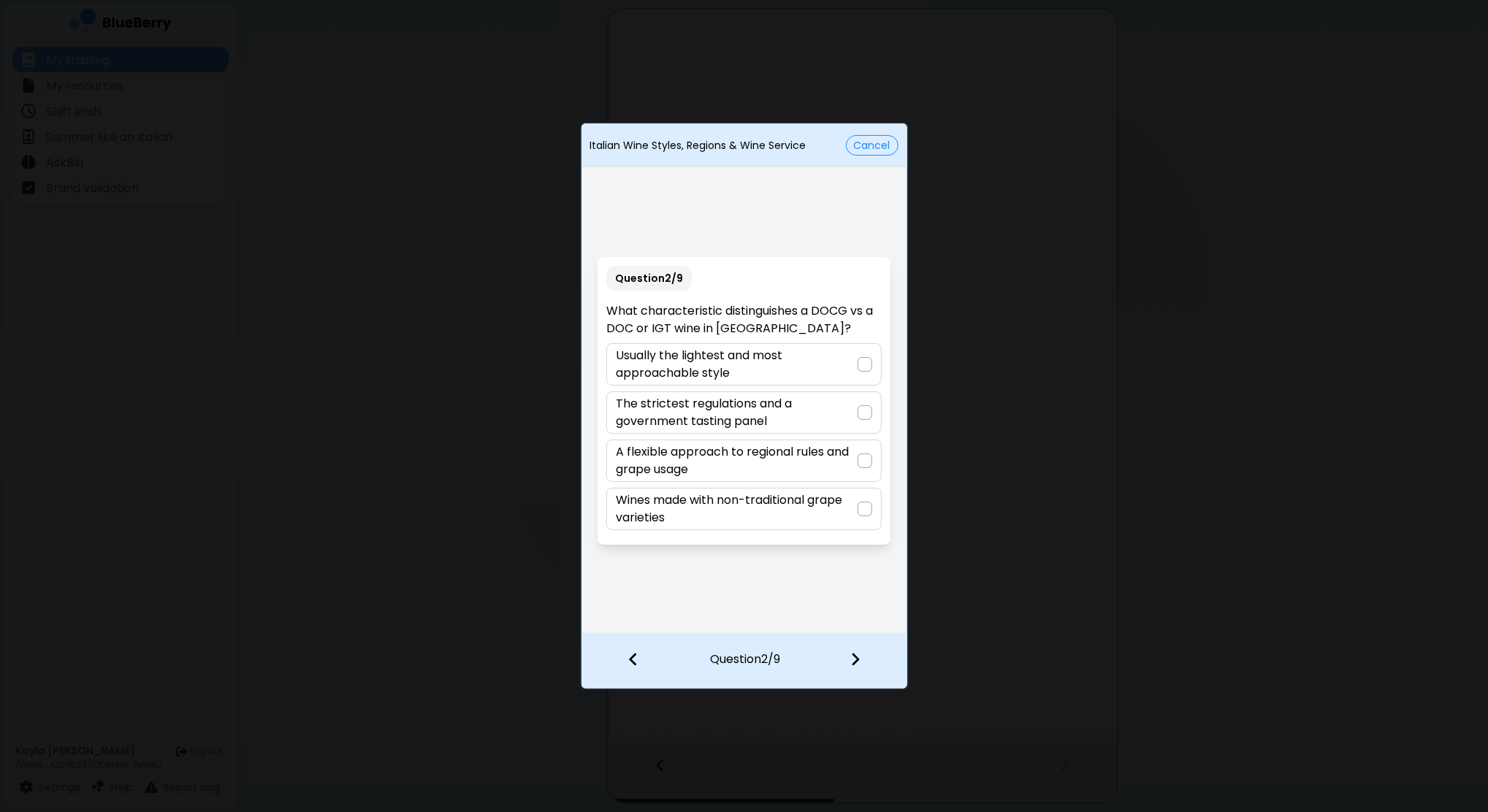
click at [772, 268] on div "Question 2 / 9 What characteristic distinguishes a DOCG vs a DOC or IGT wine in…" at bounding box center [744, 401] width 293 height 288
click at [866, 412] on div at bounding box center [864, 412] width 14 height 14
click at [855, 652] on div at bounding box center [864, 661] width 86 height 54
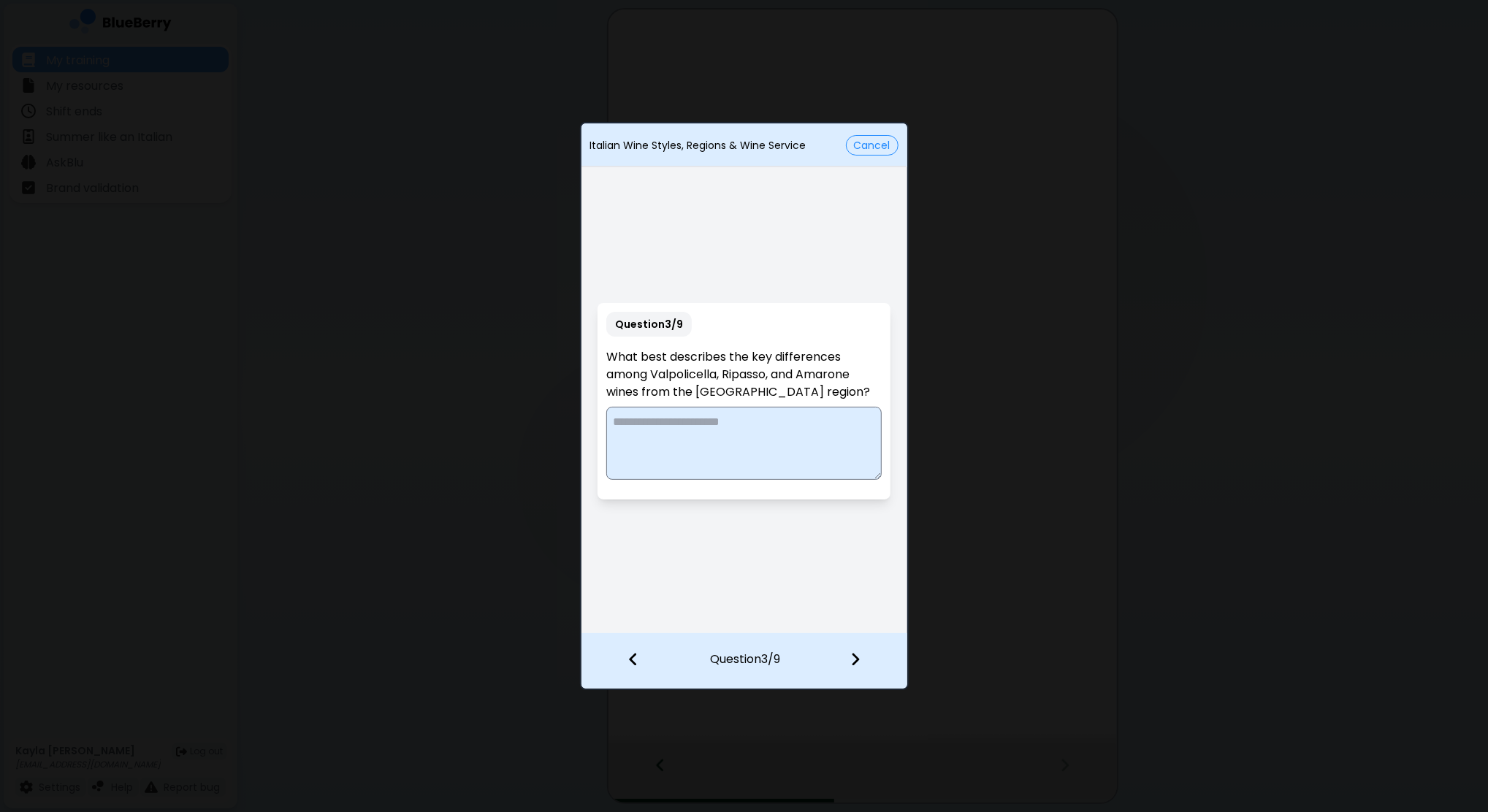
click at [807, 428] on textarea at bounding box center [744, 443] width 275 height 73
click at [715, 442] on textarea at bounding box center [744, 443] width 275 height 73
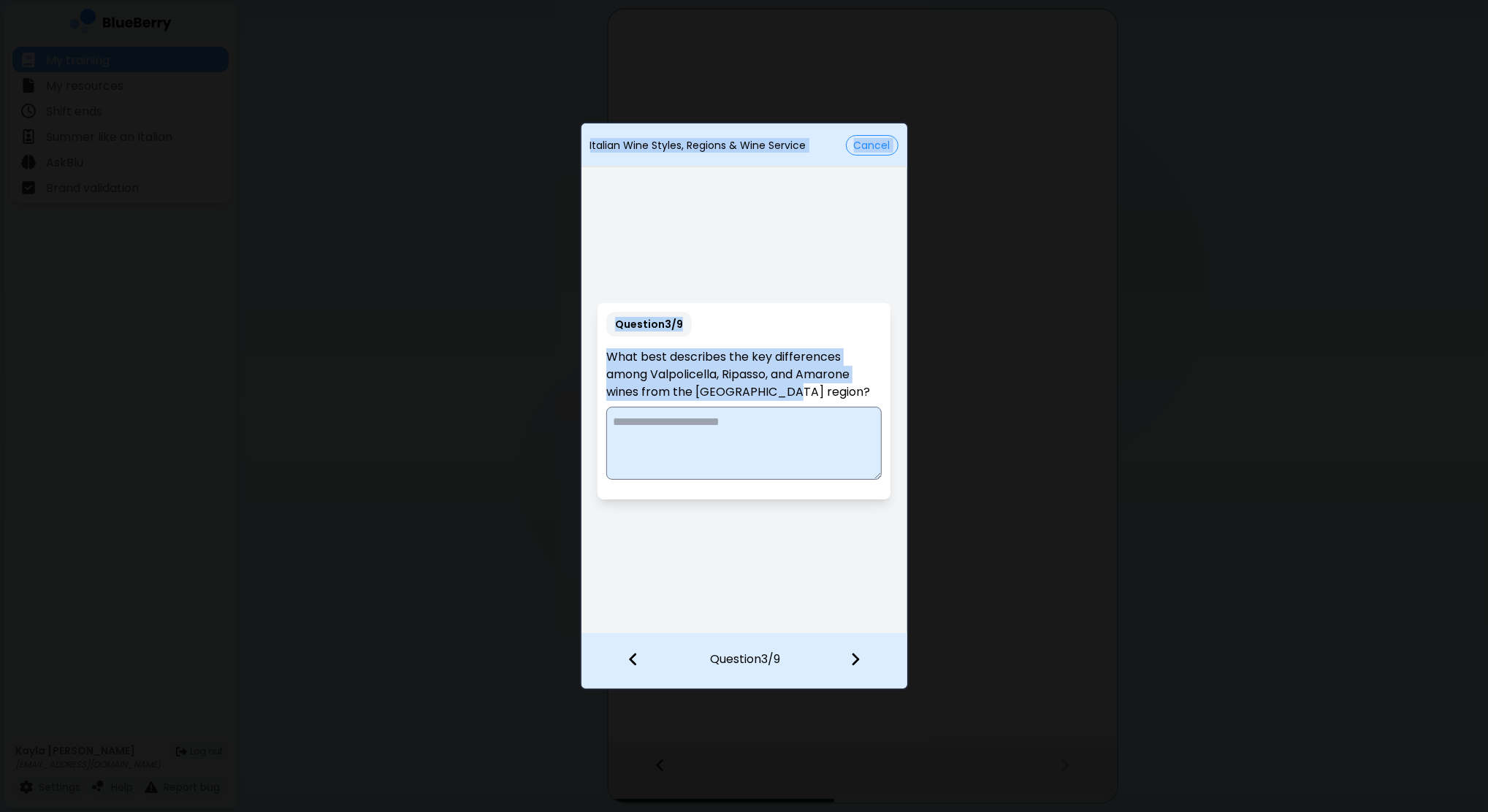
drag, startPoint x: 787, startPoint y: 388, endPoint x: 577, endPoint y: 348, distance: 213.8
click at [577, 348] on div "Italian Wine Styles, Regions & Wine Service Cancel Question 3 / 9 What best des…" at bounding box center [744, 406] width 1488 height 812
click at [714, 385] on p "What best describes the key differences among Valpolicella, Ripasso, and Amaron…" at bounding box center [744, 374] width 275 height 52
drag, startPoint x: 796, startPoint y: 389, endPoint x: 582, endPoint y: 351, distance: 217.3
click at [582, 351] on div "Question 3 / 9 What best describes the key differences among Valpolicella, Ripa…" at bounding box center [744, 401] width 326 height 463
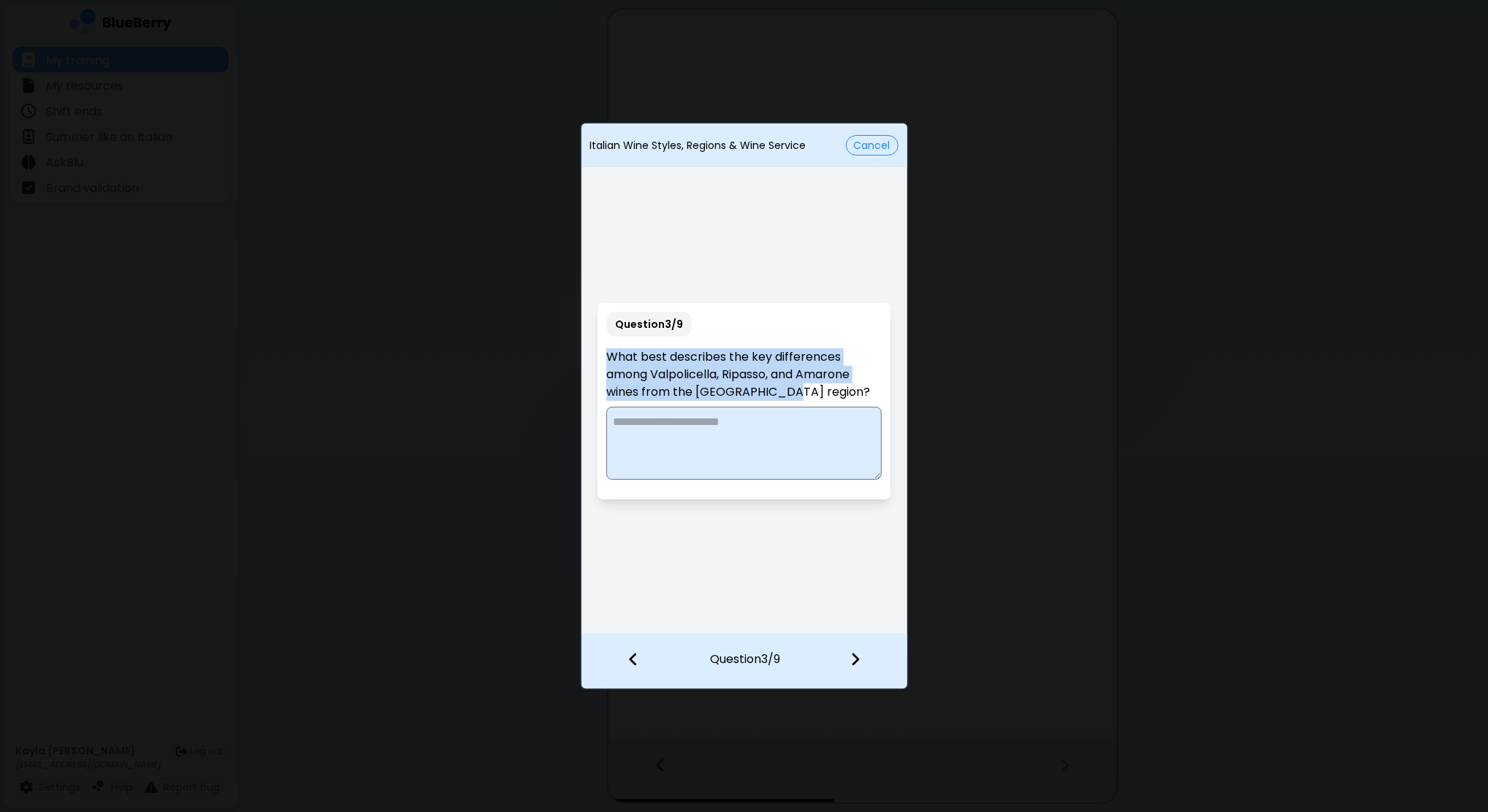
copy p "What best describes the key differences among Valpolicella, Ripasso, and Amaron…"
click at [738, 447] on textarea at bounding box center [744, 443] width 275 height 73
paste textarea "**********"
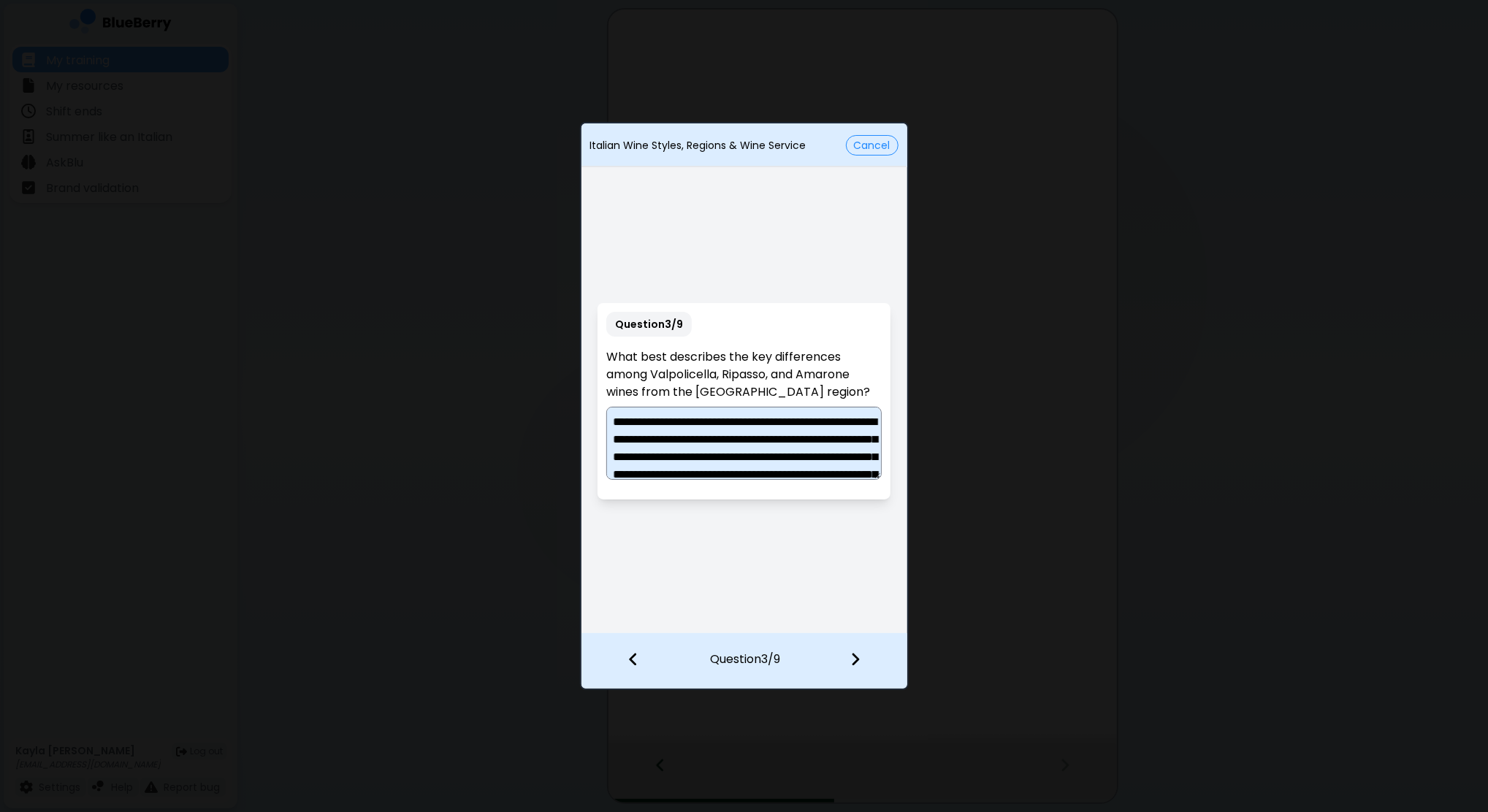
scroll to position [74, 0]
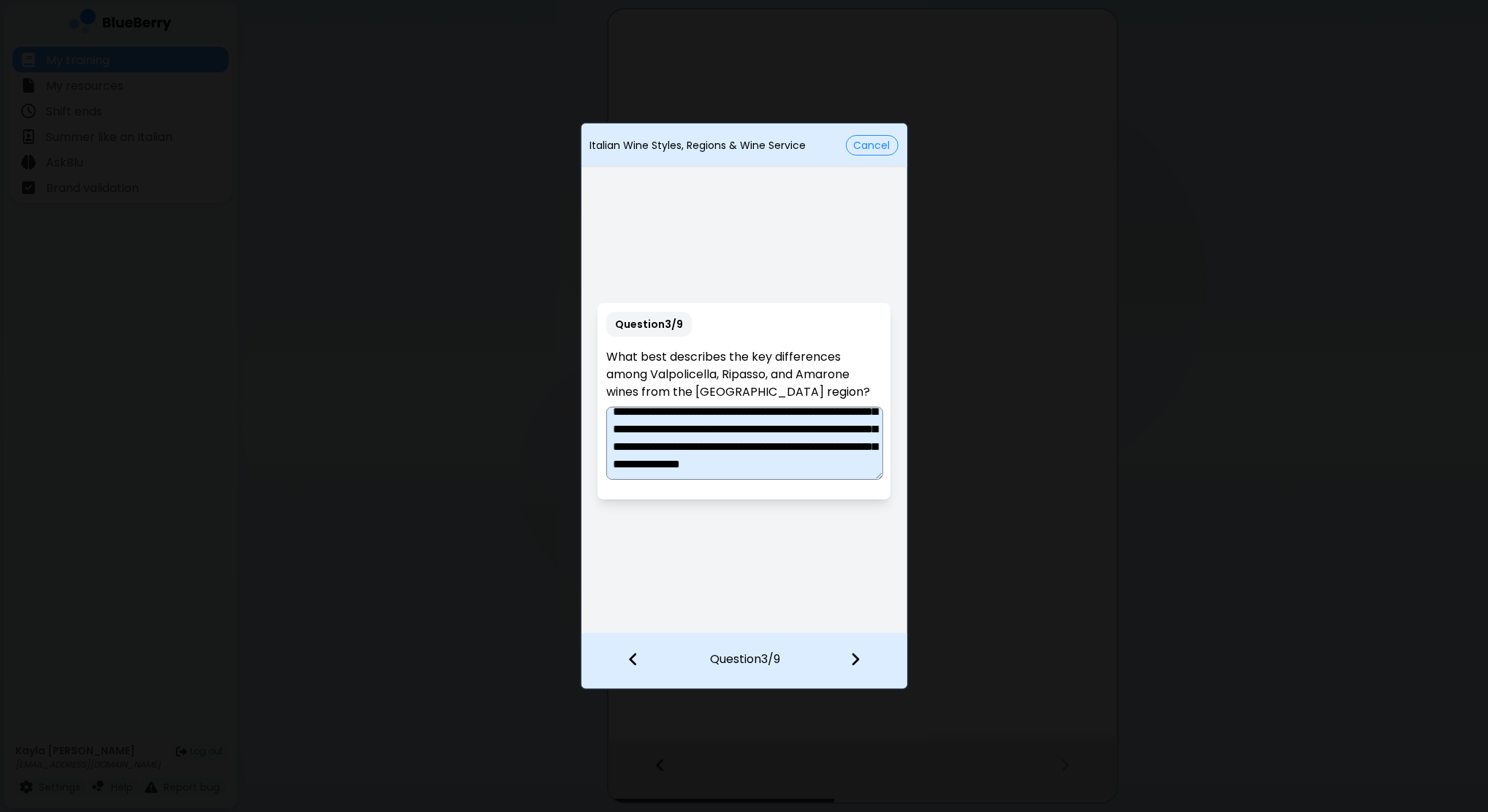
type textarea "**********"
click at [861, 671] on div at bounding box center [864, 661] width 86 height 54
click at [873, 474] on textarea "**********" at bounding box center [744, 443] width 276 height 73
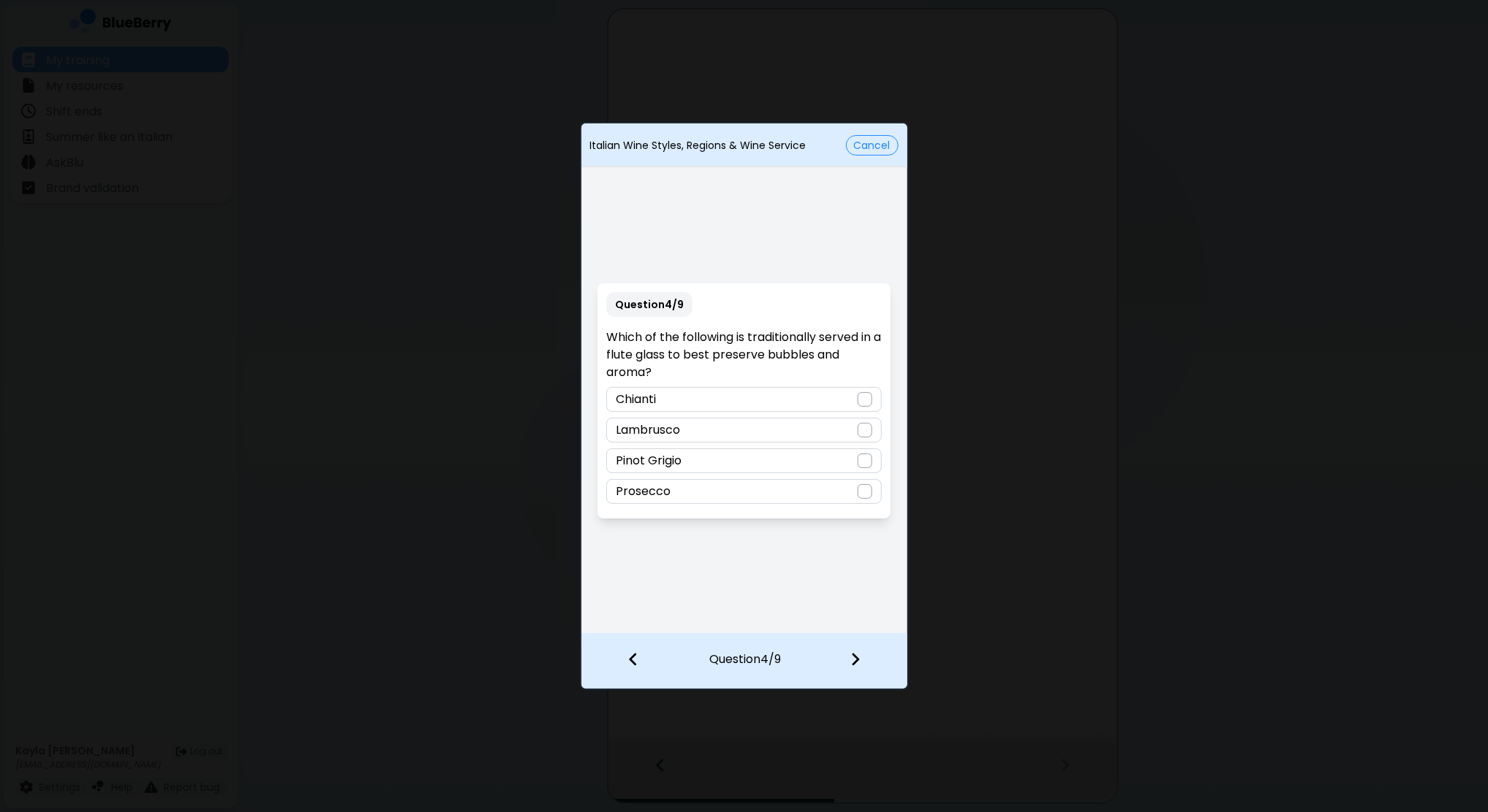
click at [762, 499] on div "Prosecco" at bounding box center [744, 492] width 275 height 25
click at [865, 663] on div at bounding box center [864, 661] width 86 height 54
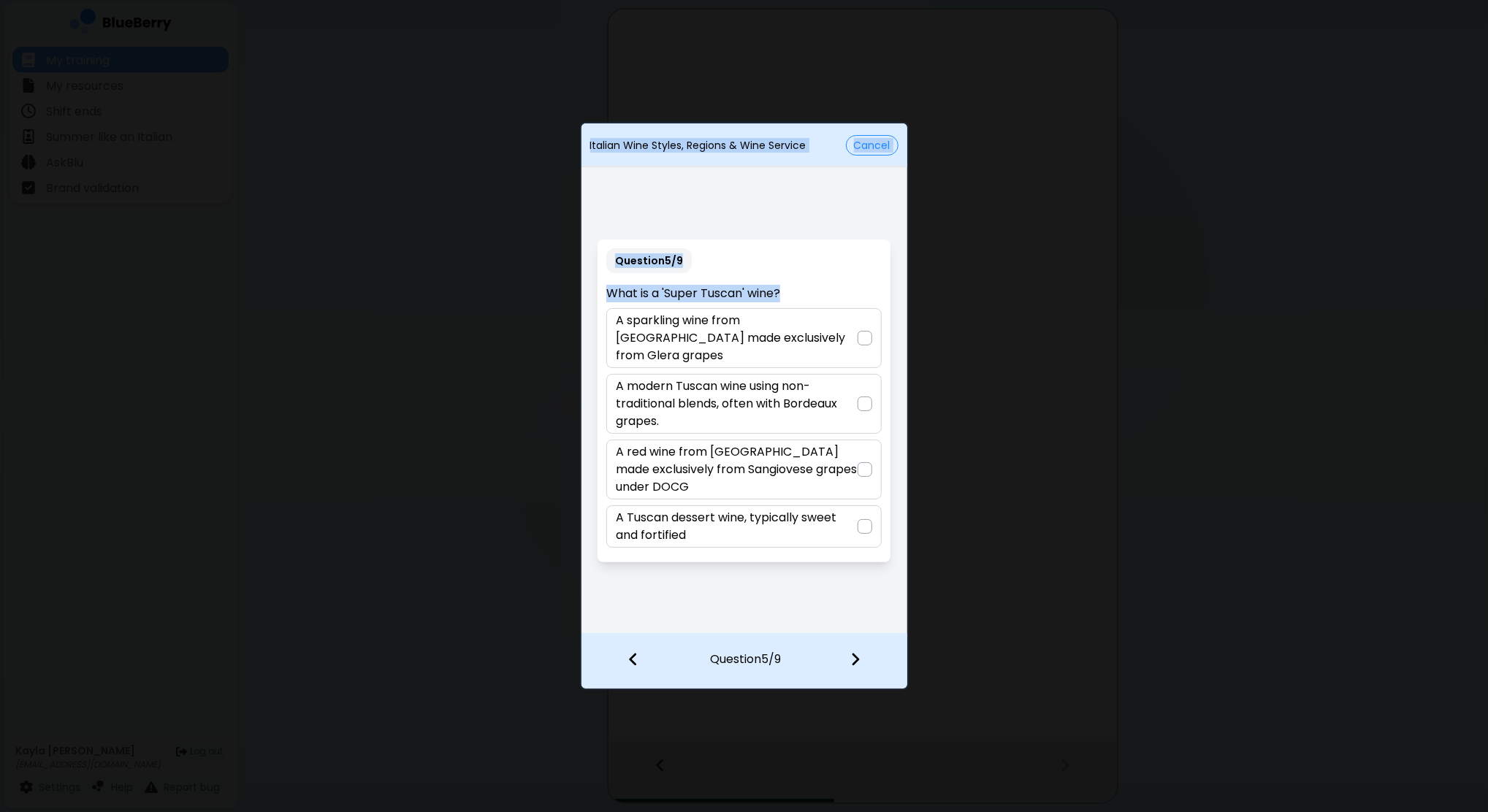
drag, startPoint x: 798, startPoint y: 305, endPoint x: 523, endPoint y: 308, distance: 275.0
click at [523, 308] on div "Italian Wine Styles, Regions & Wine Service Cancel Question 5 / 9 What is a 'Su…" at bounding box center [744, 406] width 1488 height 812
drag, startPoint x: 523, startPoint y: 308, endPoint x: 736, endPoint y: 302, distance: 213.1
click at [736, 302] on p "What is a 'Super Tuscan' wine?" at bounding box center [744, 293] width 275 height 17
click at [821, 302] on p "What is a 'Super Tuscan' wine?" at bounding box center [744, 293] width 275 height 17
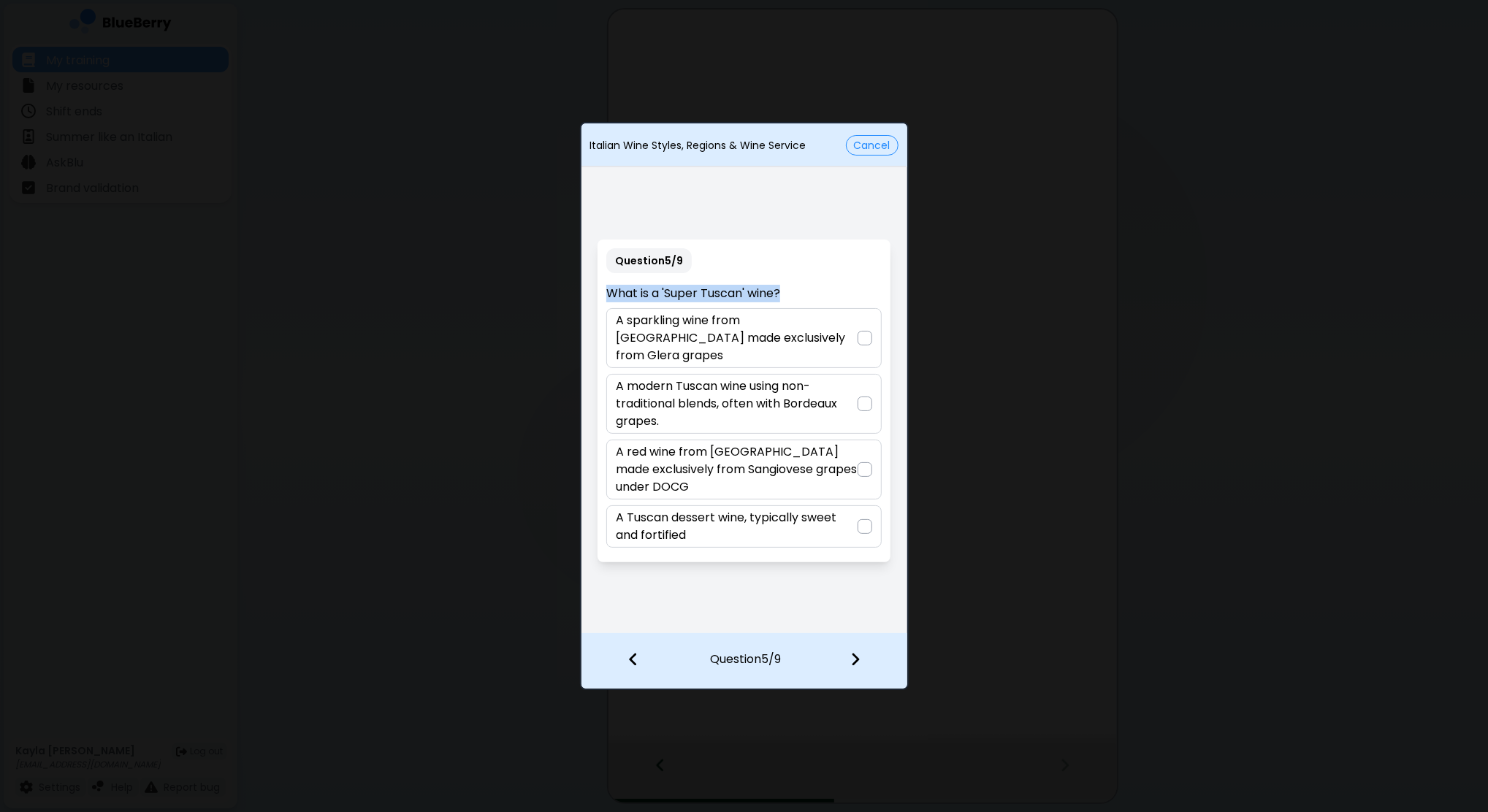
drag, startPoint x: 713, startPoint y: 307, endPoint x: 599, endPoint y: 307, distance: 114.0
click at [599, 307] on div "Question 5 / 9 What is a 'Super Tuscan' wine? A sparkling wine from Tuscany mad…" at bounding box center [744, 401] width 293 height 323
copy p "What is a 'Super Tuscan' wine?"
click at [830, 447] on p "A red wine from Tuscany made exclusively from Sangiovese grapes under DOCG" at bounding box center [736, 469] width 242 height 52
click at [858, 665] on img at bounding box center [854, 660] width 10 height 16
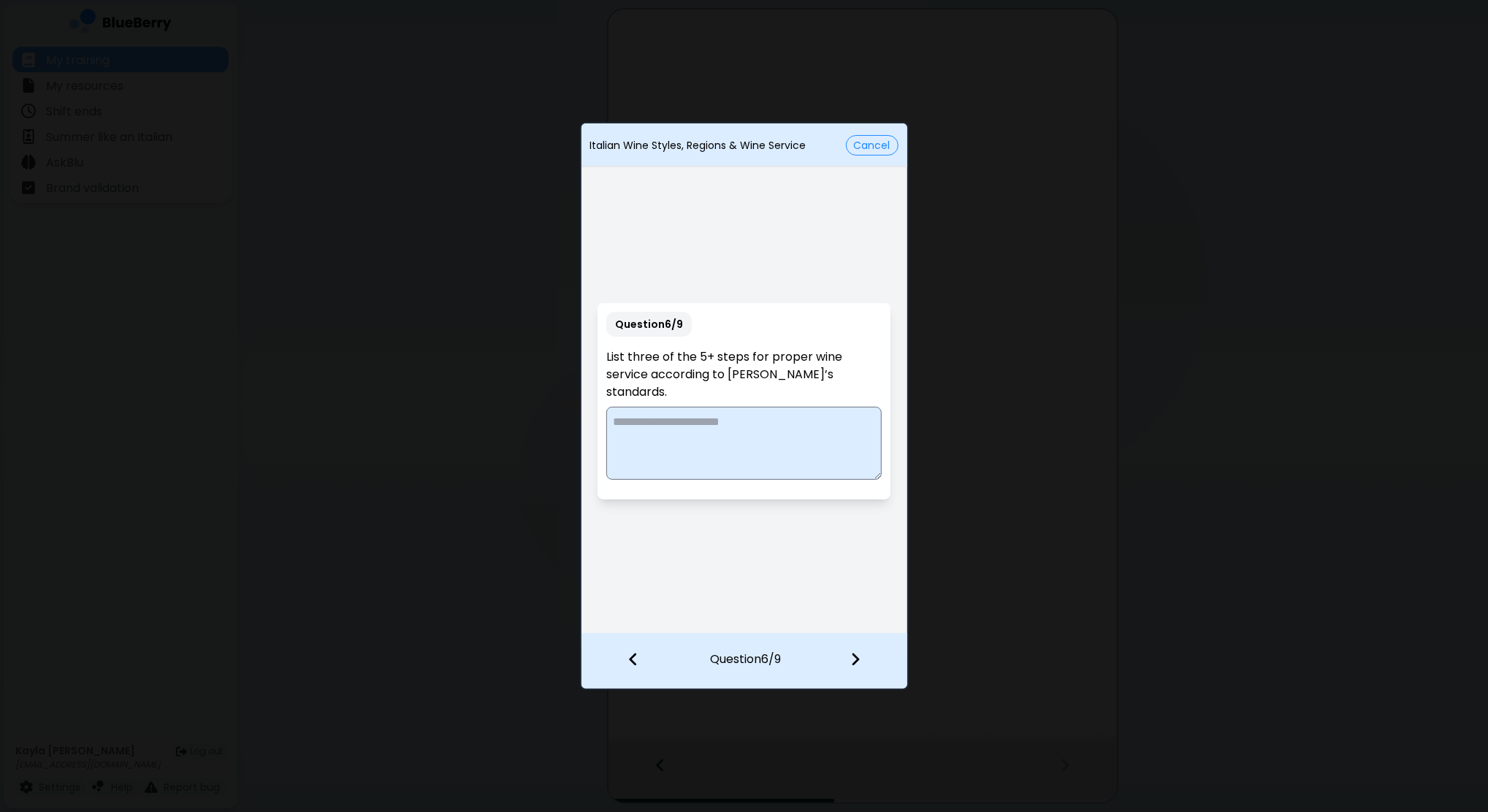
click at [770, 416] on textarea at bounding box center [744, 443] width 275 height 73
click at [699, 429] on textarea at bounding box center [744, 443] width 275 height 73
click at [781, 429] on textarea "**********" at bounding box center [744, 443] width 276 height 73
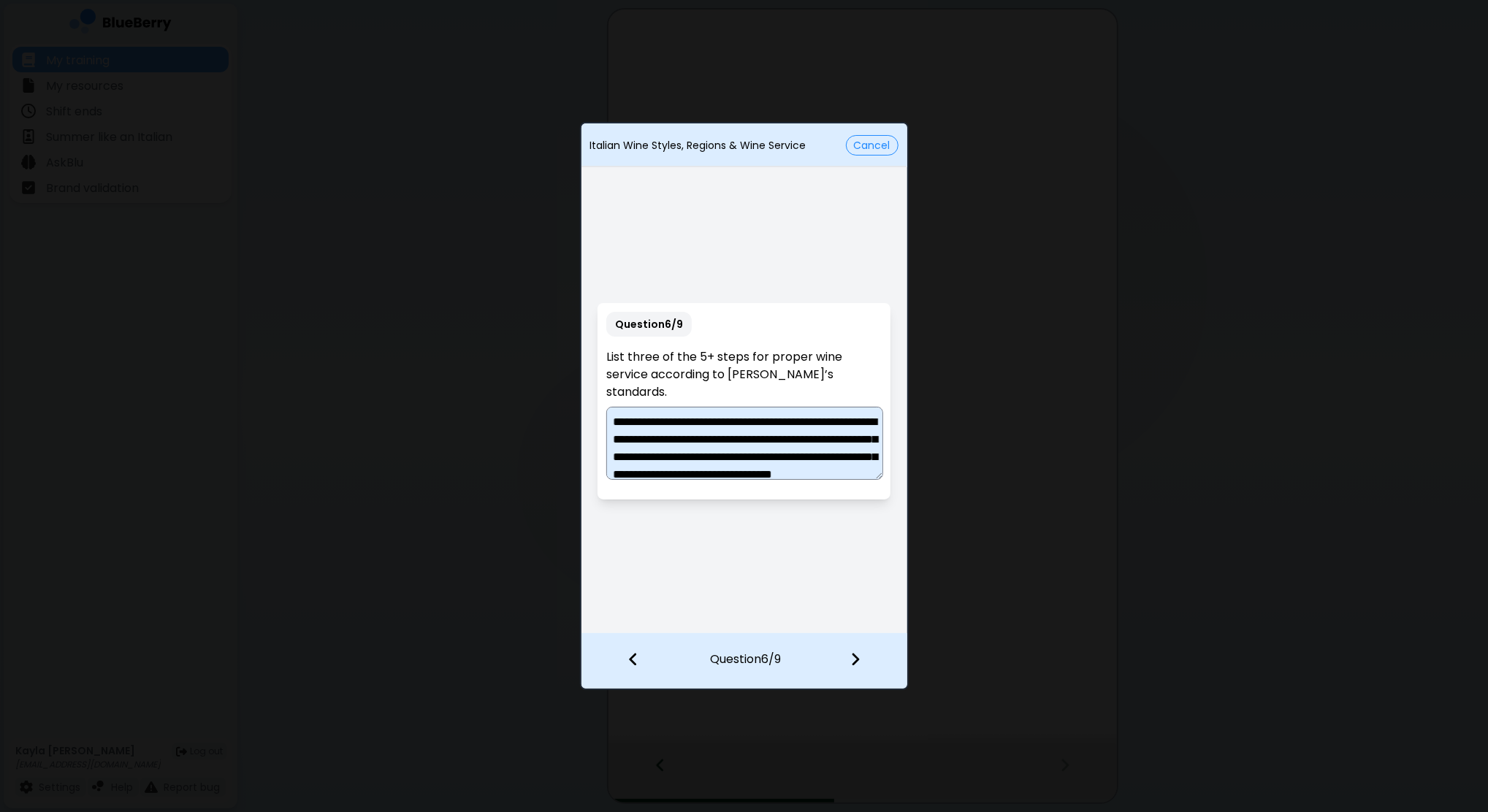
drag, startPoint x: 621, startPoint y: 409, endPoint x: 606, endPoint y: 407, distance: 15.1
click at [606, 407] on textarea "**********" at bounding box center [744, 443] width 276 height 73
click at [619, 410] on textarea "**********" at bounding box center [744, 443] width 276 height 73
click at [774, 408] on textarea "**********" at bounding box center [744, 443] width 276 height 73
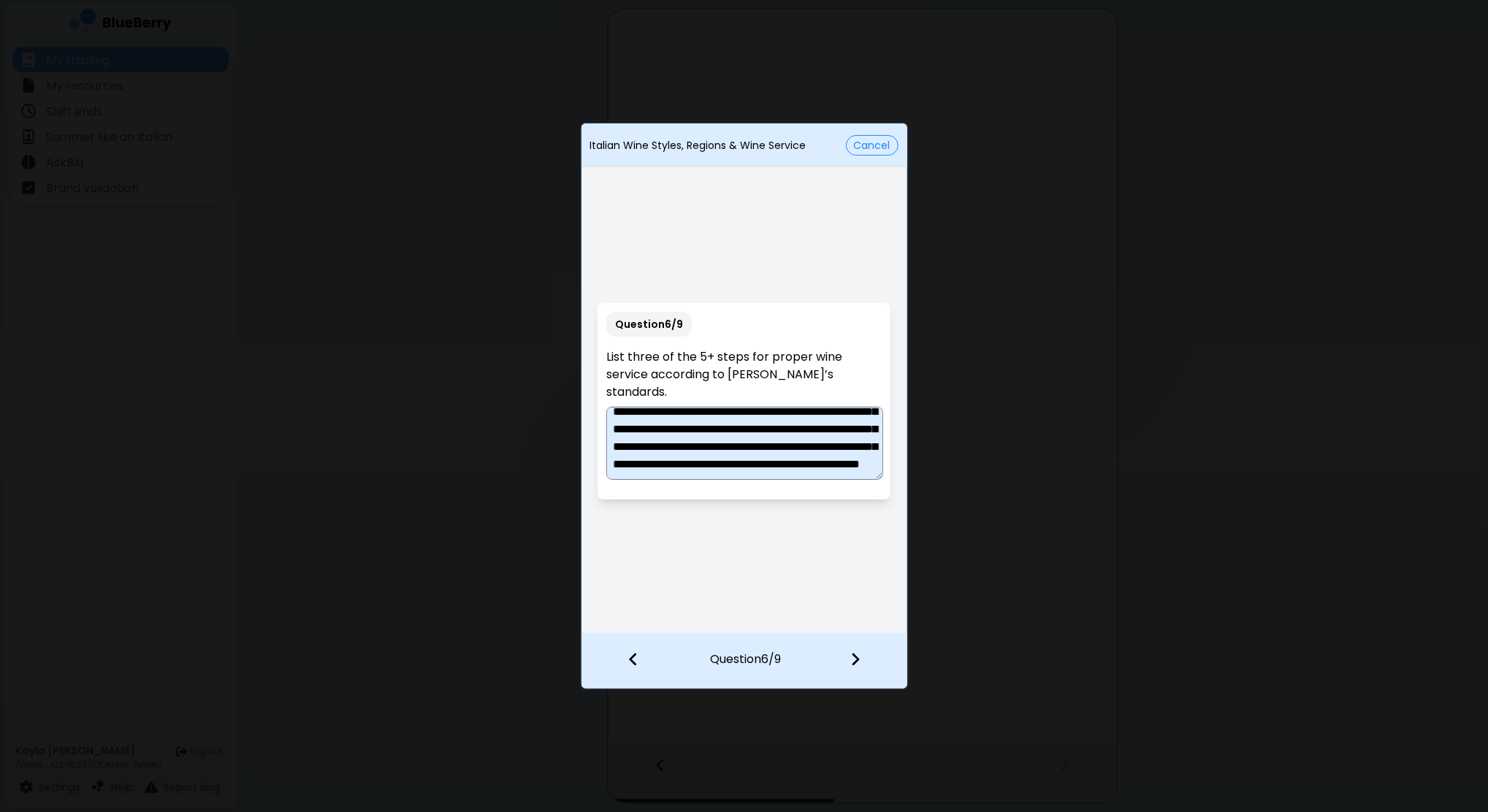
scroll to position [94, 0]
click at [810, 428] on textarea "**********" at bounding box center [744, 443] width 276 height 73
type textarea "**********"
click at [846, 665] on div at bounding box center [864, 661] width 86 height 54
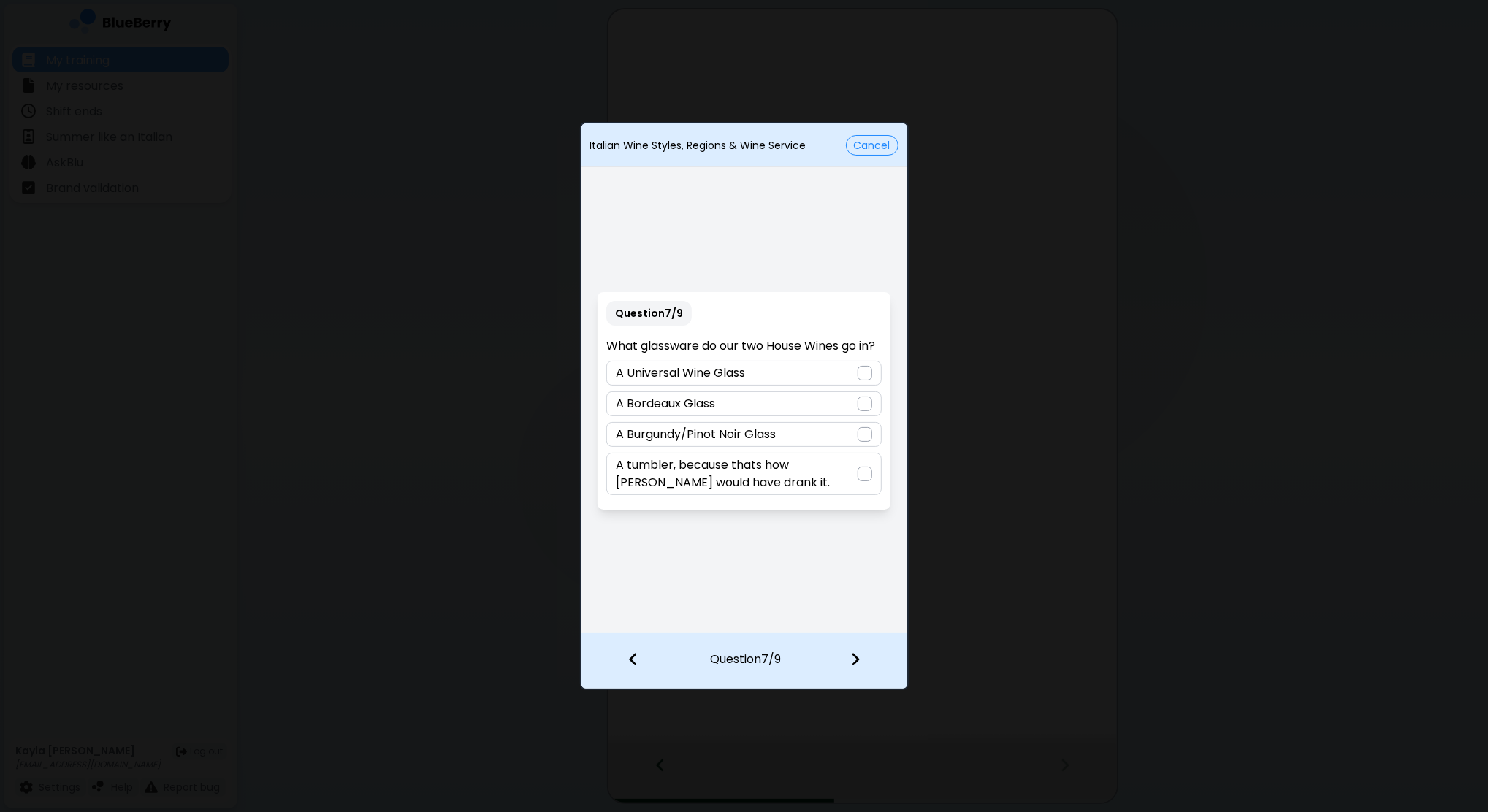
click at [735, 372] on p "A Universal Wine Glass" at bounding box center [681, 373] width 130 height 17
click at [855, 651] on div at bounding box center [864, 661] width 86 height 54
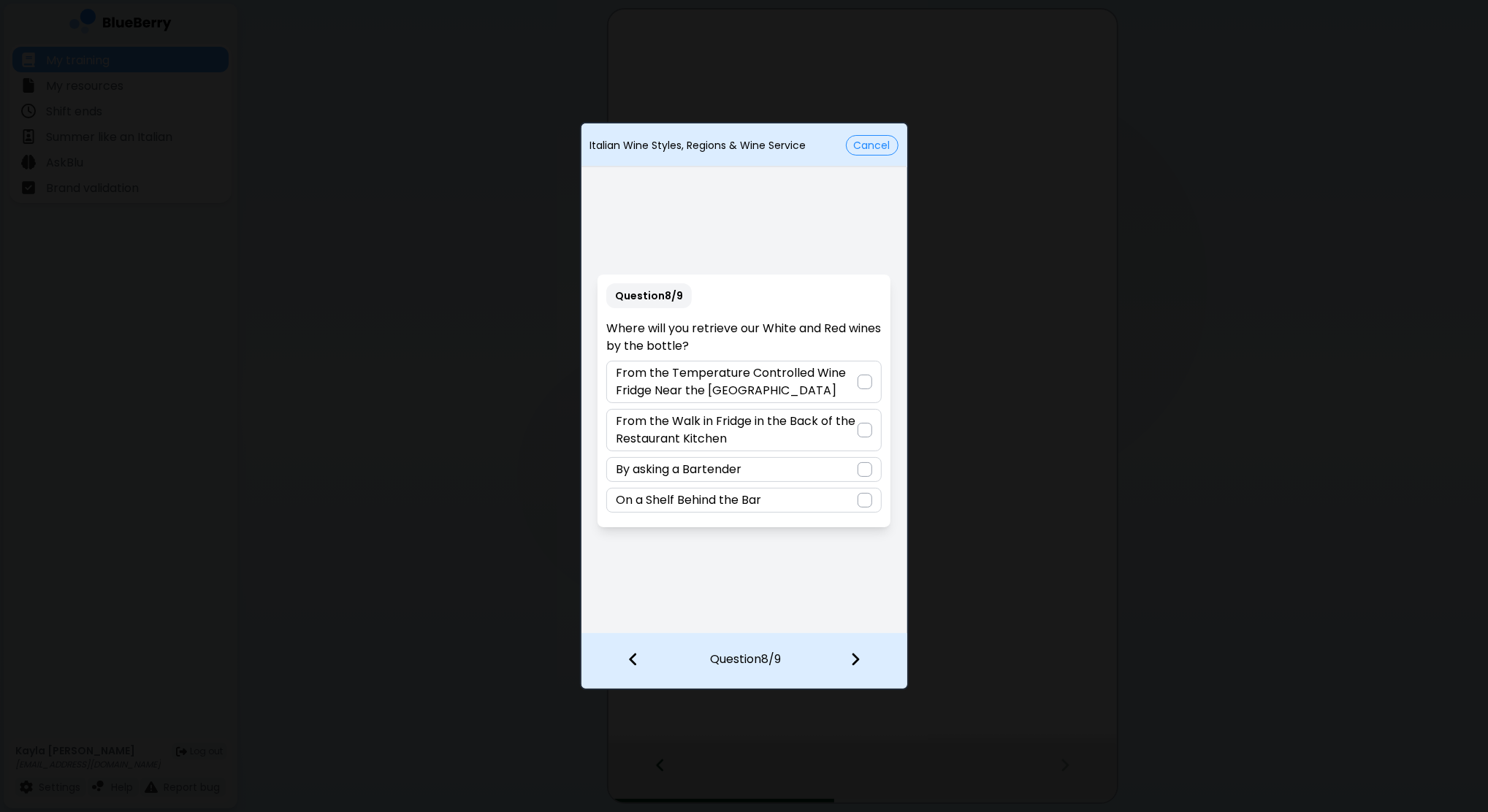
click at [811, 383] on p "From the Temperature Controlled Wine Fridge Near the Burrata Bar" at bounding box center [736, 382] width 242 height 35
click at [850, 661] on img at bounding box center [854, 660] width 10 height 16
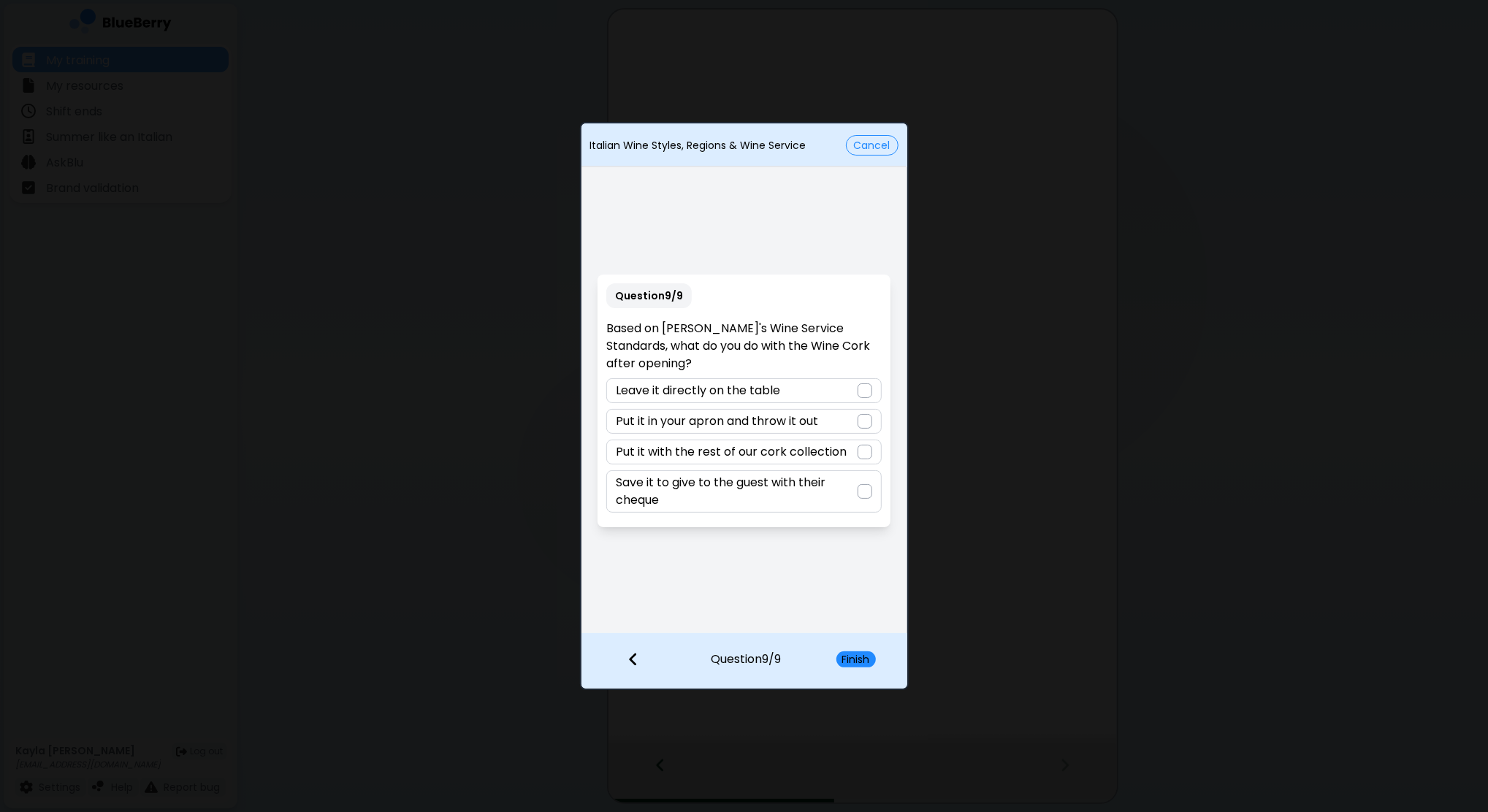
click at [605, 661] on div at bounding box center [626, 661] width 89 height 54
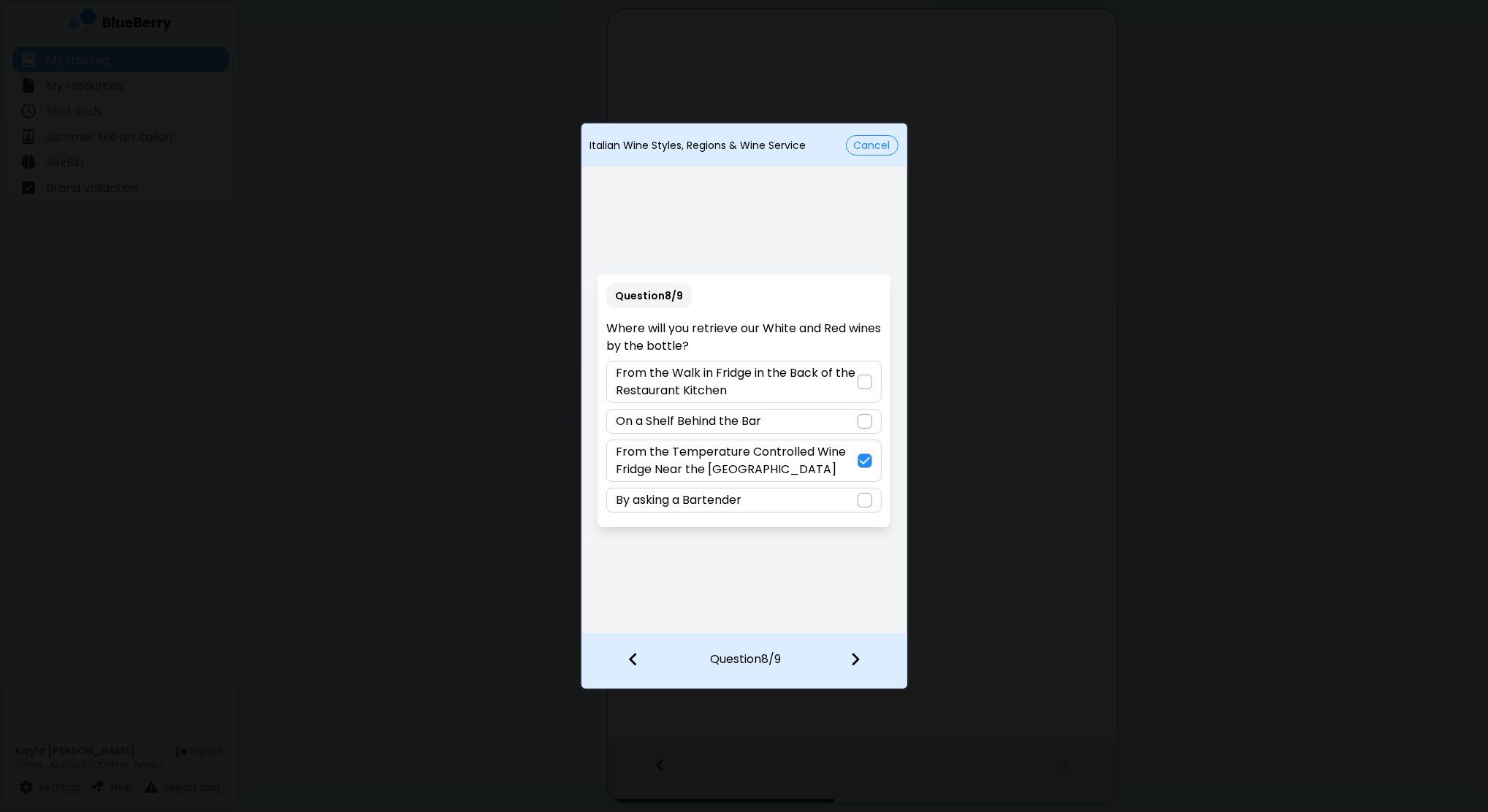
click at [857, 666] on img at bounding box center [854, 660] width 10 height 16
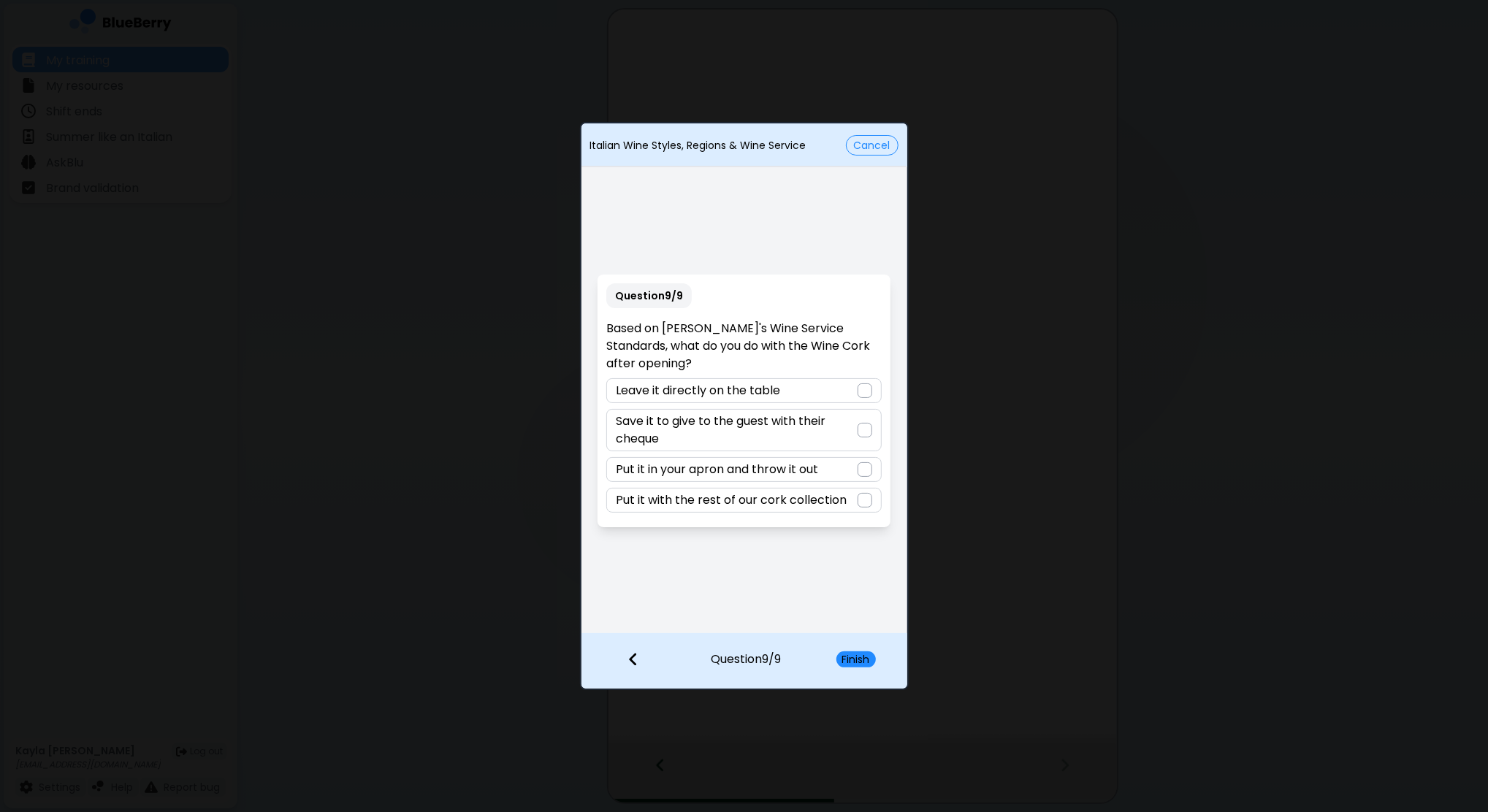
click at [746, 461] on p "Put it in your apron and throw it out" at bounding box center [717, 469] width 203 height 17
click at [861, 659] on button "Finish" at bounding box center [856, 660] width 40 height 16
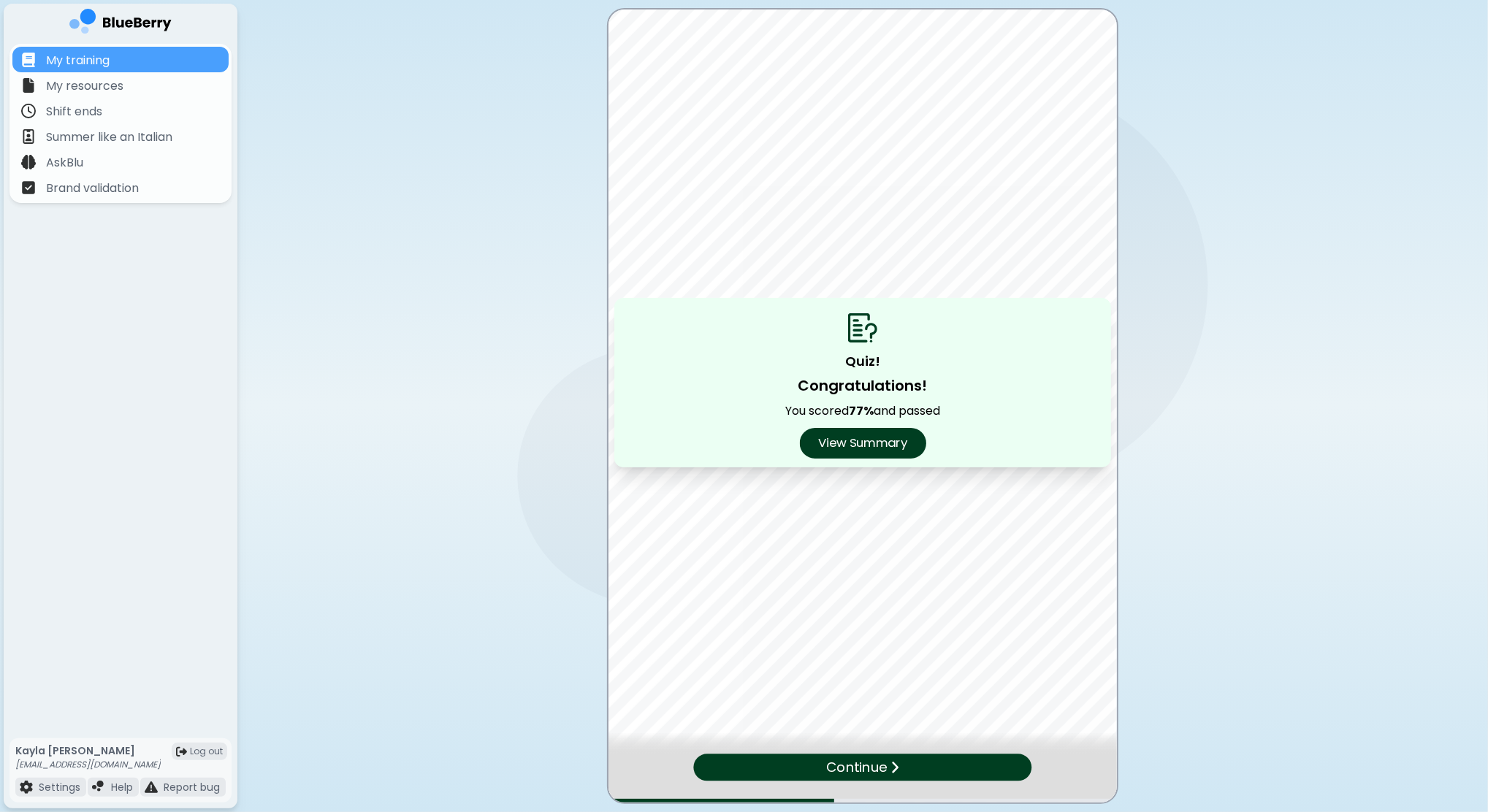
click at [852, 451] on button "View Summary" at bounding box center [862, 443] width 126 height 31
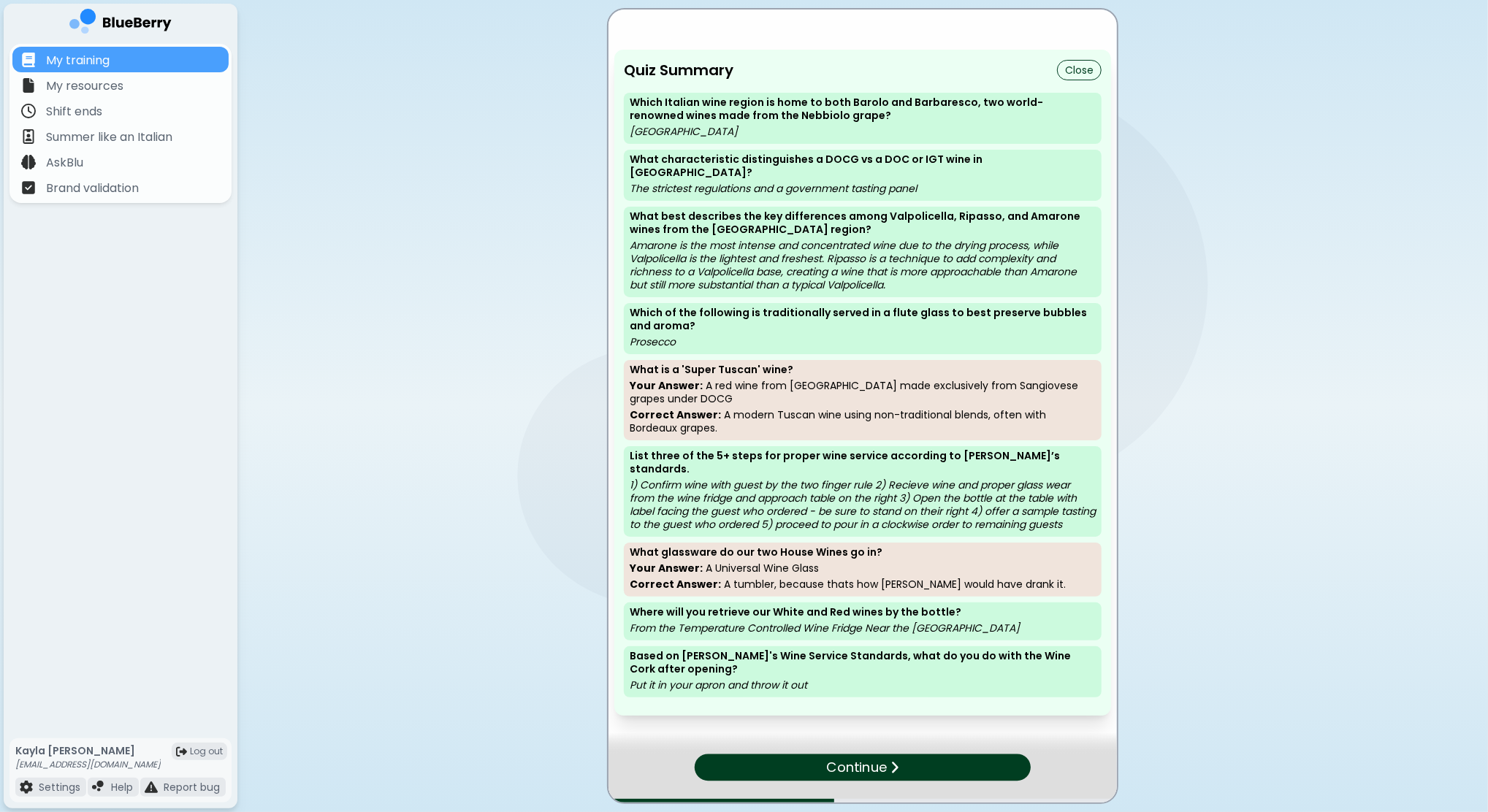
click at [811, 768] on div "Continue" at bounding box center [862, 767] width 336 height 27
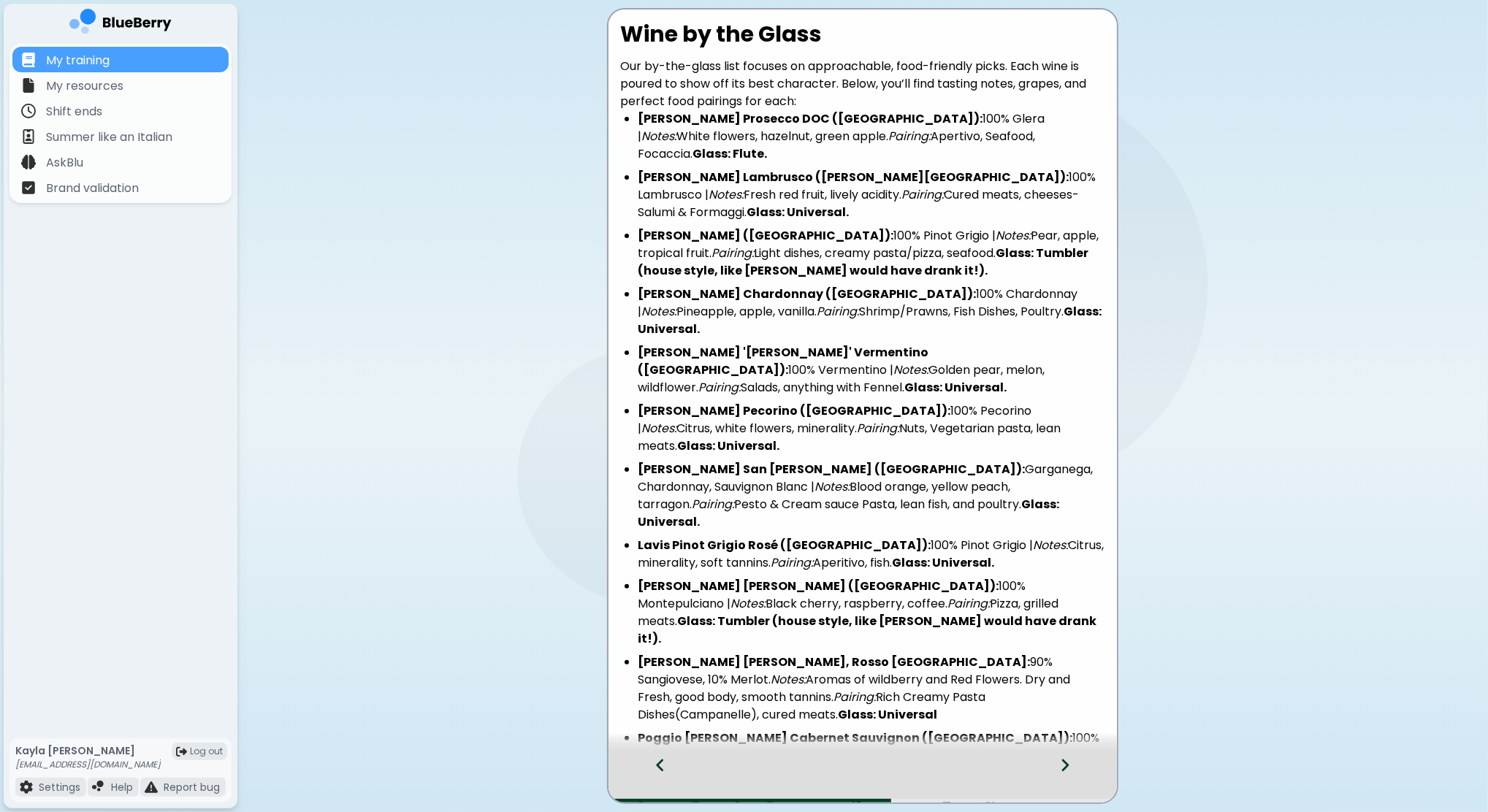
click at [1069, 764] on icon at bounding box center [1064, 765] width 10 height 16
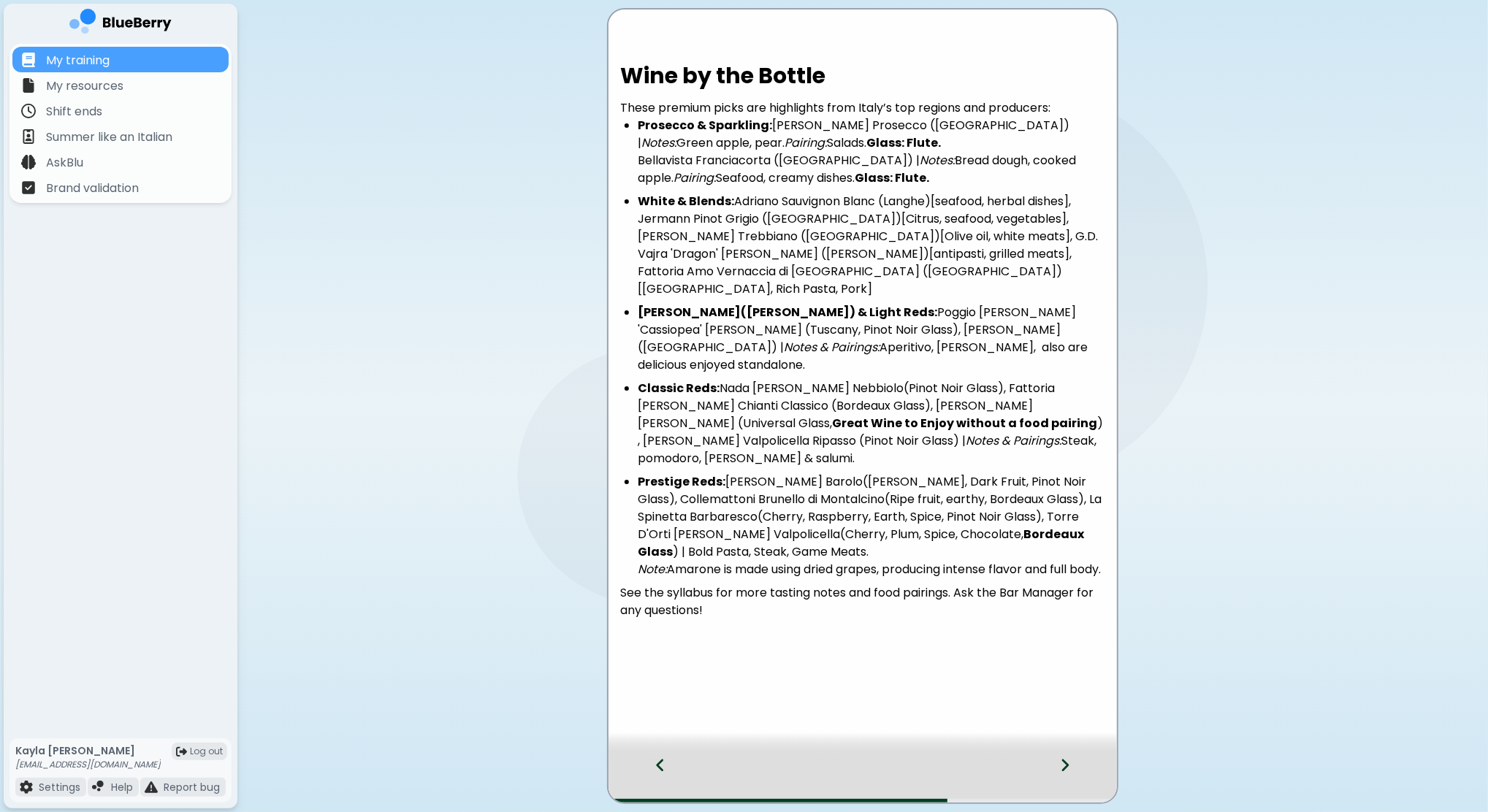
click at [1069, 764] on icon at bounding box center [1064, 765] width 10 height 16
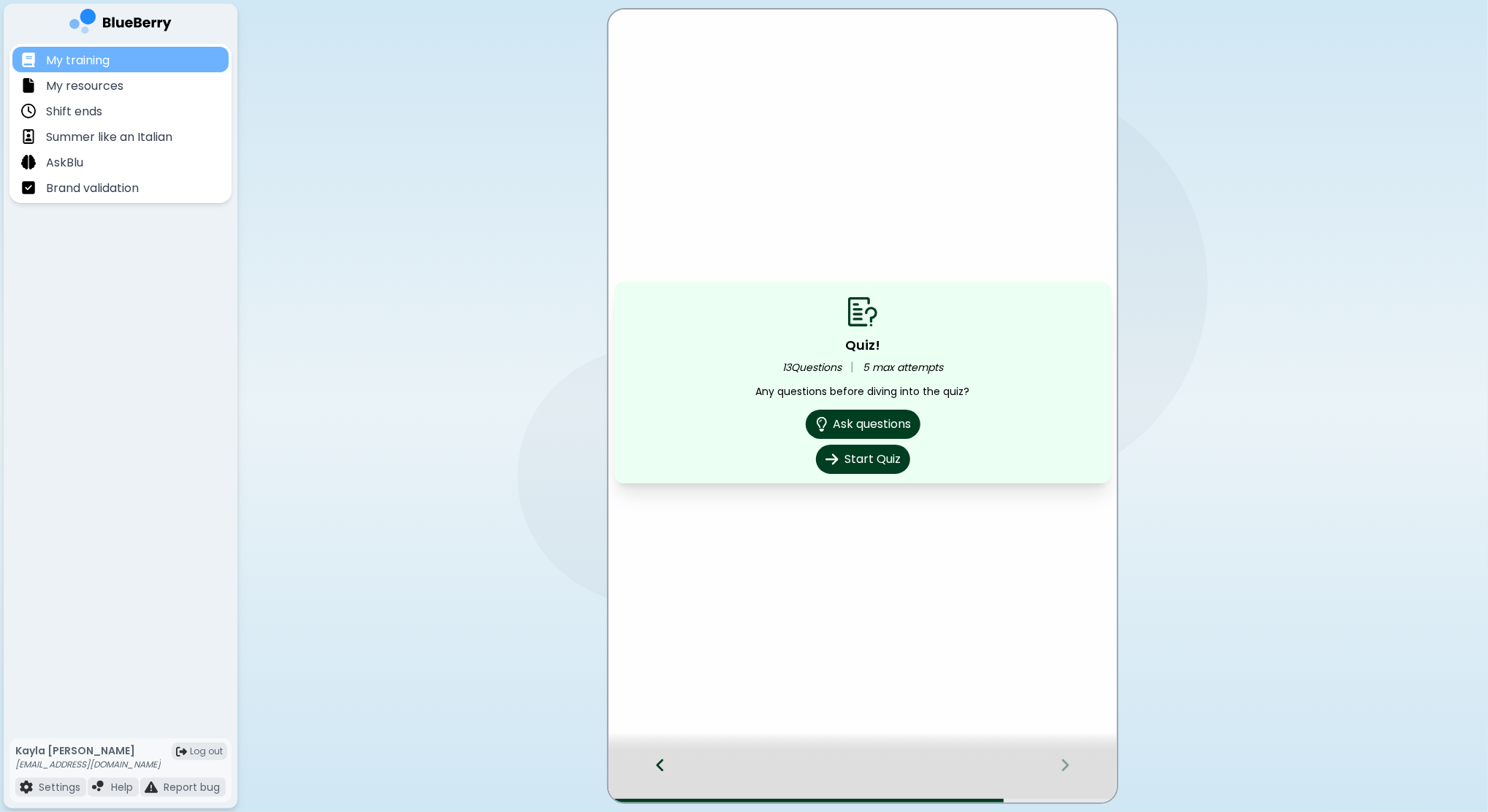
click at [85, 61] on p "My training" at bounding box center [77, 60] width 64 height 17
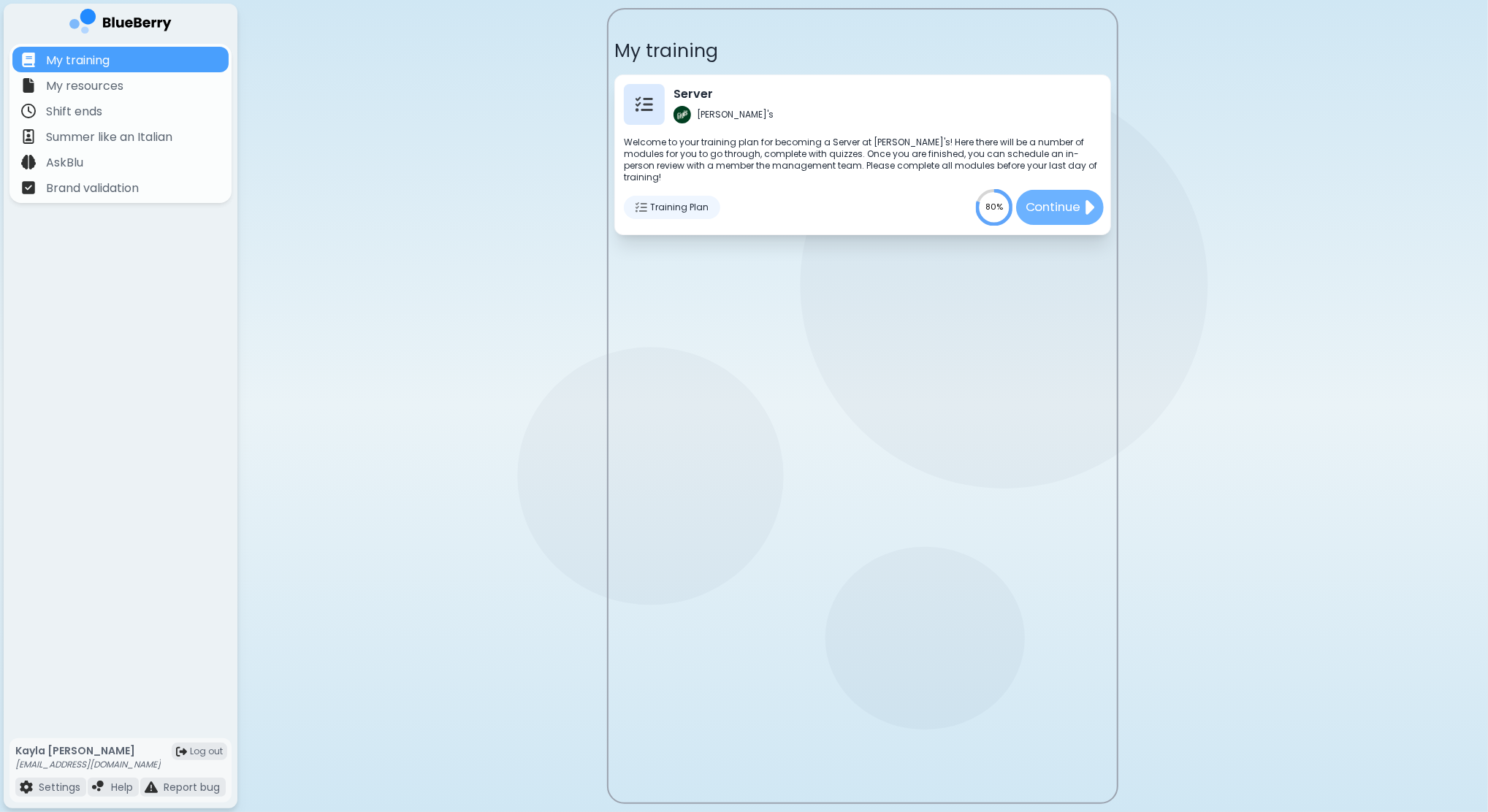
click at [1069, 203] on p "Continue" at bounding box center [1052, 208] width 55 height 18
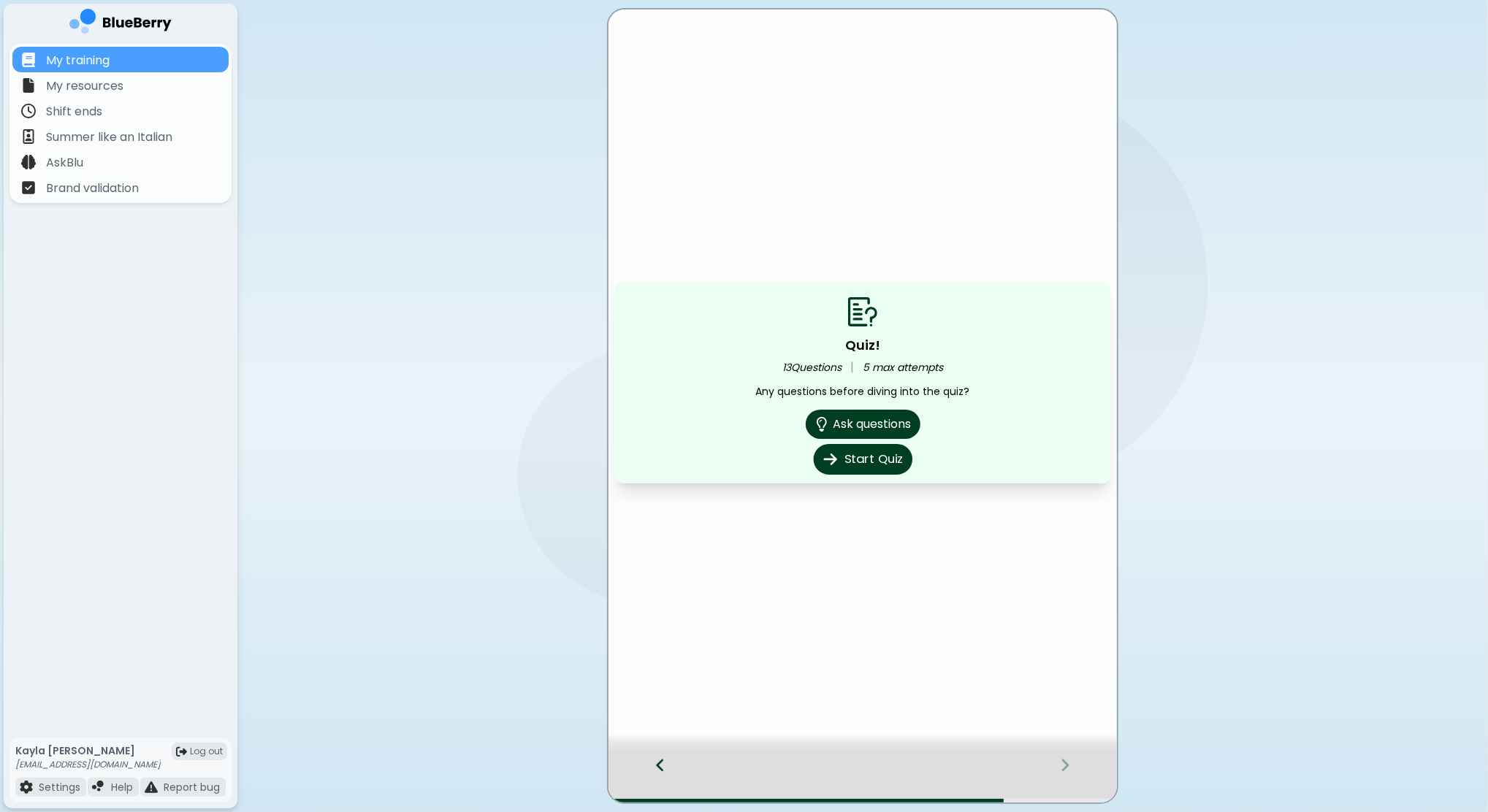
click at [859, 460] on button "Start Quiz" at bounding box center [862, 459] width 99 height 31
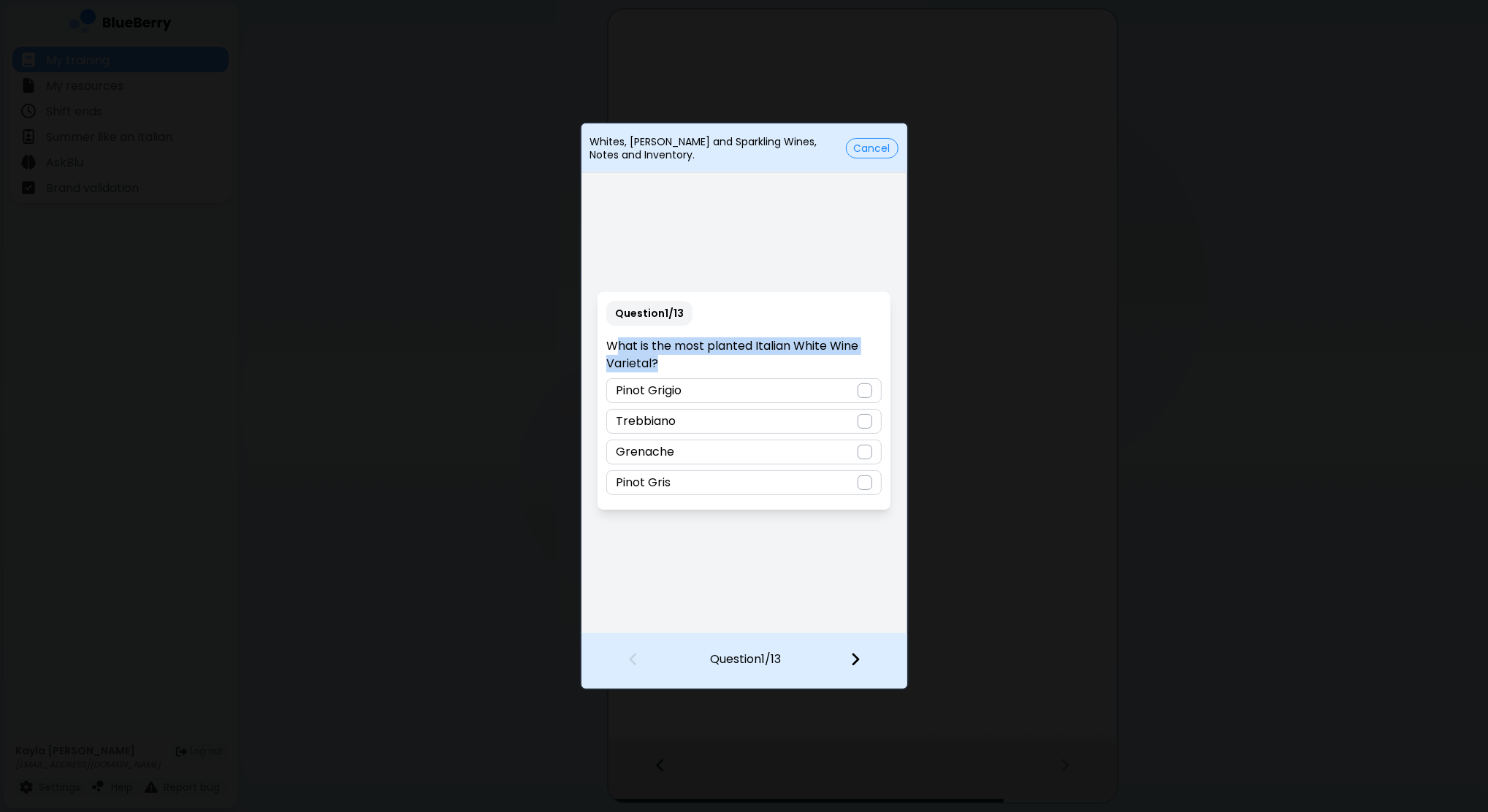
drag, startPoint x: 648, startPoint y: 364, endPoint x: 613, endPoint y: 342, distance: 41.3
click at [613, 342] on p "What is the most planted Italian White Wine Varietal?" at bounding box center [744, 355] width 275 height 35
drag, startPoint x: 613, startPoint y: 342, endPoint x: 668, endPoint y: 365, distance: 59.6
click at [668, 365] on p "What is the most planted Italian White Wine Varietal?" at bounding box center [744, 355] width 275 height 35
click at [662, 369] on p "What is the most planted Italian White Wine Varietal?" at bounding box center [744, 355] width 275 height 35
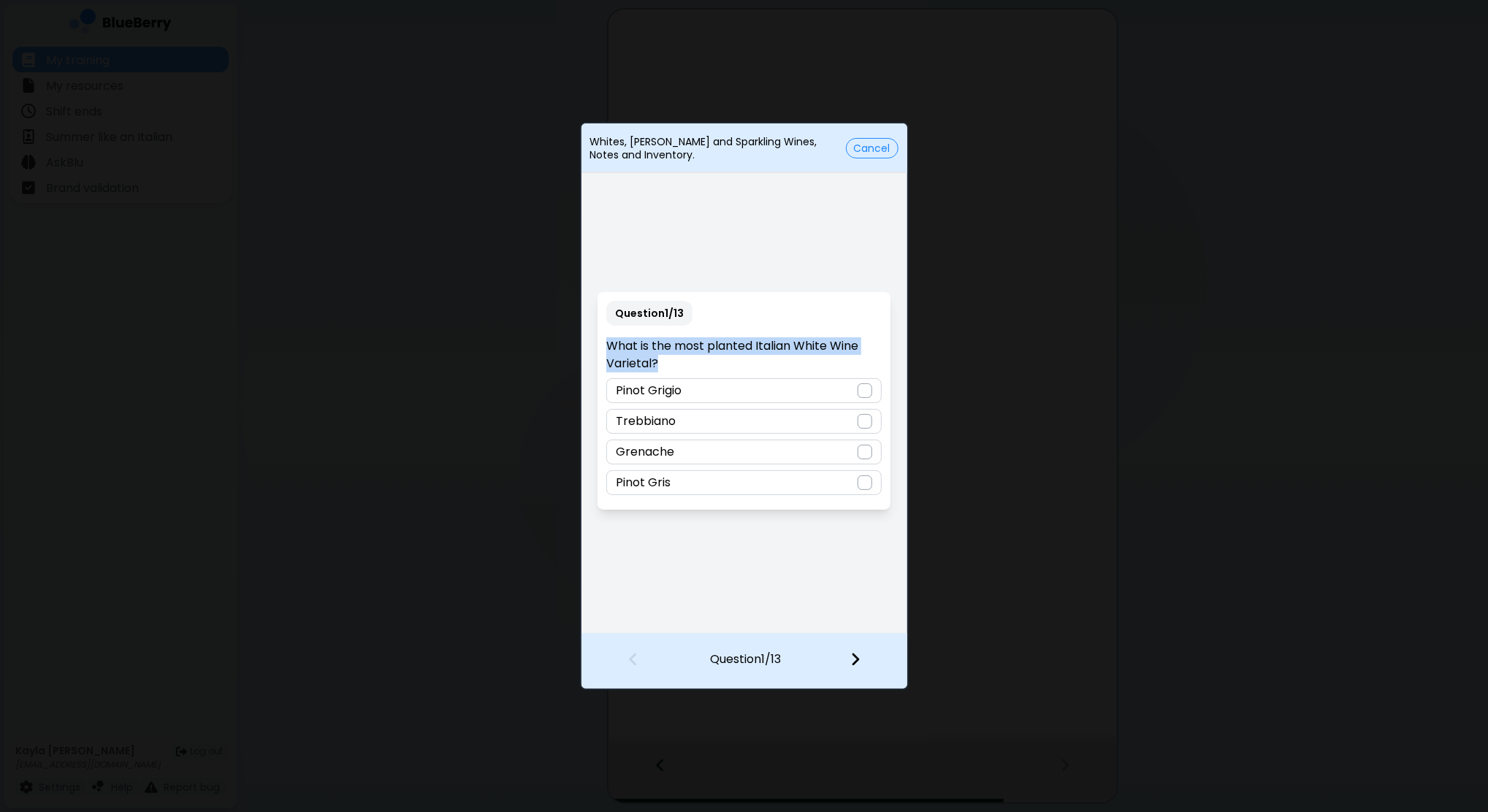
drag, startPoint x: 664, startPoint y: 369, endPoint x: 600, endPoint y: 343, distance: 69.1
click at [600, 343] on div "Question 1 / 13 What is the most planted Italian White Wine Varietal? Pinot Gri…" at bounding box center [744, 401] width 293 height 218
copy p "What is the most planted Italian White Wine Varietal?"
click at [729, 423] on div "Trebbiano" at bounding box center [744, 421] width 275 height 25
click at [847, 662] on div at bounding box center [864, 661] width 86 height 54
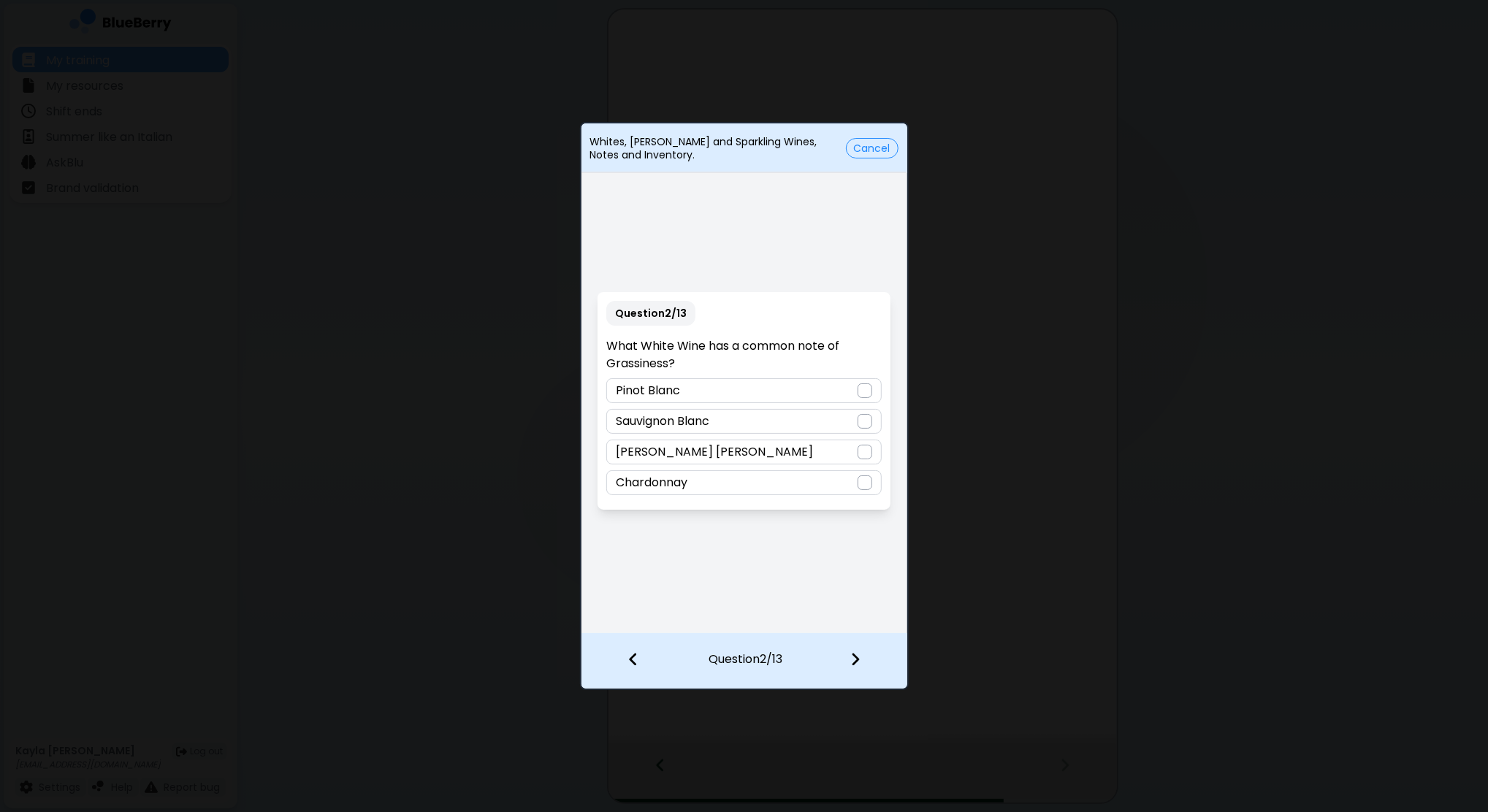
click at [694, 416] on p "Sauvignon Blanc" at bounding box center [663, 420] width 94 height 17
click at [722, 390] on div "Pinot Blanc" at bounding box center [744, 391] width 275 height 25
click at [790, 425] on div "Sauvignon Blanc" at bounding box center [744, 421] width 275 height 25
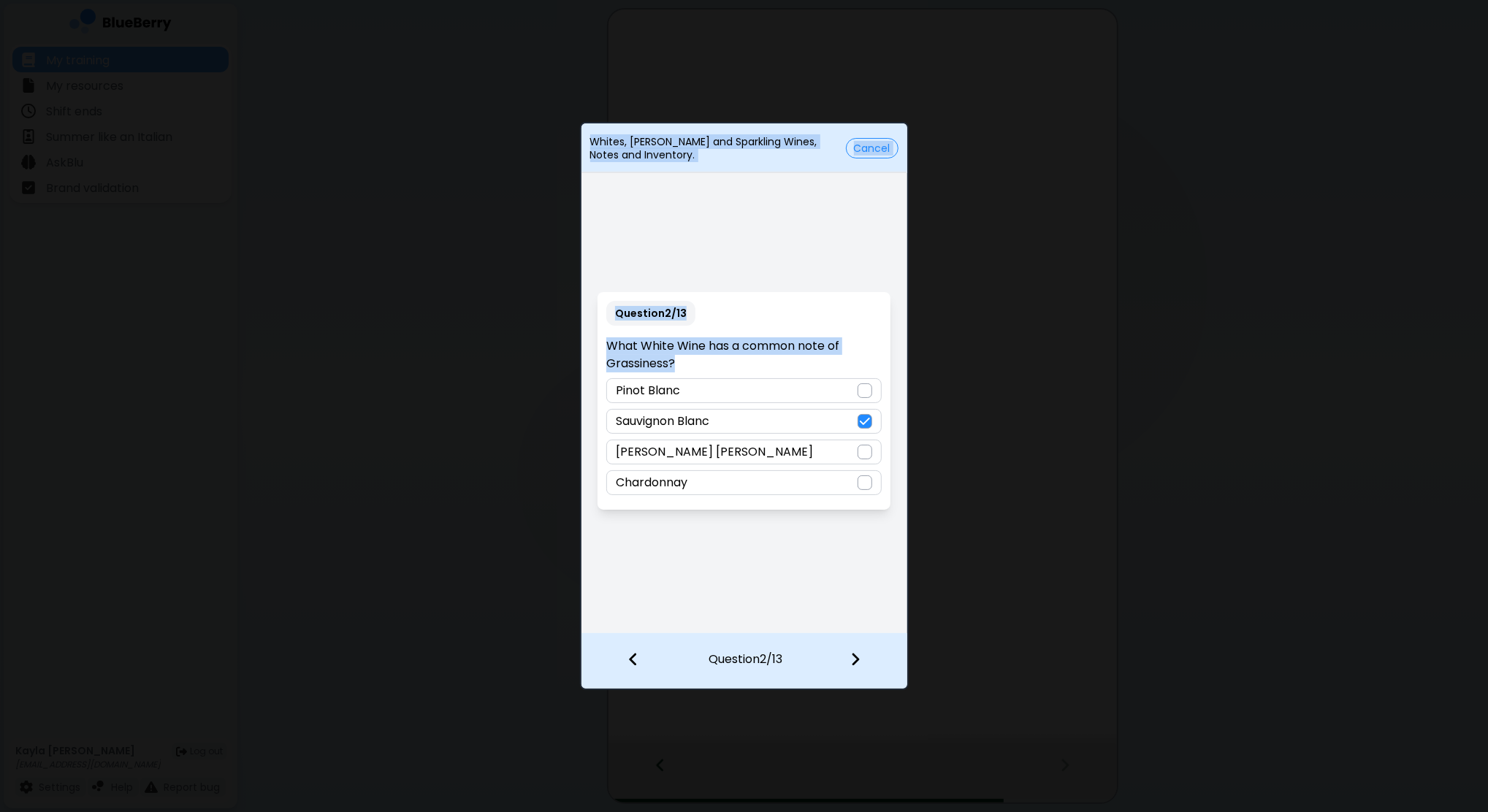
drag, startPoint x: 717, startPoint y: 365, endPoint x: 577, endPoint y: 346, distance: 141.3
click at [577, 346] on div "Whites, Rosata and Sparkling Wines, Notes and Inventory. Cancel Question 2 / 13…" at bounding box center [744, 406] width 1488 height 812
drag, startPoint x: 577, startPoint y: 346, endPoint x: 681, endPoint y: 364, distance: 105.5
click at [681, 362] on p "What White Wine has a common note of Grassiness?" at bounding box center [744, 355] width 275 height 35
click at [681, 368] on p "What White Wine has a common note of Grassiness?" at bounding box center [744, 355] width 275 height 35
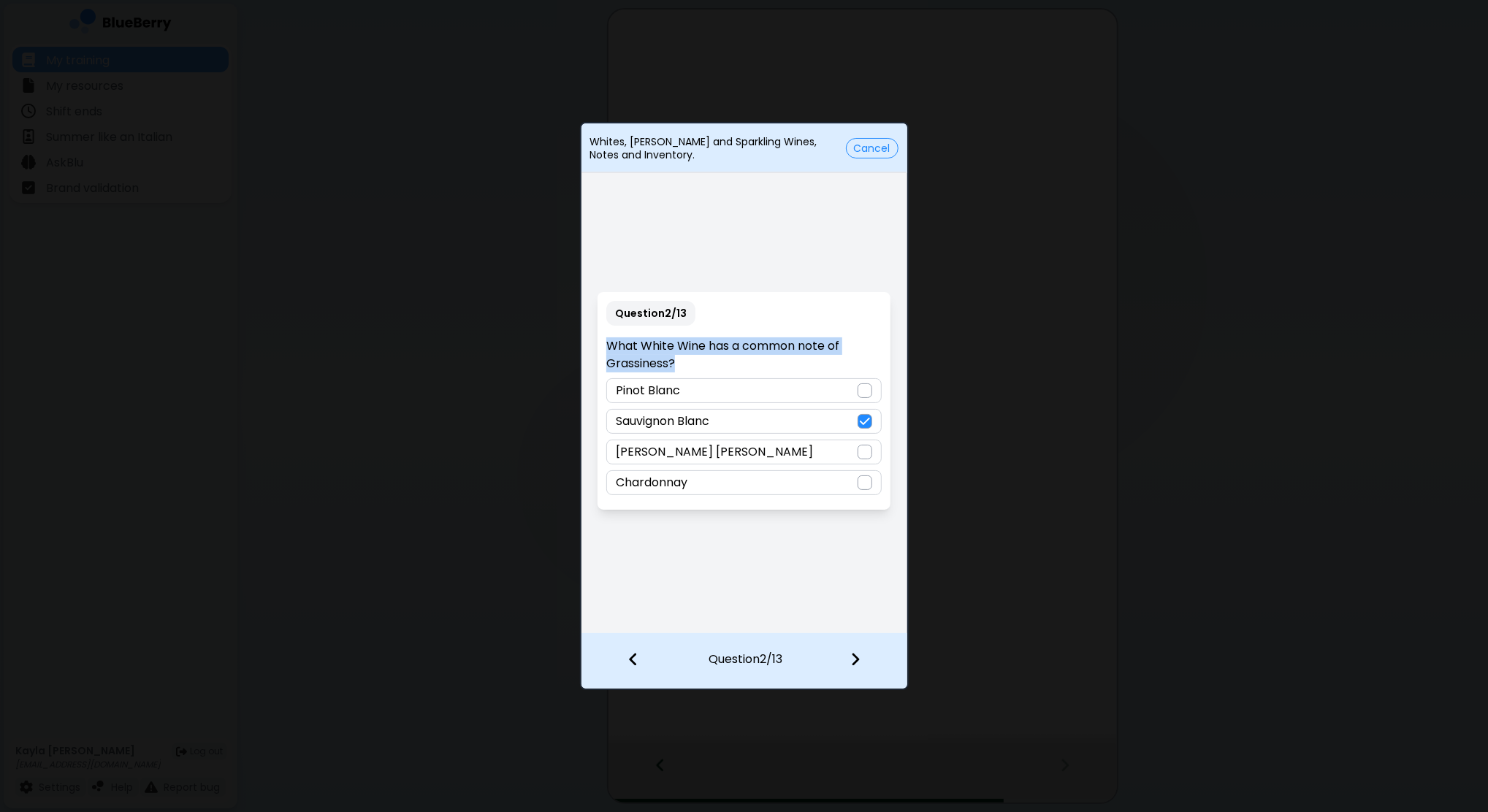
drag, startPoint x: 690, startPoint y: 368, endPoint x: 591, endPoint y: 342, distance: 102.4
click at [591, 342] on div "Question 2 / 13 What White Wine has a common note of Grassiness? Pinot Blanc Sa…" at bounding box center [744, 401] width 326 height 463
copy p "What White Wine has a common note of Grassiness?"
click at [855, 670] on div at bounding box center [864, 661] width 86 height 54
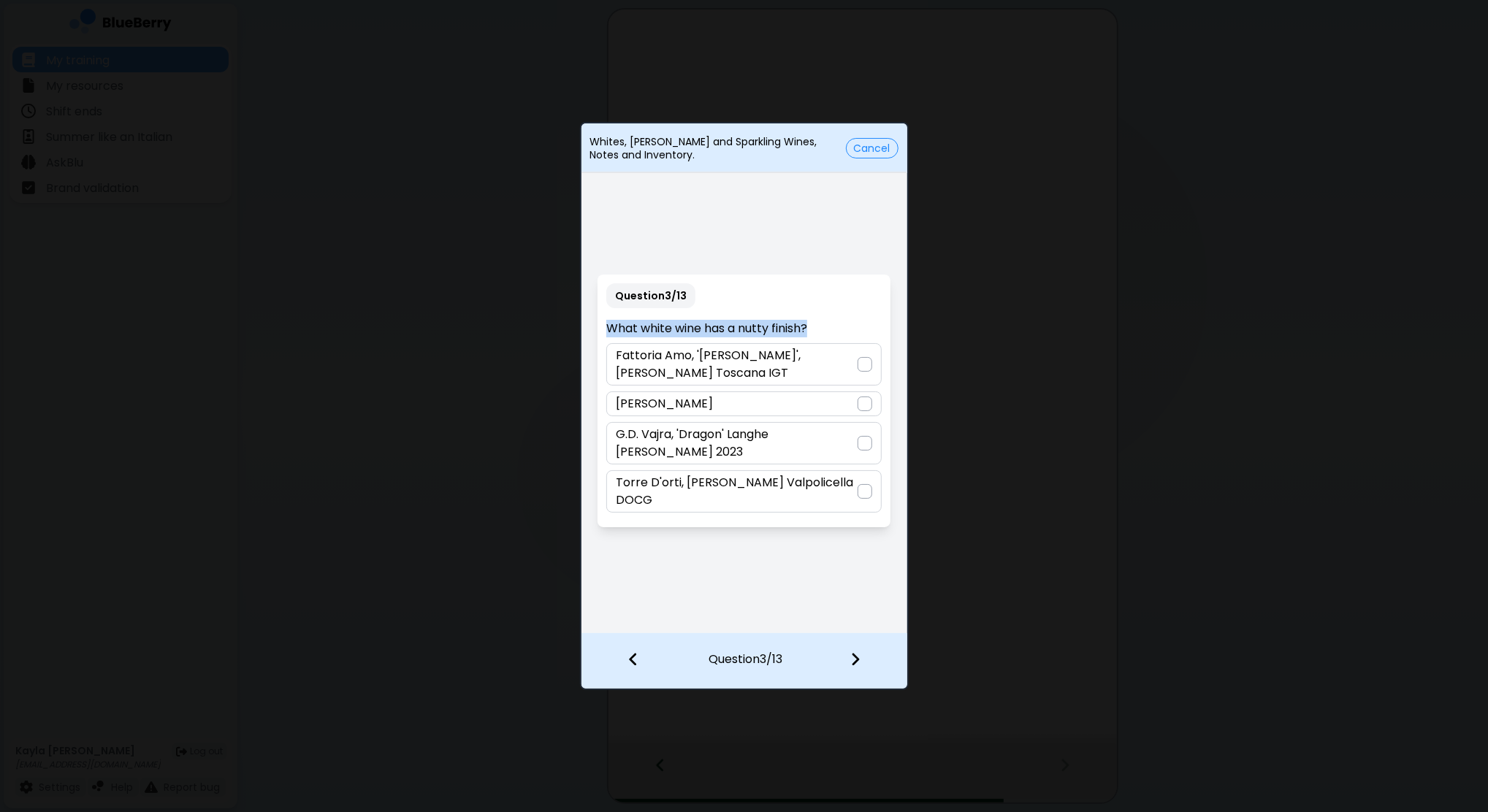
drag, startPoint x: 819, startPoint y: 335, endPoint x: 603, endPoint y: 342, distance: 216.1
click at [603, 342] on div "Question 3 / 13 What white wine has a nutty finish? Fattoria Amo, 'Ann', Vernac…" at bounding box center [744, 401] width 293 height 253
copy p "What white wine has a nutty finish?"
click at [744, 455] on div "G.D. Vajra, 'Dragon' Langhe Bianco 2023" at bounding box center [744, 443] width 275 height 42
click at [854, 660] on img at bounding box center [854, 660] width 10 height 16
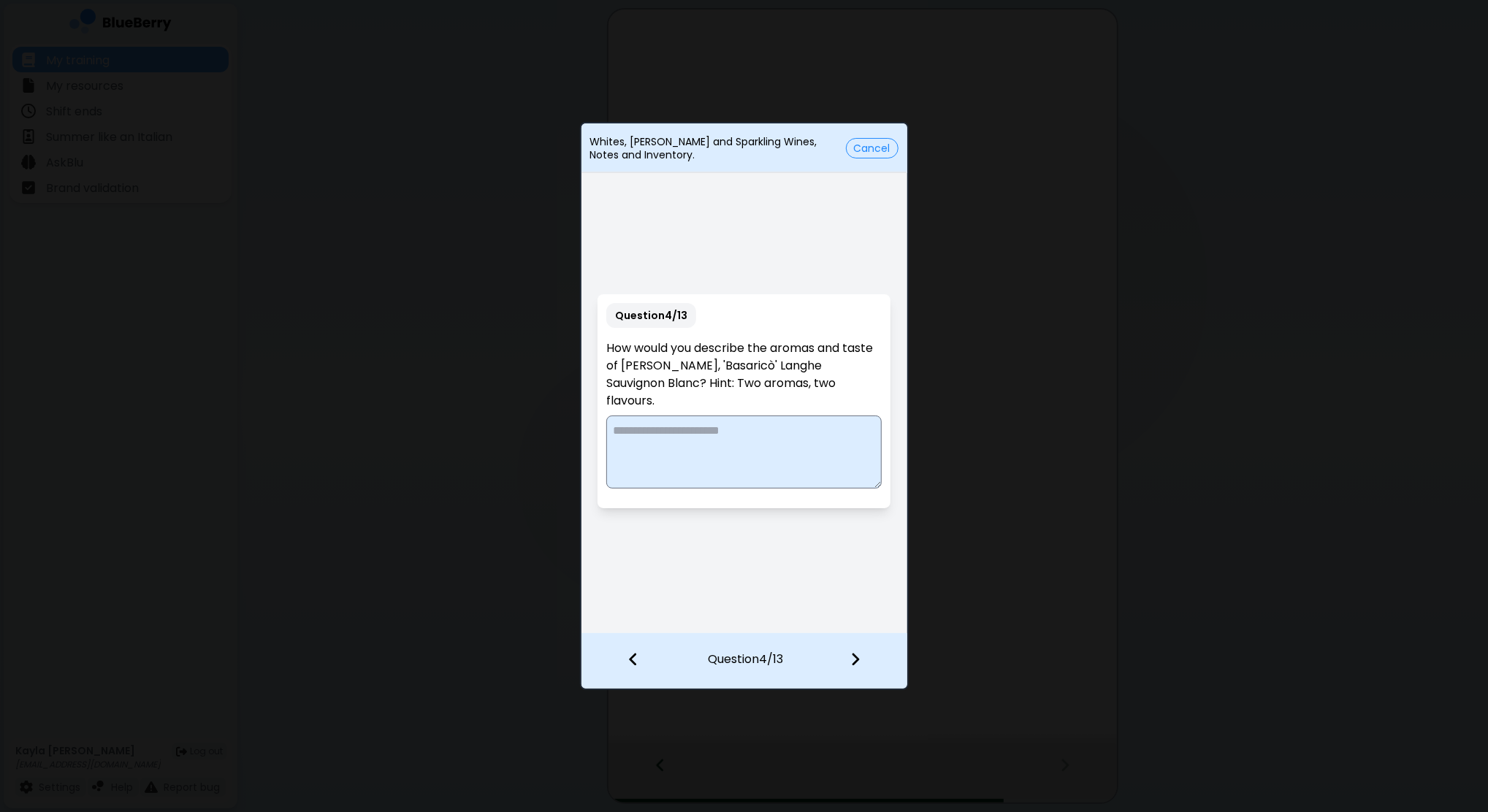
drag, startPoint x: 668, startPoint y: 408, endPoint x: 597, endPoint y: 348, distance: 93.0
click at [598, 348] on div "Question 4 / 13 How would you describe the aromas and taste of Adriano Marco e …" at bounding box center [744, 401] width 293 height 214
copy p "How would you describe the aromas and taste of Adriano Marco e Vittorio, 'Basar…"
click at [717, 443] on textarea at bounding box center [744, 452] width 275 height 73
paste textarea "**********"
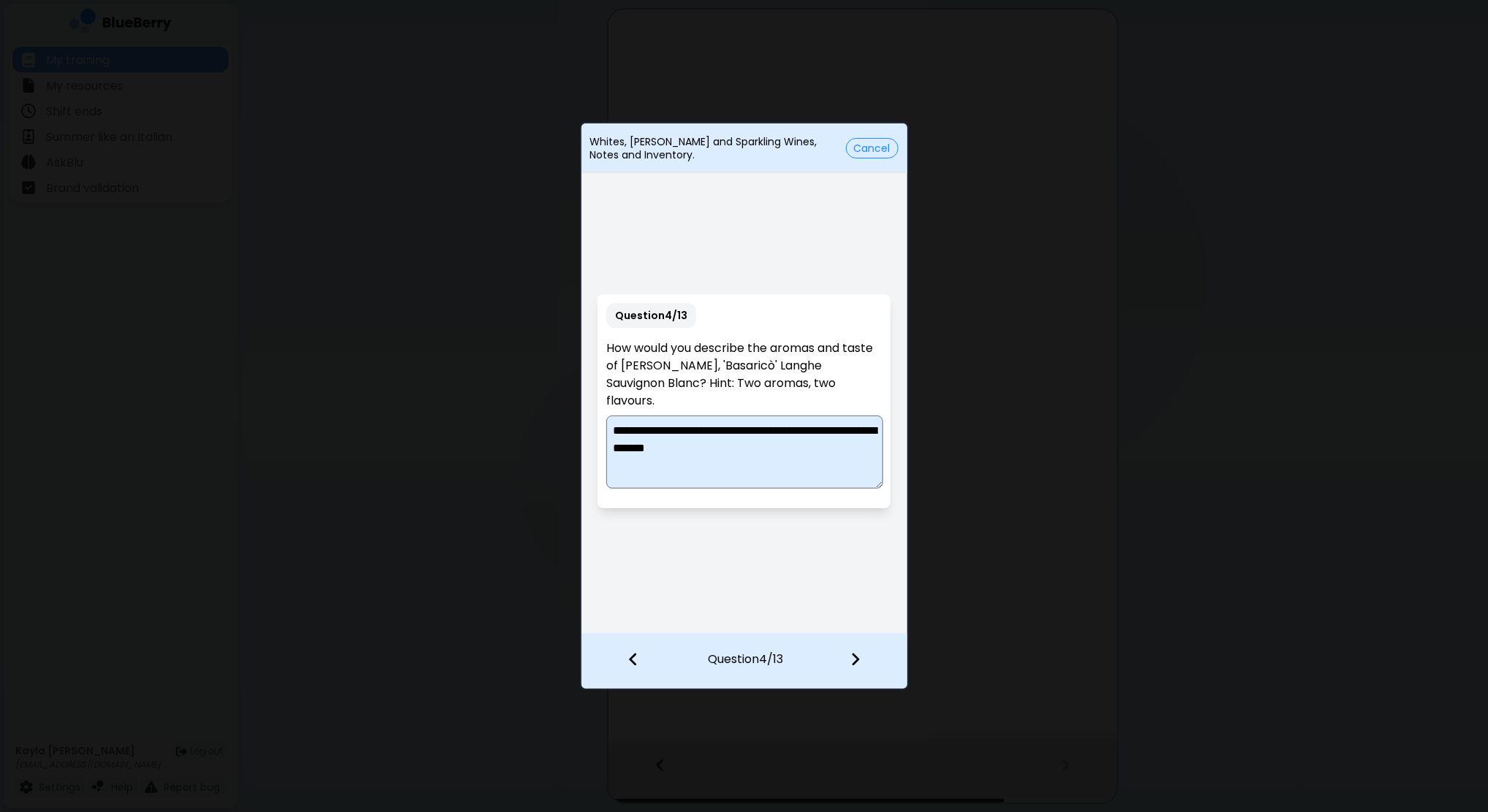
drag, startPoint x: 638, startPoint y: 429, endPoint x: 508, endPoint y: 408, distance: 131.7
click at [508, 408] on div "**********" at bounding box center [744, 406] width 1488 height 812
paste textarea "*******"
type textarea "**********"
click at [860, 665] on img at bounding box center [854, 660] width 10 height 16
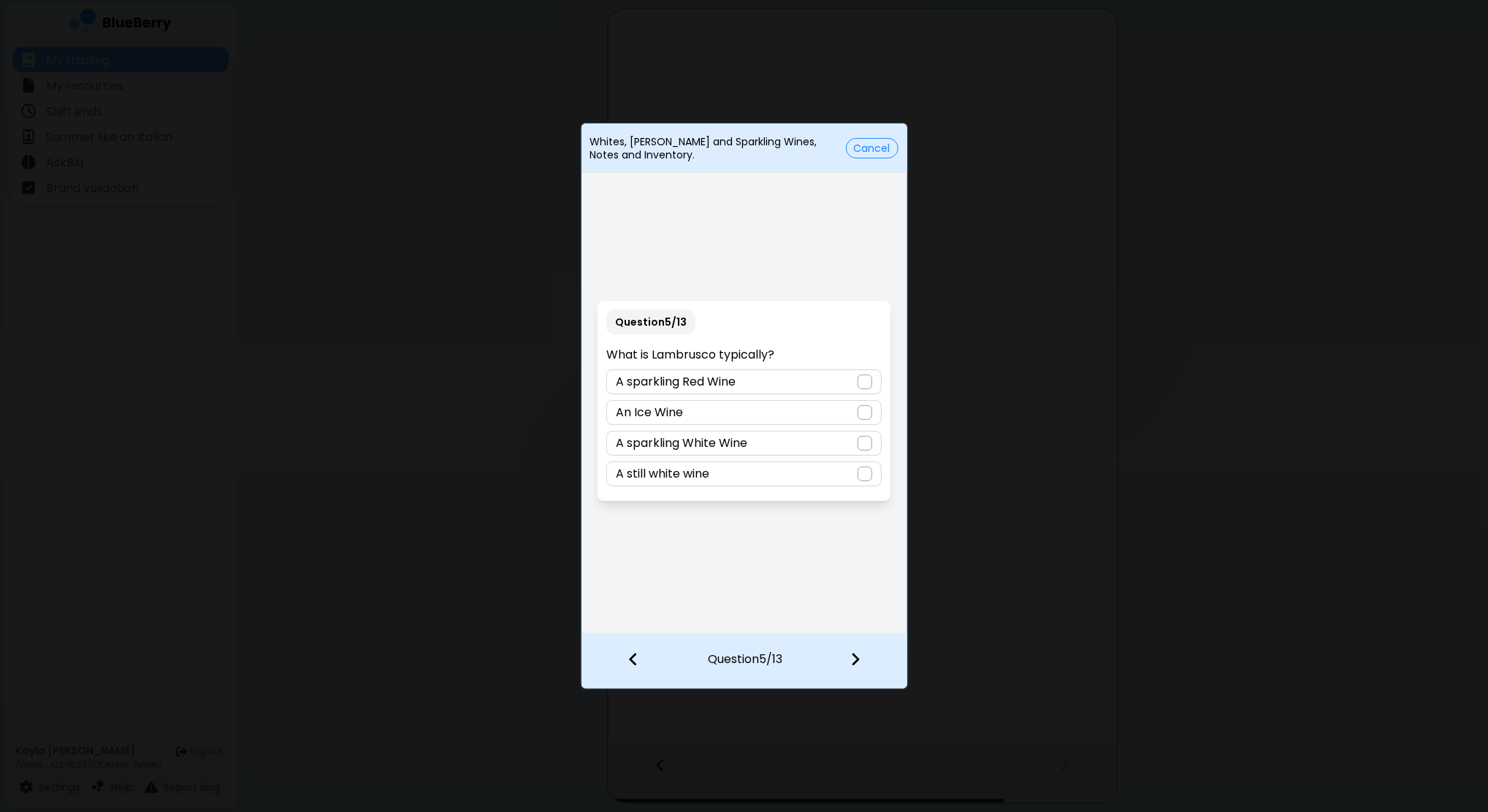
click at [798, 443] on div "A sparkling White Wine" at bounding box center [744, 444] width 275 height 25
drag, startPoint x: 783, startPoint y: 358, endPoint x: 603, endPoint y: 358, distance: 180.0
click at [603, 358] on div "Question 5 / 13 What is Lambrusco typically? A sparkling Red Wine An Ice Wine A…" at bounding box center [744, 401] width 293 height 200
copy p "What is Lambrusco typically?"
click at [852, 381] on div "A sparkling Red Wine" at bounding box center [744, 383] width 275 height 25
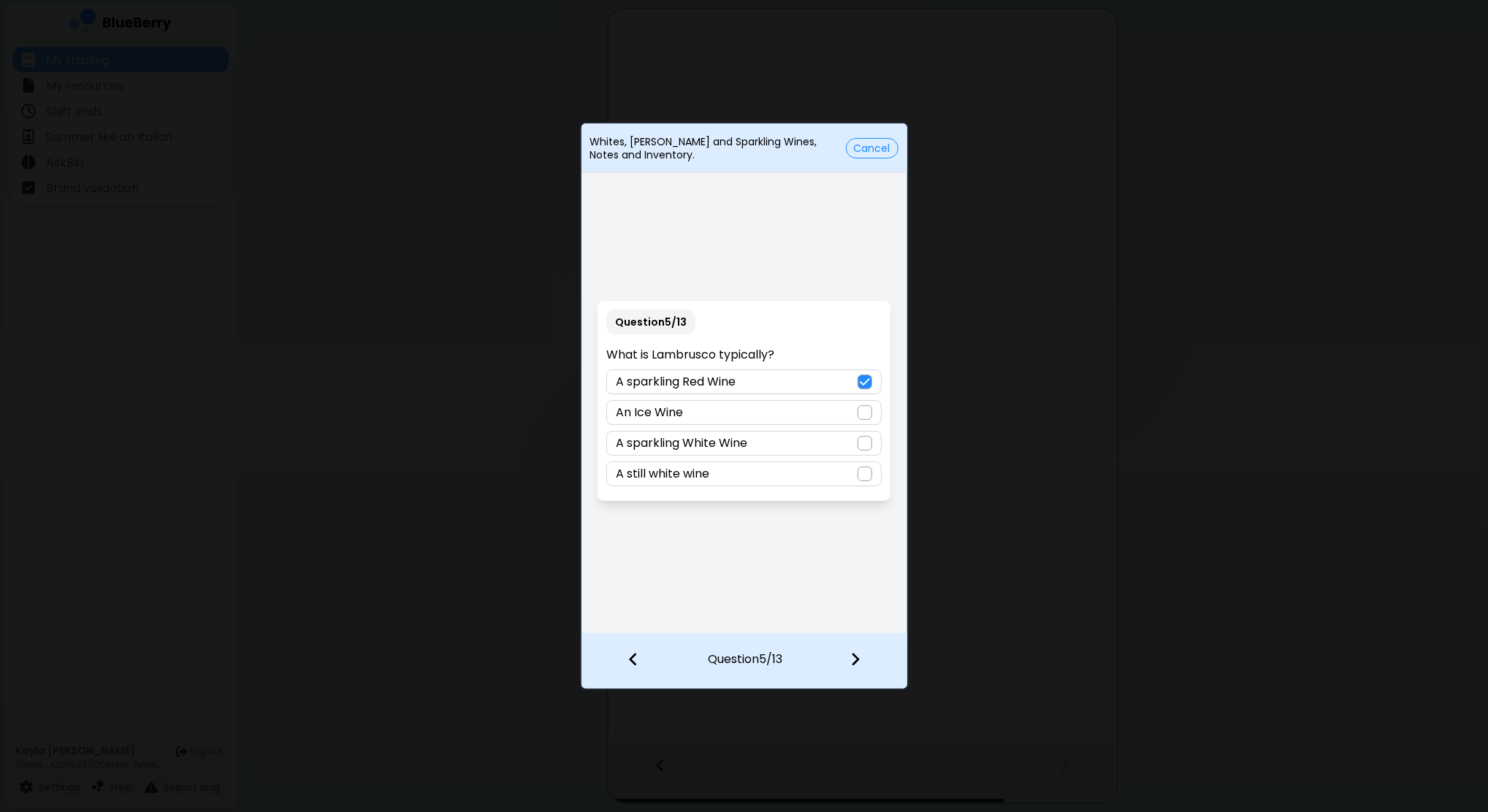
click at [865, 663] on div at bounding box center [864, 661] width 86 height 54
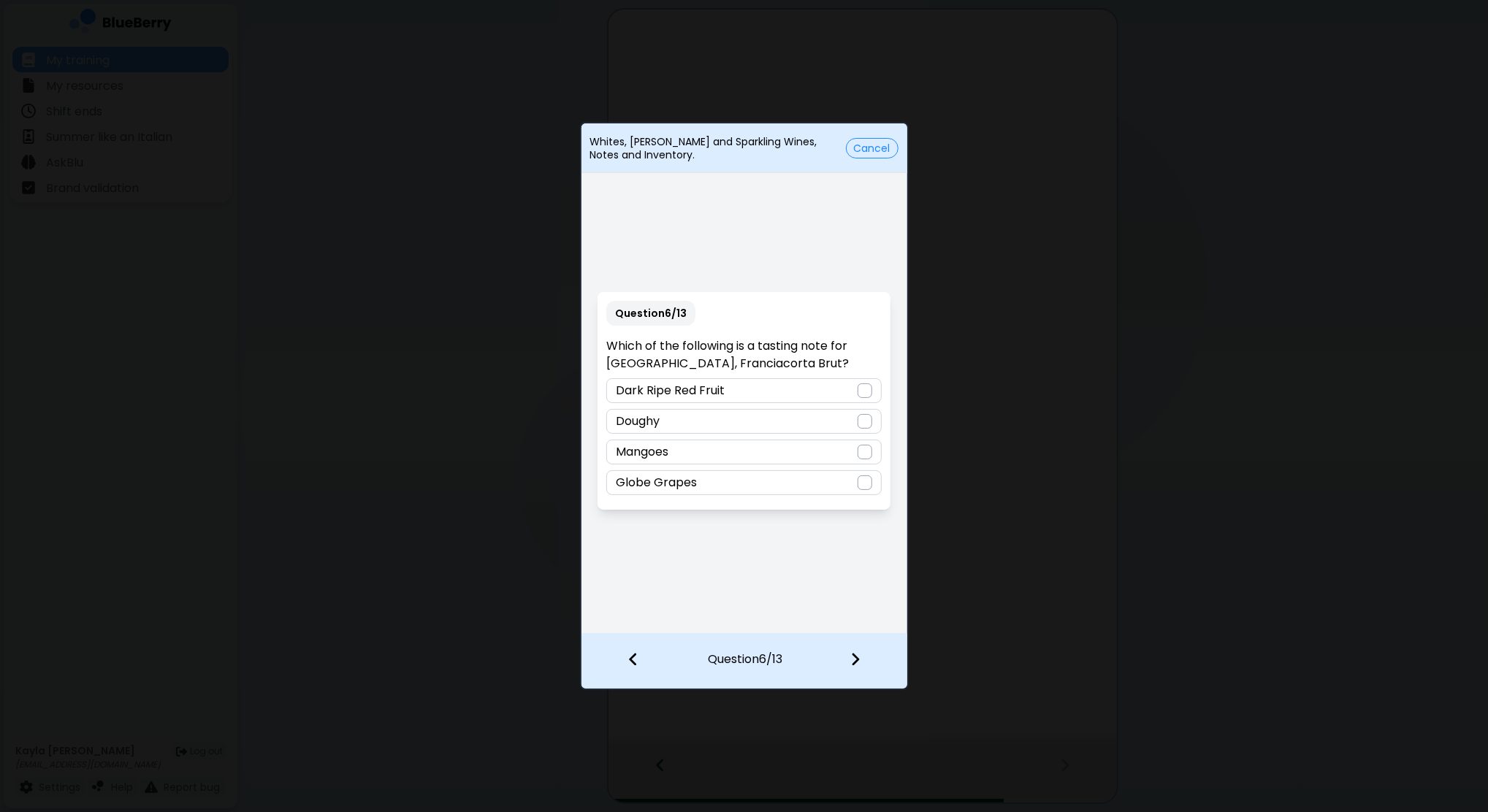
click at [662, 415] on div "Doughy" at bounding box center [744, 421] width 275 height 25
click at [861, 656] on div at bounding box center [864, 661] width 86 height 54
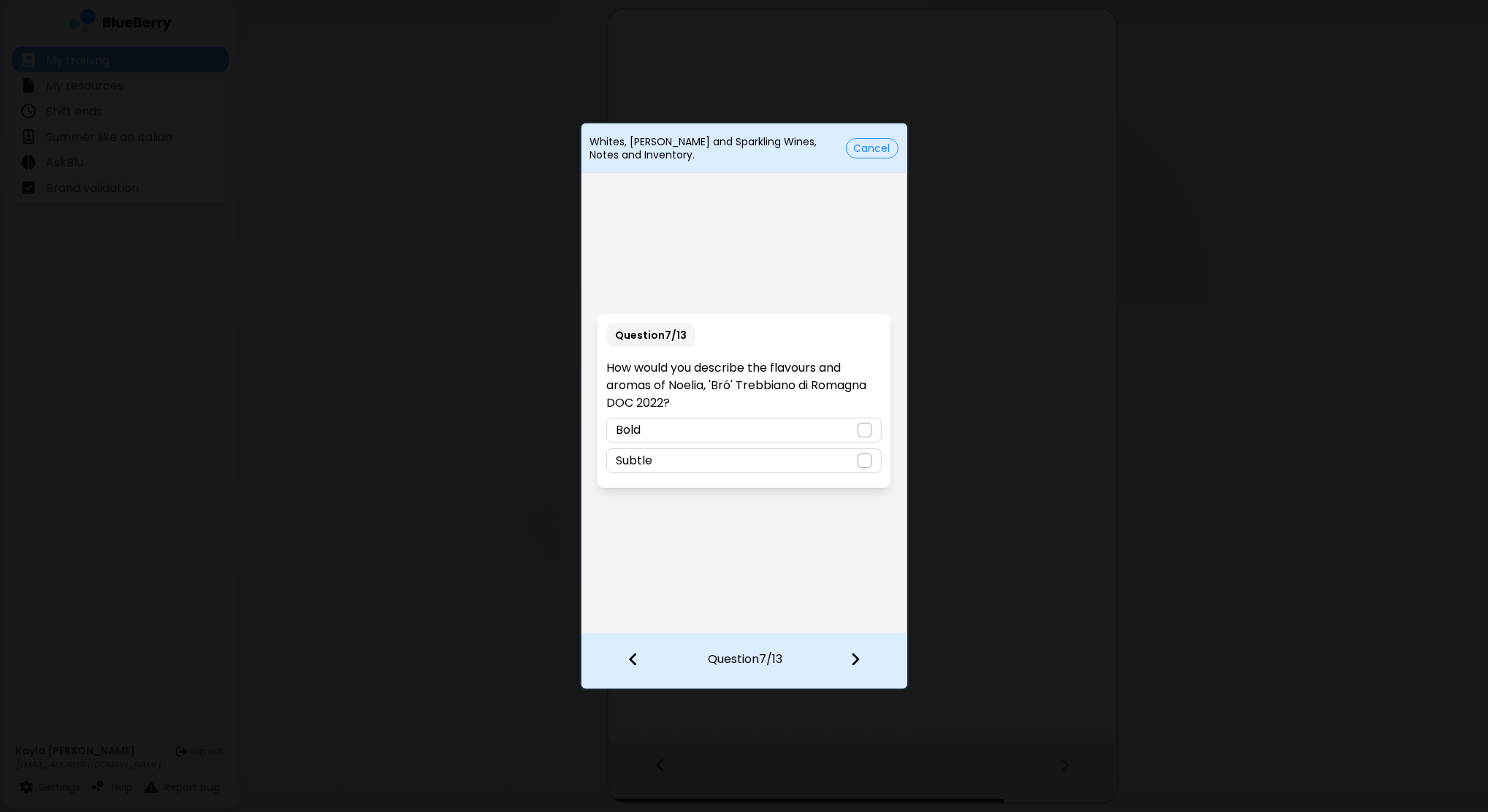
click at [675, 451] on div "Subtle" at bounding box center [744, 461] width 275 height 25
click at [842, 663] on div at bounding box center [864, 661] width 86 height 54
click at [863, 433] on div at bounding box center [864, 430] width 14 height 14
click at [862, 660] on div at bounding box center [864, 661] width 86 height 54
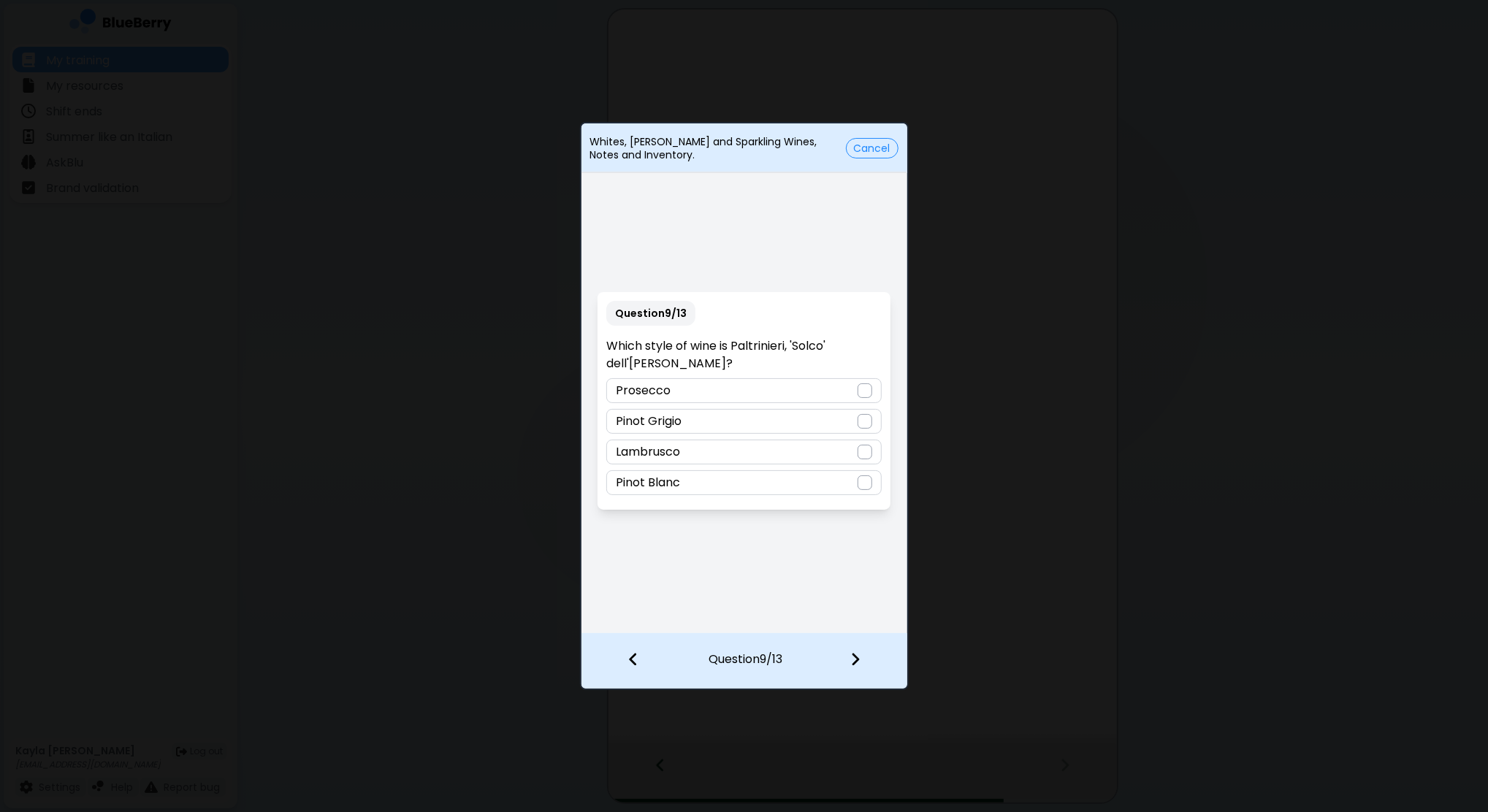
click at [760, 347] on p "Which style of wine is Paltrinieri, 'Solco' dell'Emilia?" at bounding box center [744, 355] width 275 height 35
copy p "Paltrinieri"
click at [708, 452] on div "Lambrusco" at bounding box center [744, 452] width 275 height 25
click at [868, 666] on div at bounding box center [864, 661] width 86 height 54
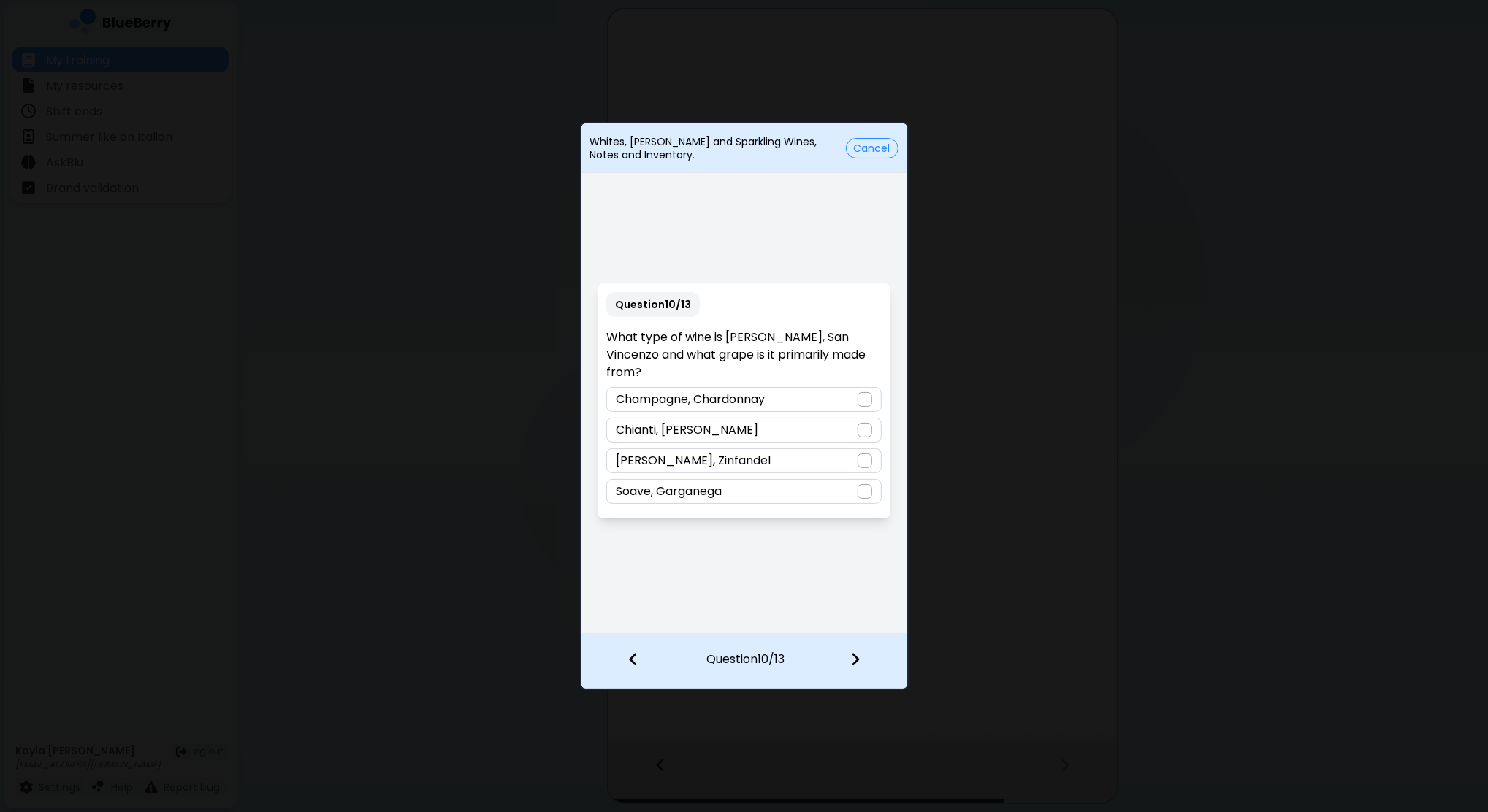
click at [741, 350] on p "What type of wine is Anselmi, San Vincenzo and what grape is it primarily made …" at bounding box center [744, 355] width 275 height 52
copy p "Anselmi"
click at [705, 483] on p "Soave, Garganega" at bounding box center [669, 491] width 106 height 17
click at [848, 663] on div at bounding box center [864, 661] width 86 height 54
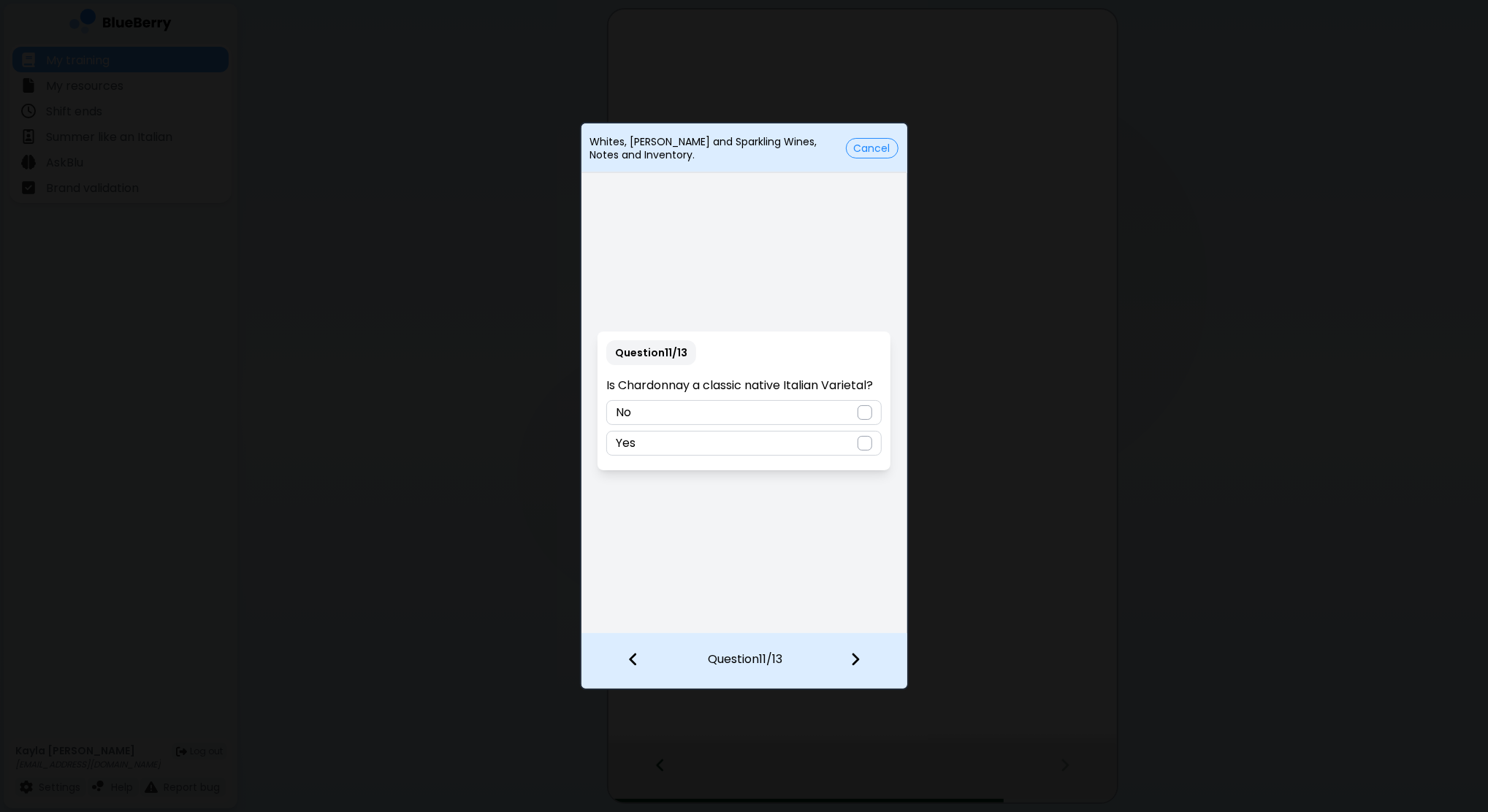
click at [861, 409] on div at bounding box center [864, 412] width 14 height 14
click at [845, 648] on div at bounding box center [864, 661] width 86 height 54
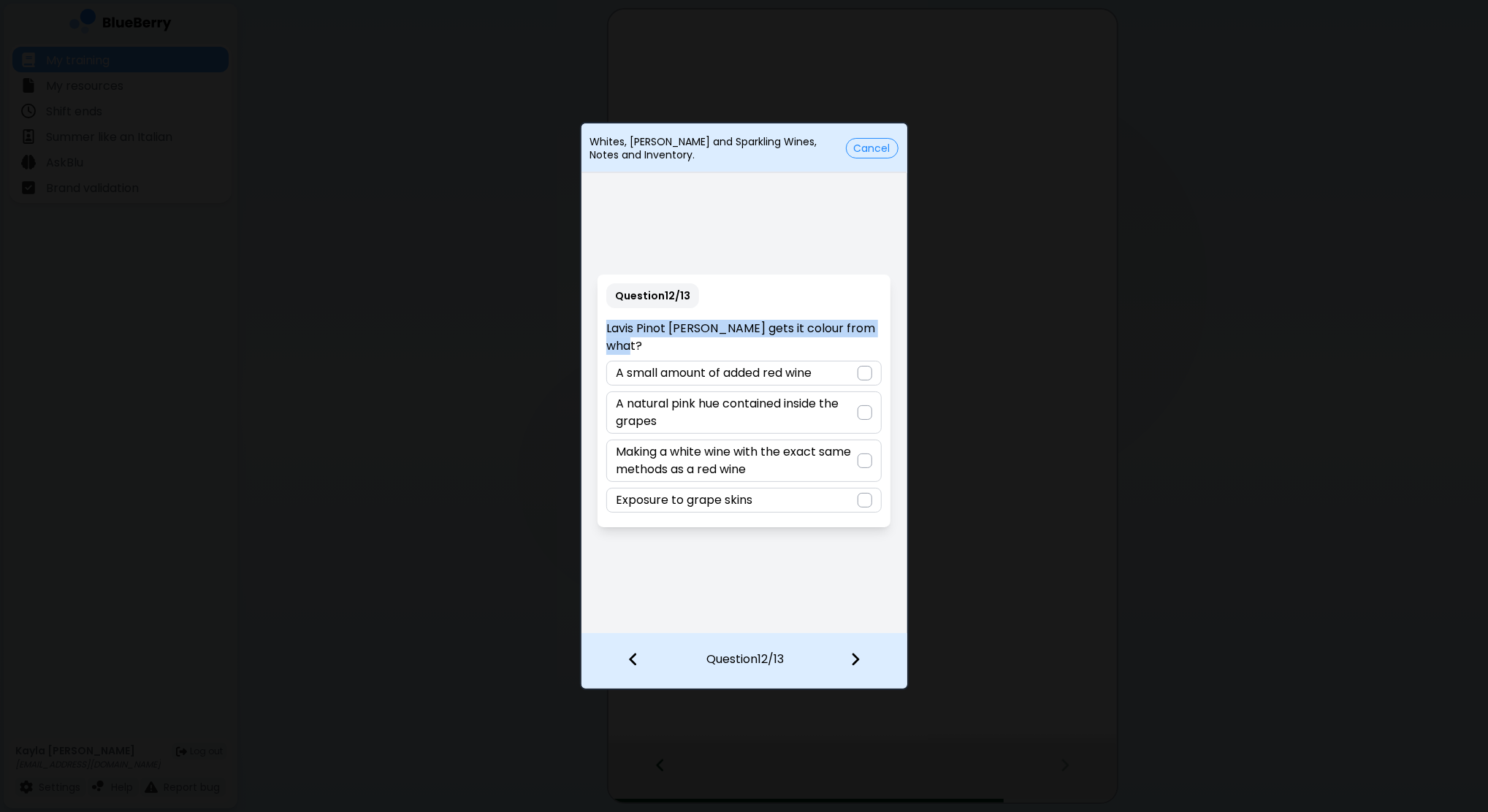
drag, startPoint x: 667, startPoint y: 351, endPoint x: 600, endPoint y: 327, distance: 71.2
click at [600, 327] on div "Question 12 / 13 Lavis Pinot Grigio Rose gets it colour from what? A small amou…" at bounding box center [744, 401] width 293 height 253
click at [704, 506] on p "Exposure to grape skins" at bounding box center [684, 500] width 137 height 17
click at [867, 671] on div at bounding box center [864, 661] width 86 height 54
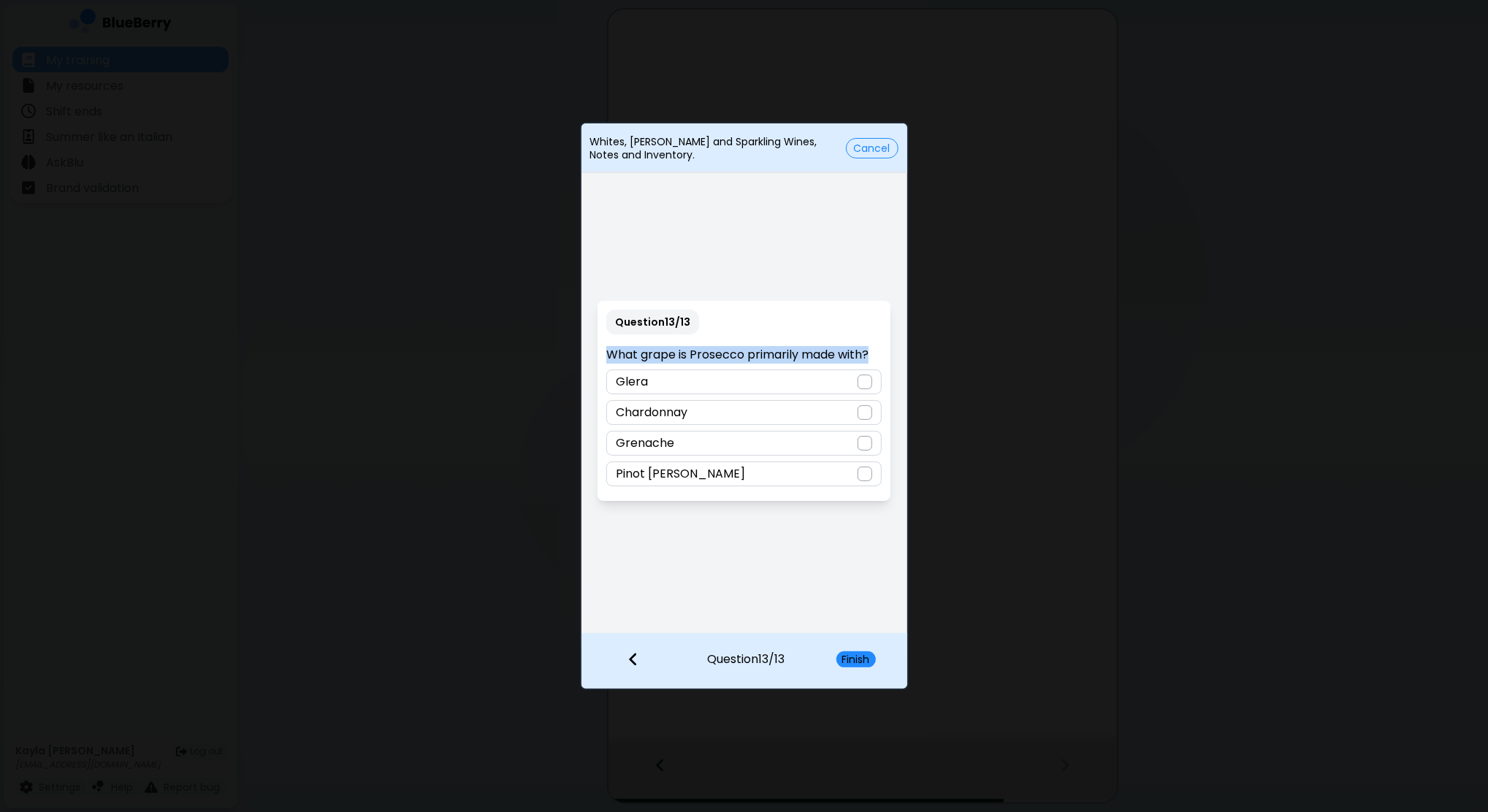
drag, startPoint x: 857, startPoint y: 354, endPoint x: 637, endPoint y: 339, distance: 220.5
click at [637, 339] on div "Question 13 / 13 What grape is Prosecco primarily made with? Glera Chardonnay G…" at bounding box center [744, 401] width 293 height 200
click at [652, 386] on div "Glera" at bounding box center [744, 383] width 275 height 25
click at [843, 659] on button "Finish" at bounding box center [856, 660] width 40 height 16
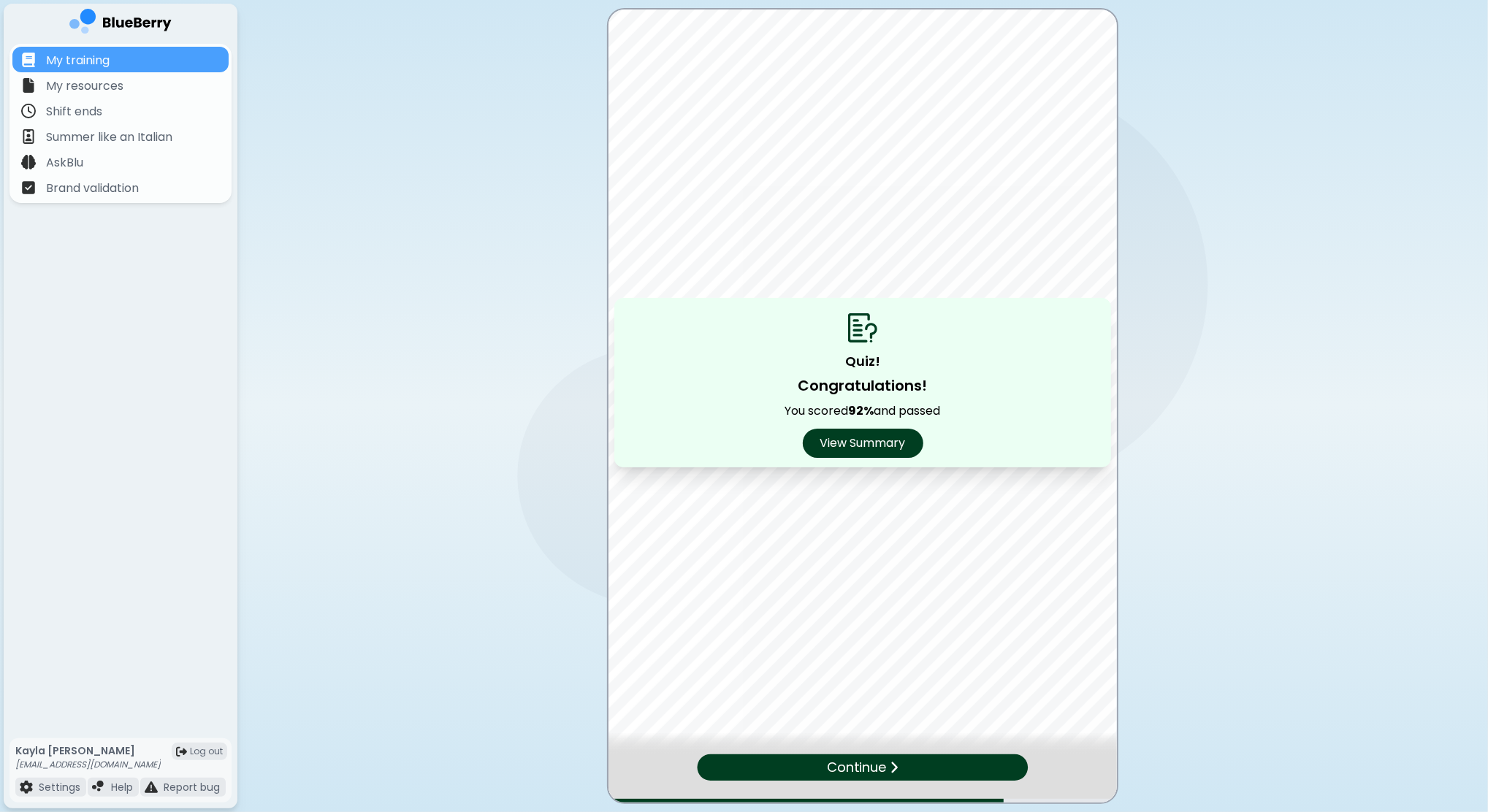
click at [882, 768] on p "Continue" at bounding box center [856, 767] width 59 height 21
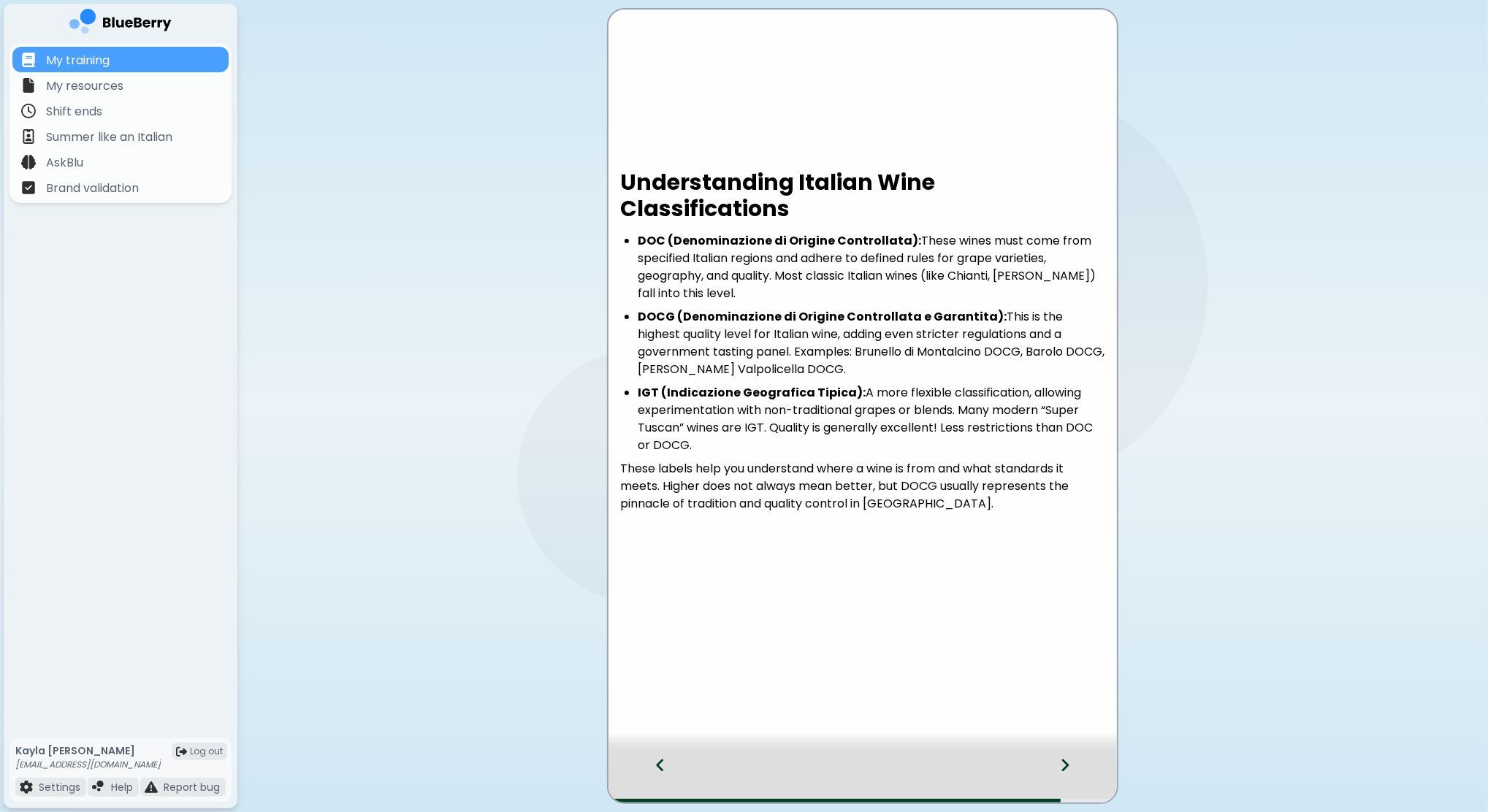
click at [1054, 759] on div at bounding box center [1074, 779] width 86 height 49
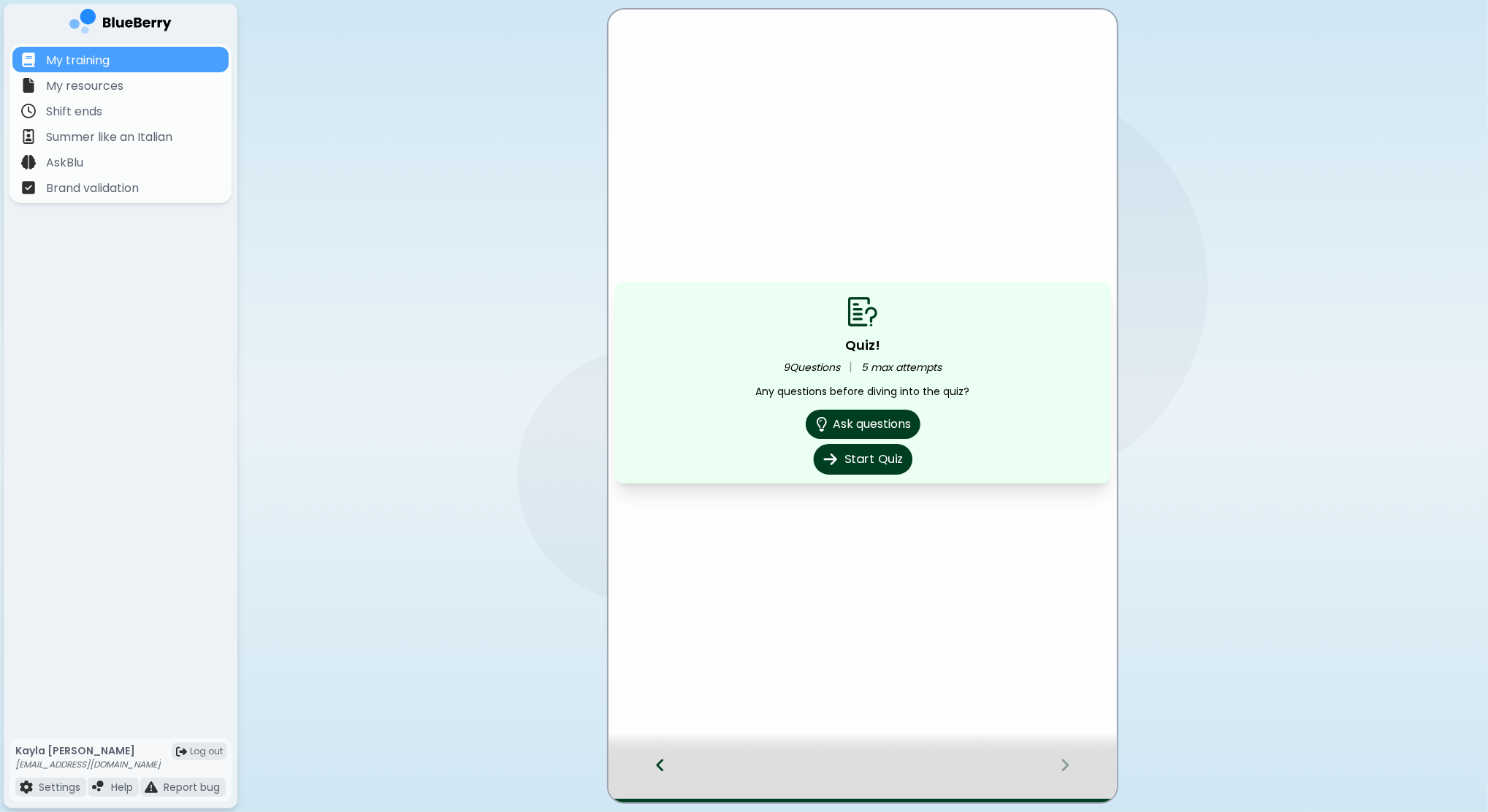
click at [867, 463] on button "Start Quiz" at bounding box center [862, 459] width 99 height 31
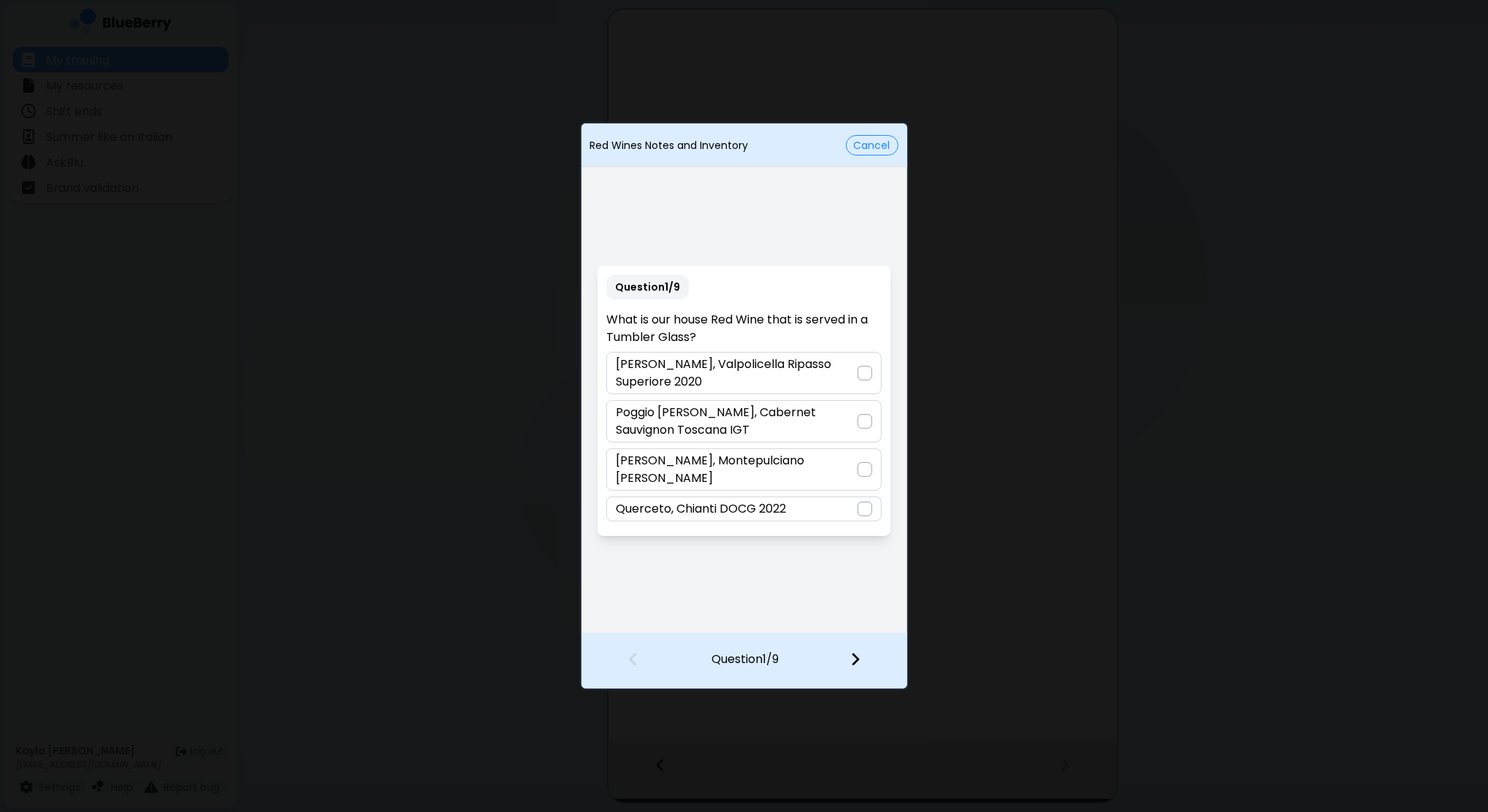
click at [730, 468] on p "Angelo, Montepulciano D'abruzzo" at bounding box center [736, 469] width 242 height 35
click at [853, 657] on img at bounding box center [854, 660] width 10 height 16
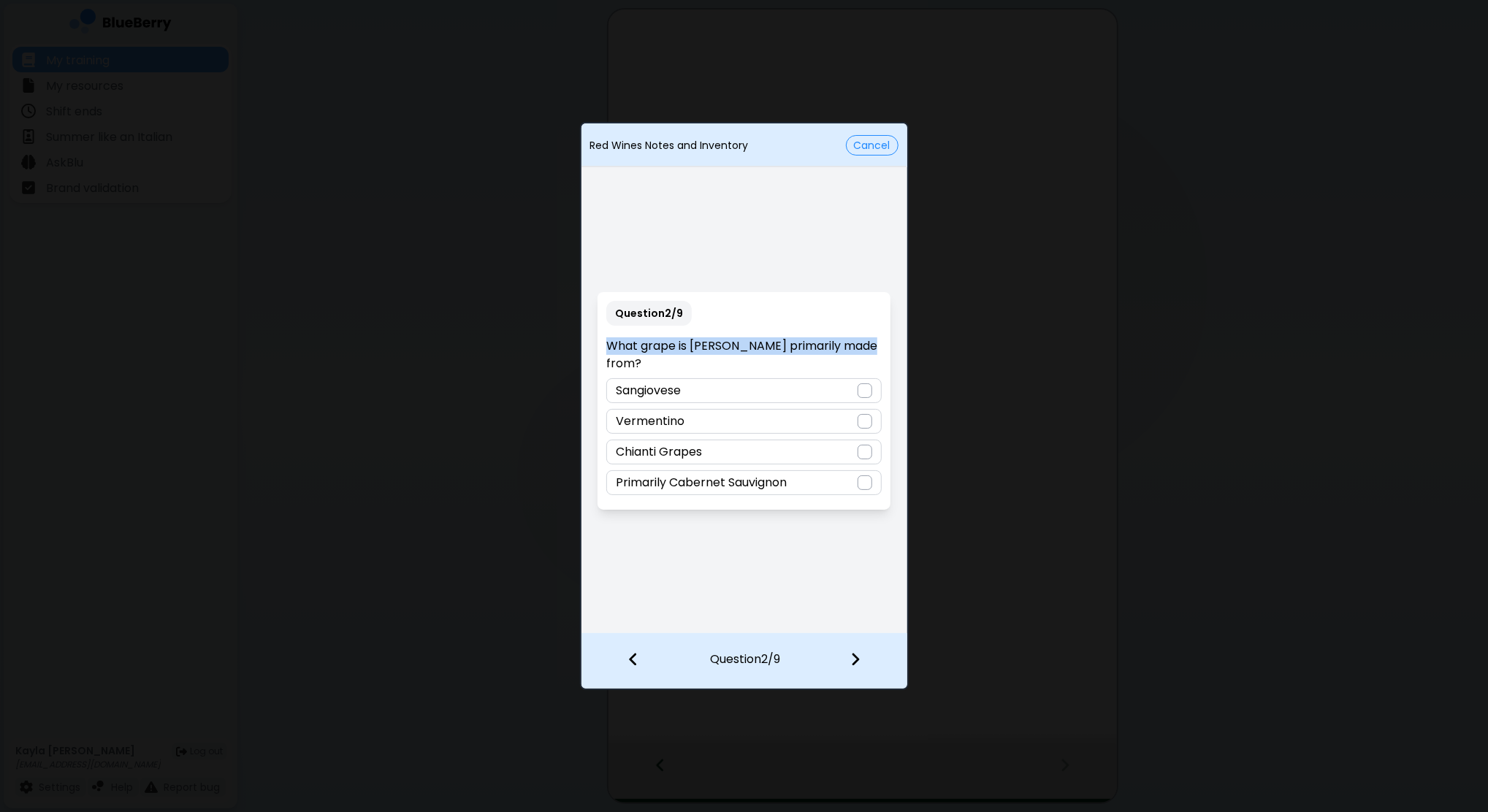
drag, startPoint x: 861, startPoint y: 350, endPoint x: 658, endPoint y: 340, distance: 203.2
click at [658, 340] on div "Question 2 / 9 What grape is Chianti primarily made from? Sangiovese Vermentino…" at bounding box center [744, 401] width 293 height 218
click at [803, 378] on div "Sangiovese" at bounding box center [744, 391] width 275 height 25
click at [865, 656] on div at bounding box center [864, 661] width 86 height 54
drag, startPoint x: 839, startPoint y: 352, endPoint x: 604, endPoint y: 354, distance: 235.0
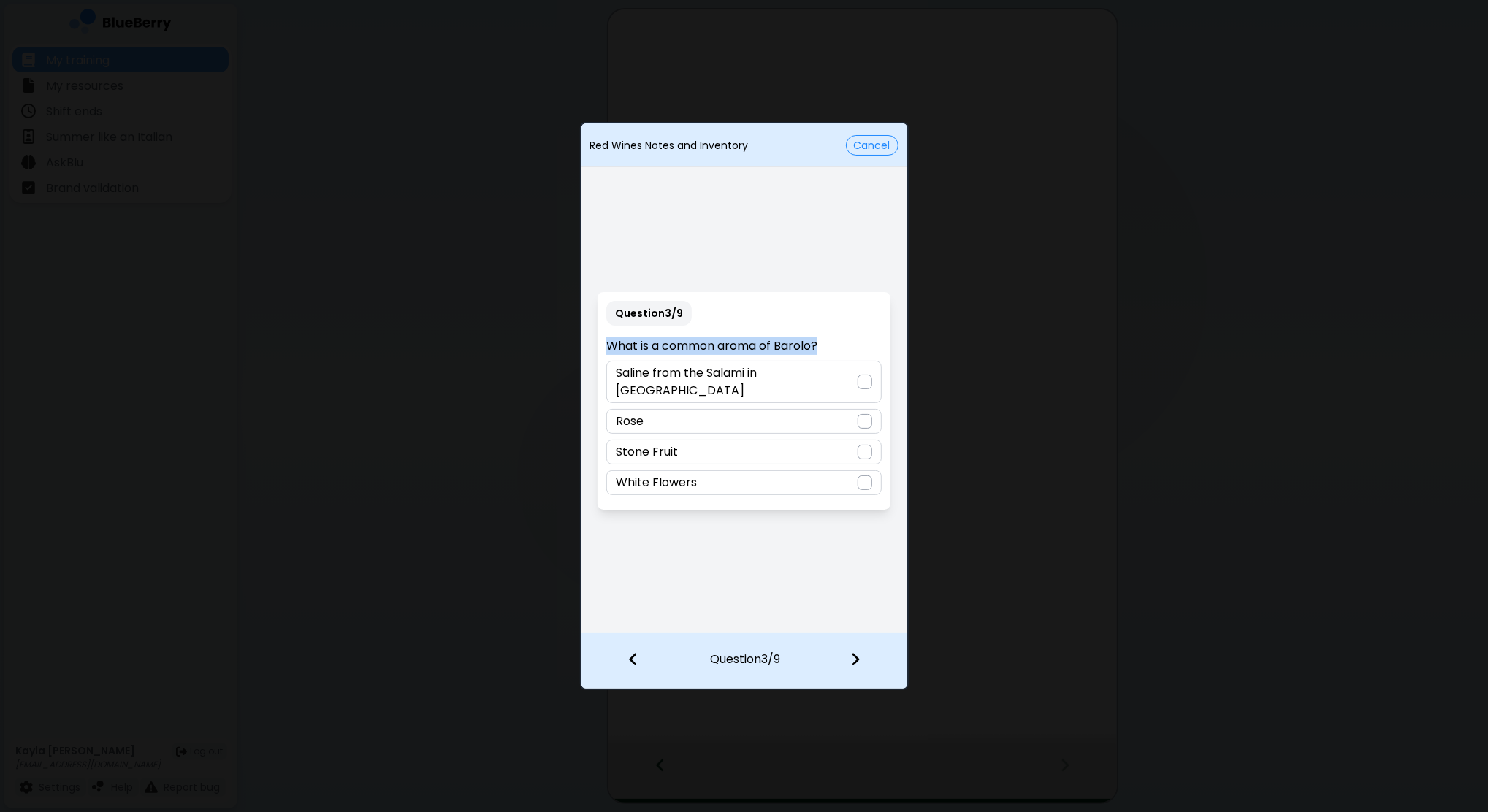
click at [604, 354] on div "Question 3 / 9 What is a common aroma of Barolo? Saline from the Salami in Geno…" at bounding box center [744, 401] width 293 height 218
click at [764, 413] on div "Rose" at bounding box center [744, 421] width 275 height 25
click at [869, 646] on div at bounding box center [864, 661] width 86 height 54
click at [699, 420] on p "Cabernet Sauvignon" at bounding box center [674, 420] width 118 height 17
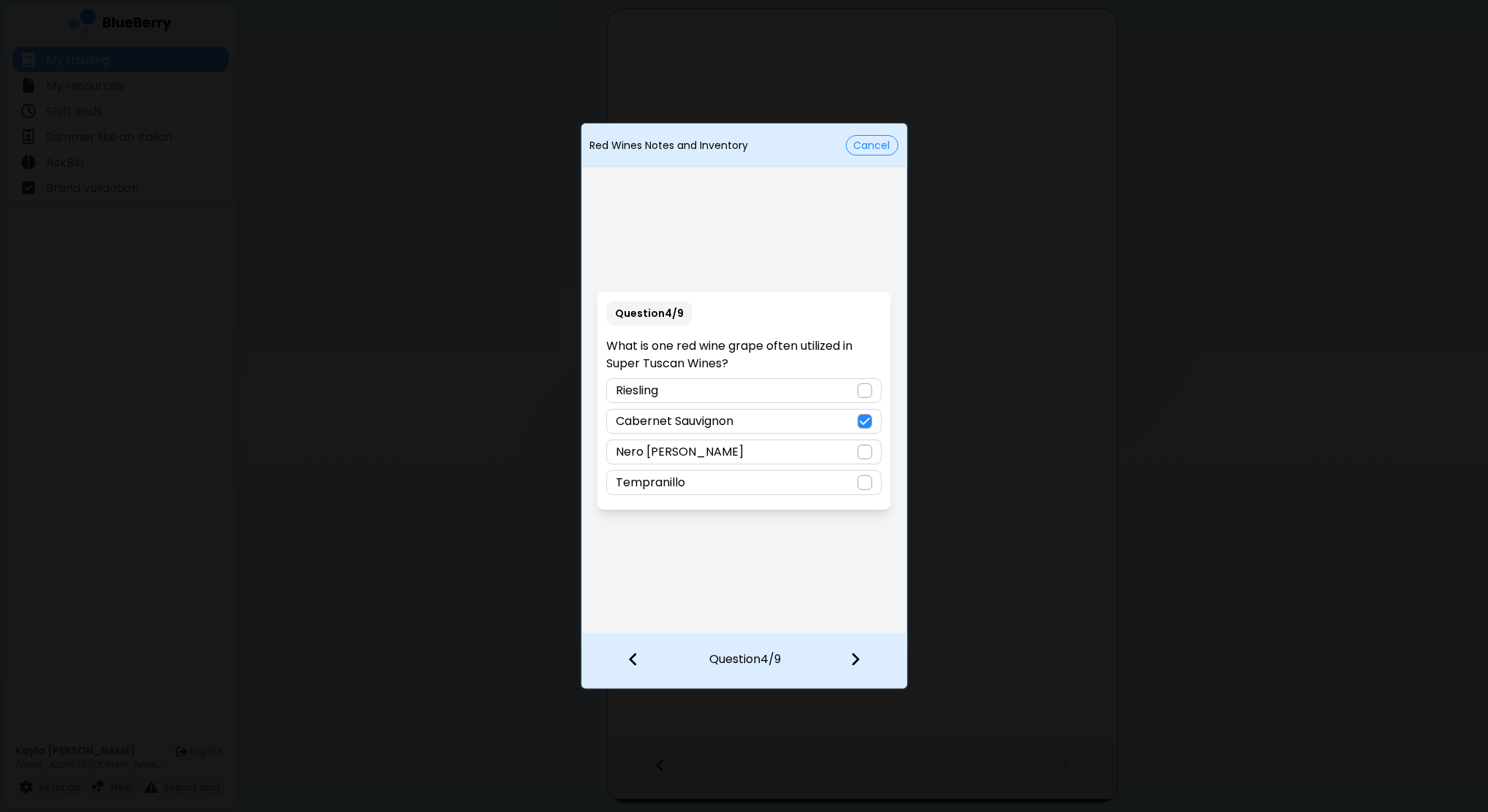
click at [854, 664] on img at bounding box center [854, 660] width 10 height 16
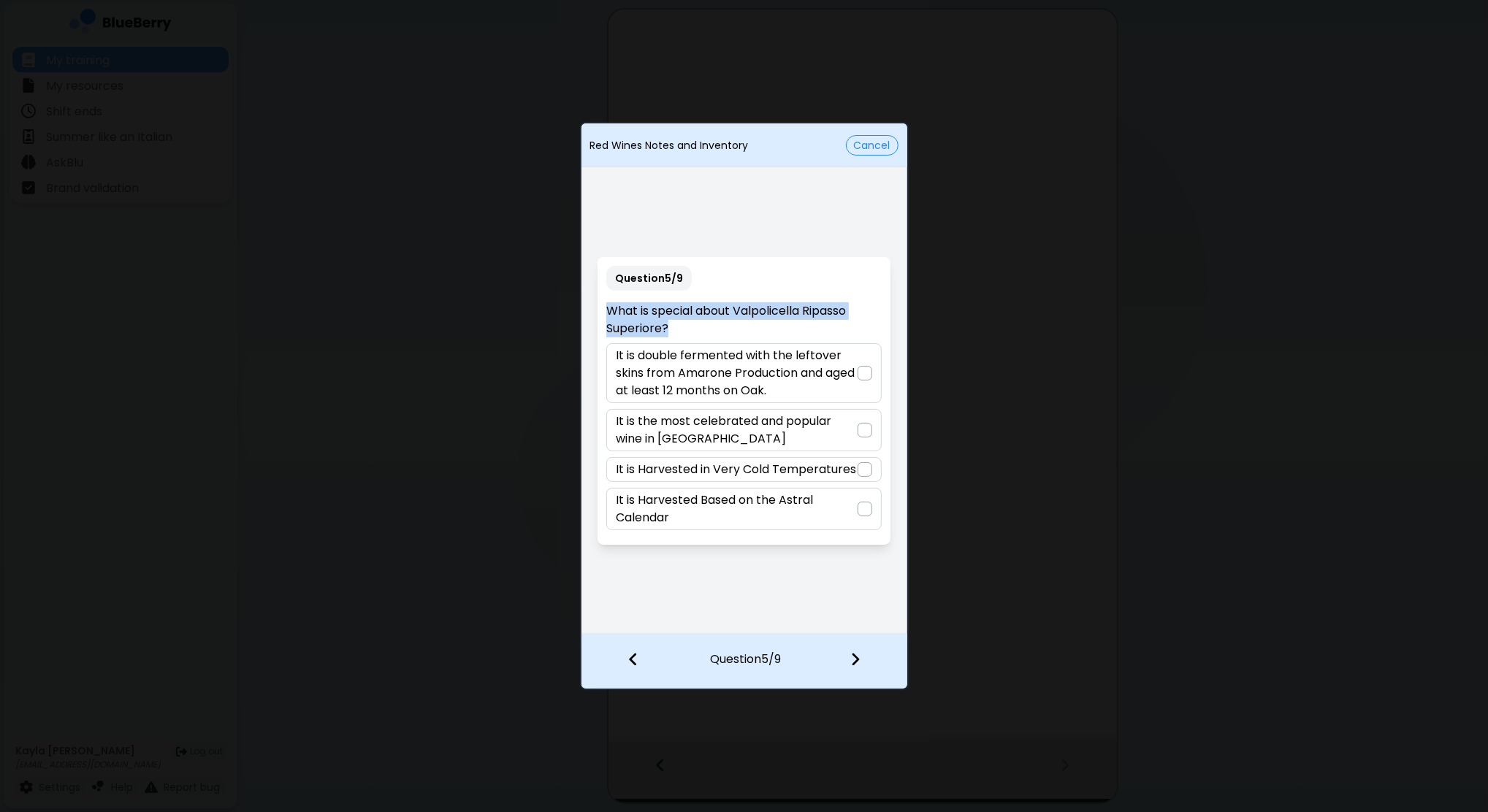
drag, startPoint x: 676, startPoint y: 331, endPoint x: 608, endPoint y: 308, distance: 71.8
click at [608, 308] on p "What is special about Valpolicella Ripasso Superiore?" at bounding box center [744, 320] width 275 height 35
click at [827, 373] on p "It is double fermented with the leftover skins from Amarone Production and aged…" at bounding box center [736, 373] width 242 height 52
click at [851, 663] on img at bounding box center [854, 660] width 10 height 16
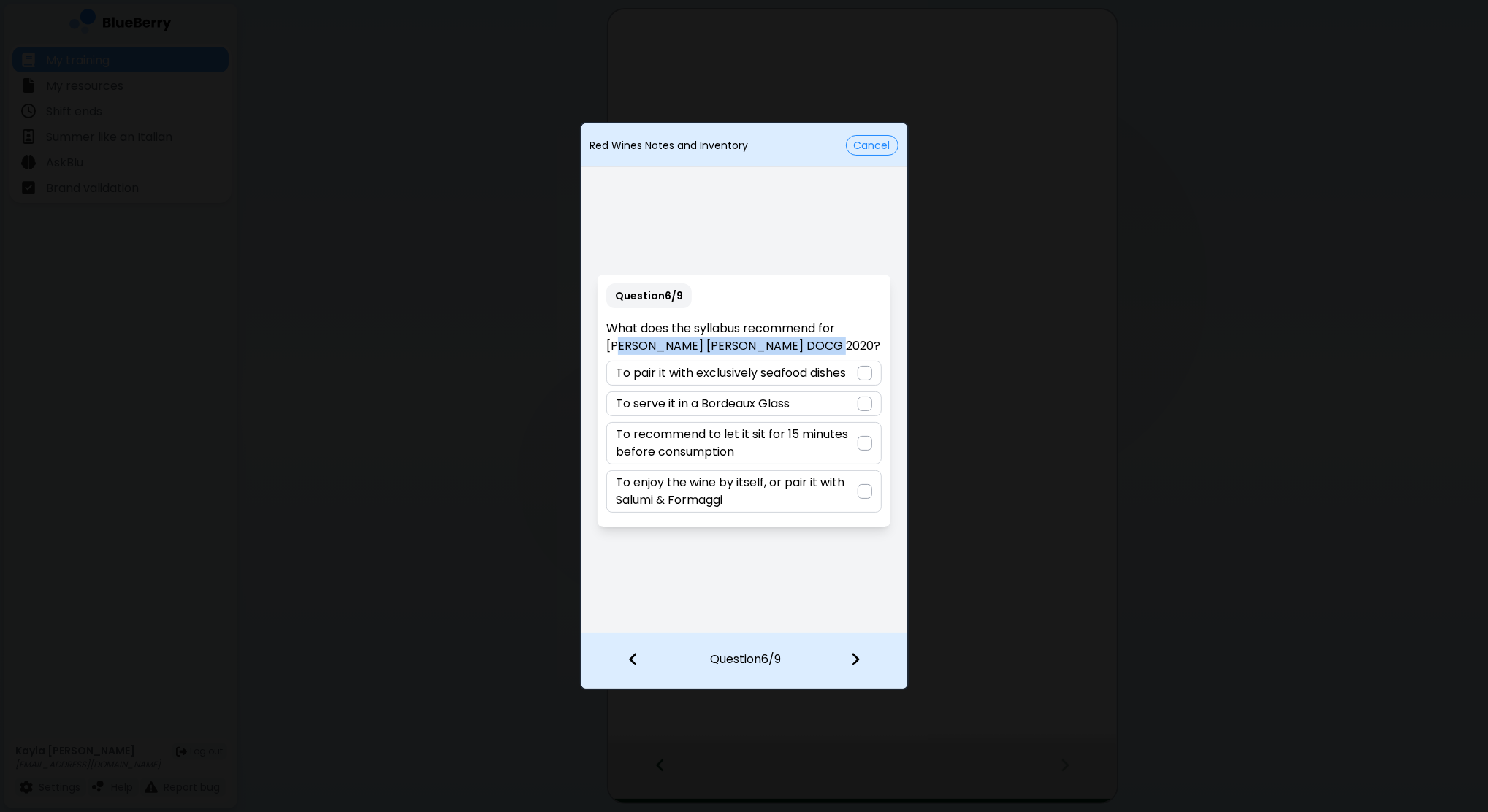
drag, startPoint x: 788, startPoint y: 350, endPoint x: 847, endPoint y: 333, distance: 61.4
click at [847, 333] on p "What does the syllabus recommend for Frasca, Barbera d'Asti DOCG 2020?" at bounding box center [744, 337] width 275 height 35
click at [845, 333] on p "What does the syllabus recommend for Frasca, Barbera d'Asti DOCG 2020?" at bounding box center [744, 337] width 275 height 35
click at [761, 495] on p "To enjoy the wine by itself, or pair it with Salumi & Formaggi" at bounding box center [736, 492] width 242 height 35
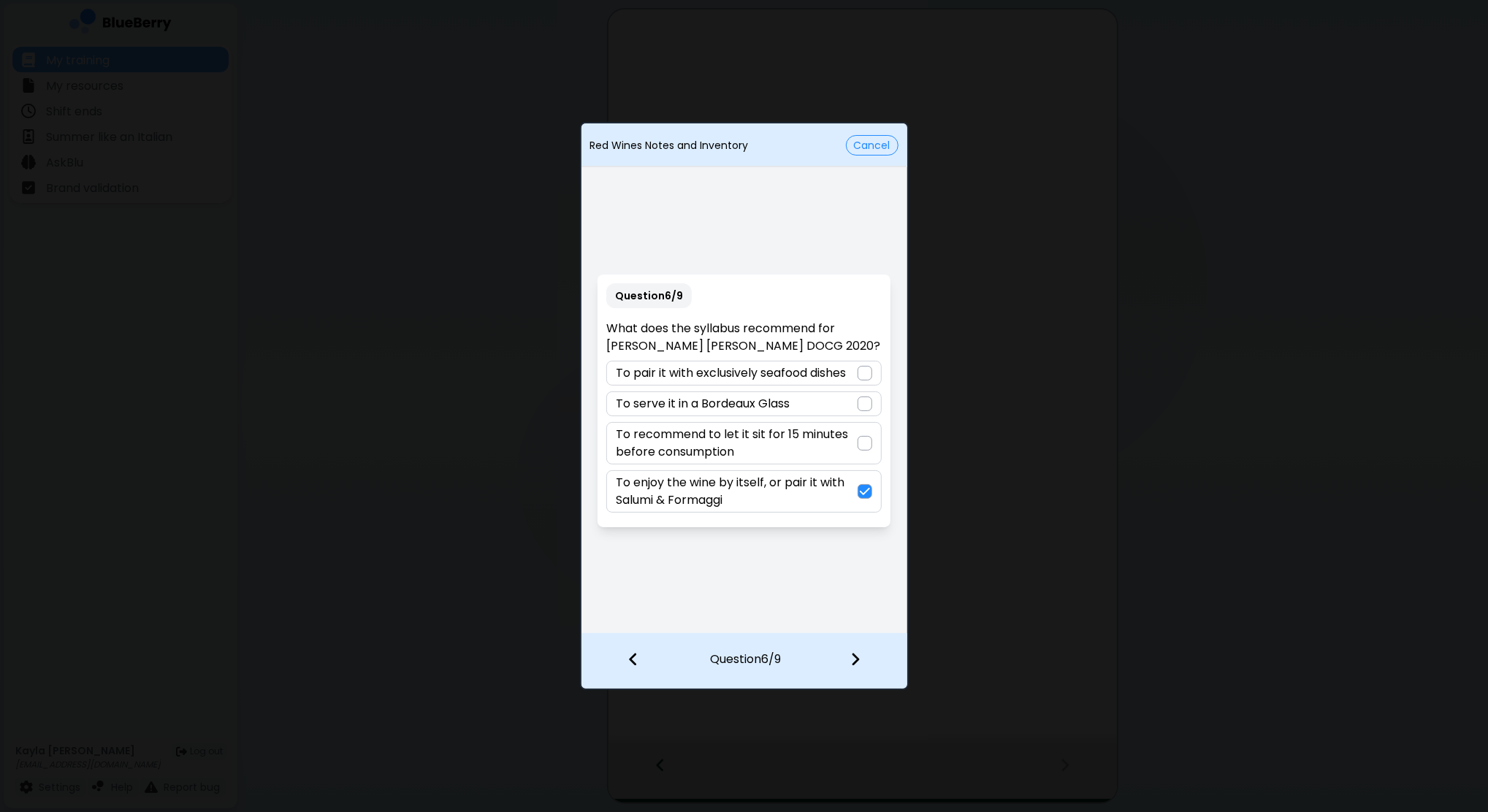
click at [852, 656] on img at bounding box center [854, 660] width 10 height 16
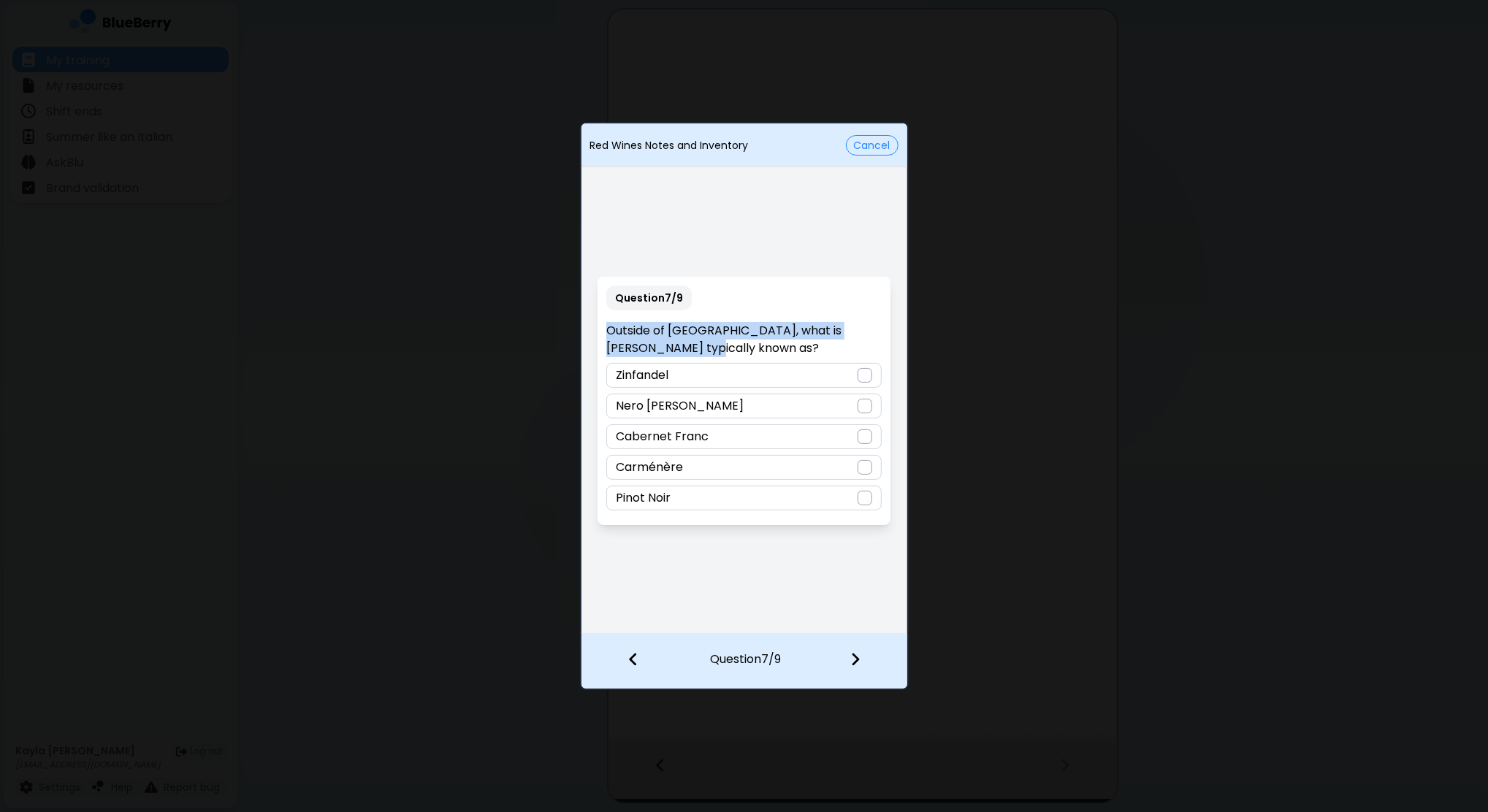
drag, startPoint x: 715, startPoint y: 347, endPoint x: 598, endPoint y: 338, distance: 117.3
click at [598, 338] on div "Question 7 / 9 Outside of Italy, what is Primitivo typically known as? Zinfande…" at bounding box center [744, 401] width 293 height 248
